Goal: Task Accomplishment & Management: Use online tool/utility

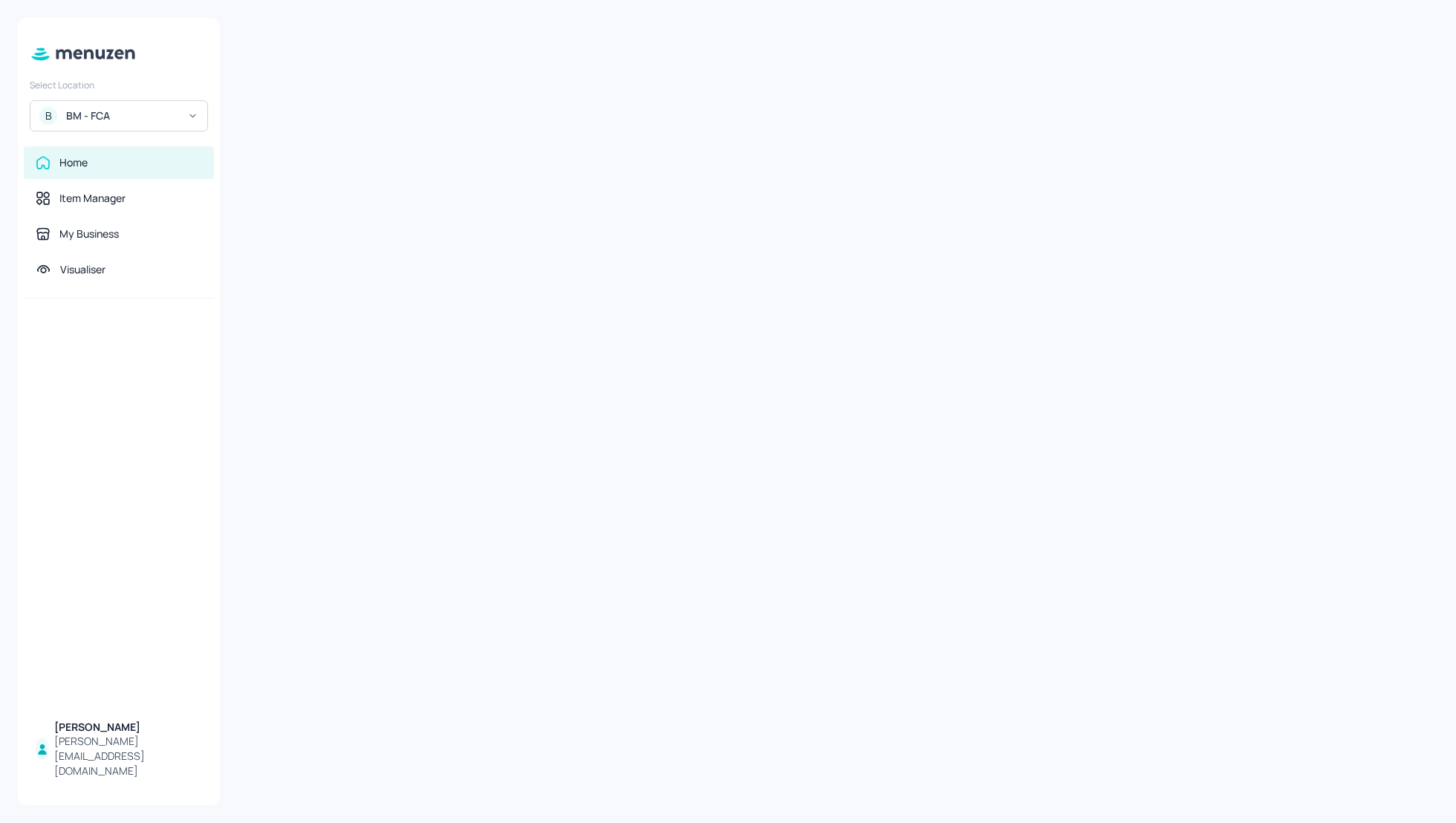
click at [167, 117] on div "BM - FCA" at bounding box center [122, 115] width 112 height 15
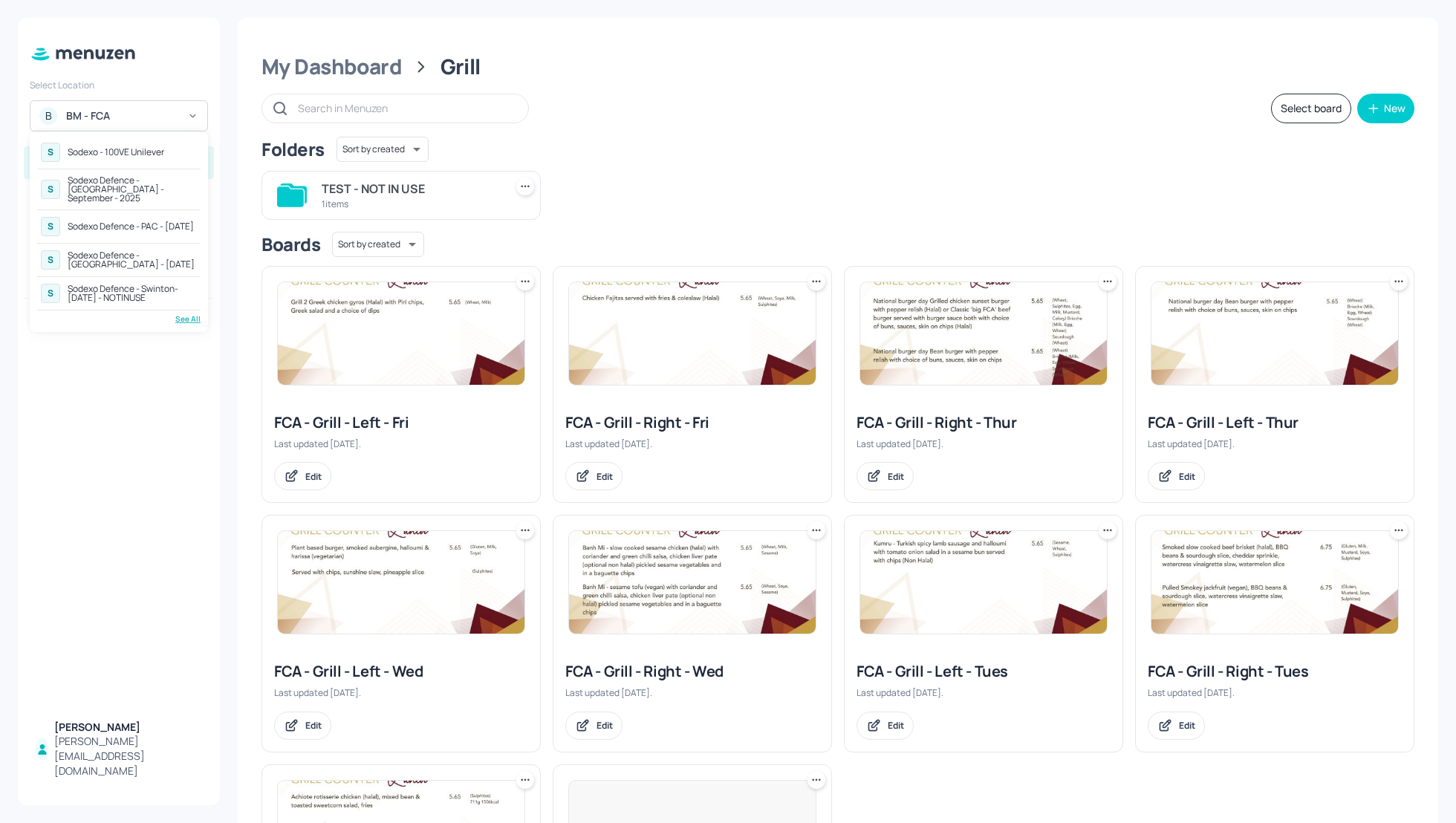
click at [120, 185] on div "Sodexo Defence - Colchester - September - 2025" at bounding box center [132, 189] width 130 height 27
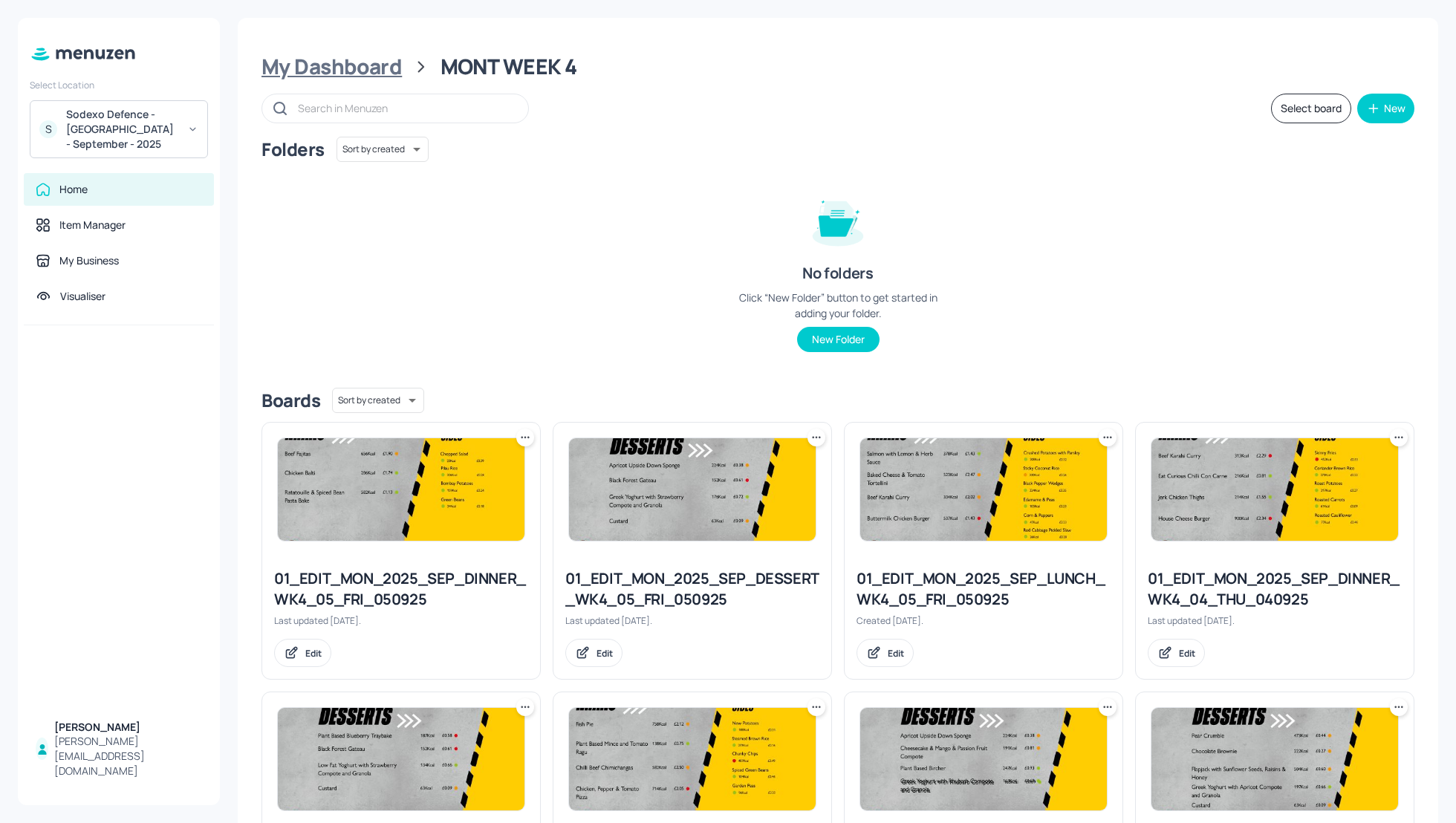
click at [326, 72] on div "My Dashboard" at bounding box center [331, 67] width 140 height 27
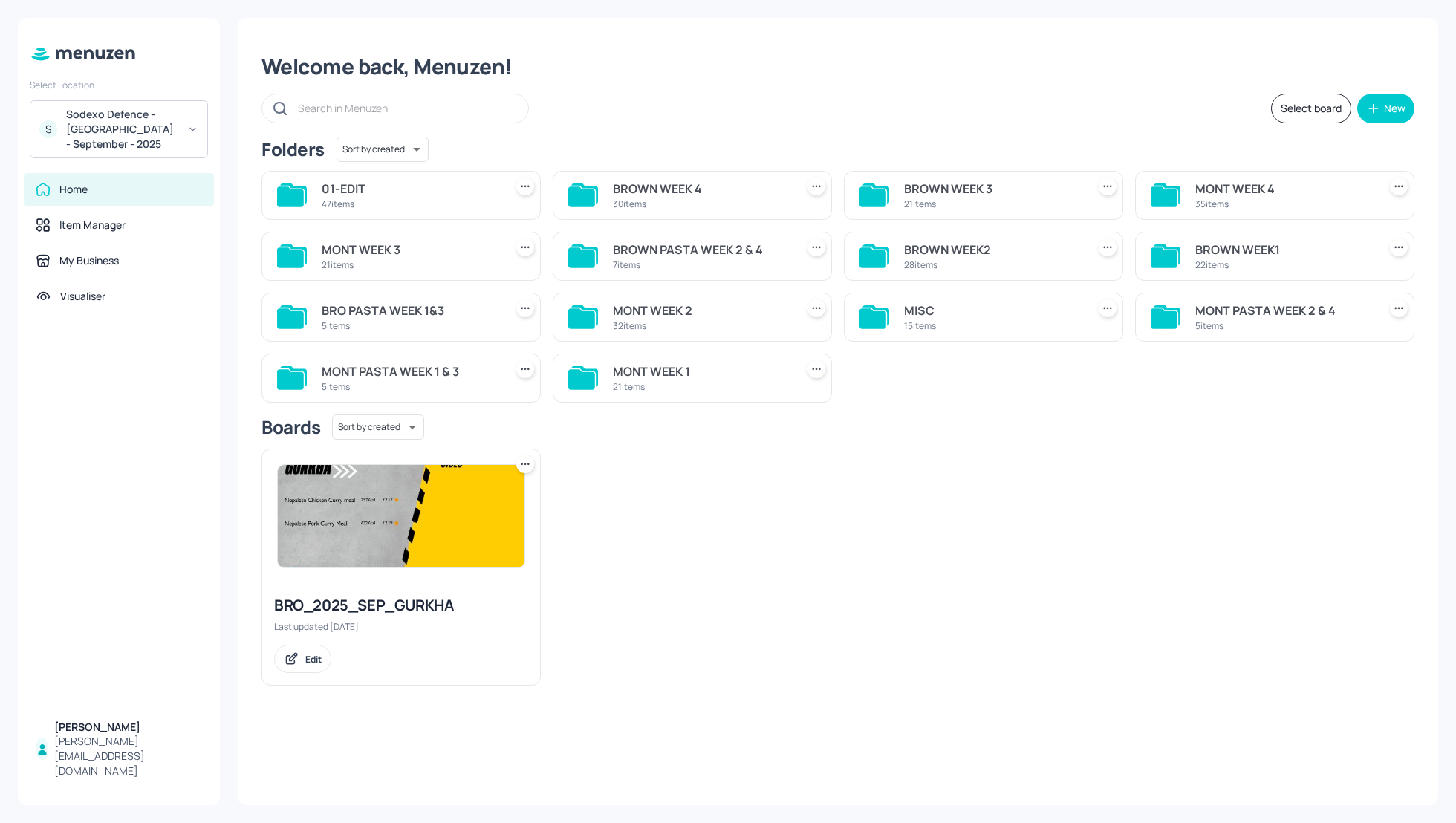
click at [1233, 243] on div "BROWN WEEK1" at bounding box center [1283, 249] width 176 height 18
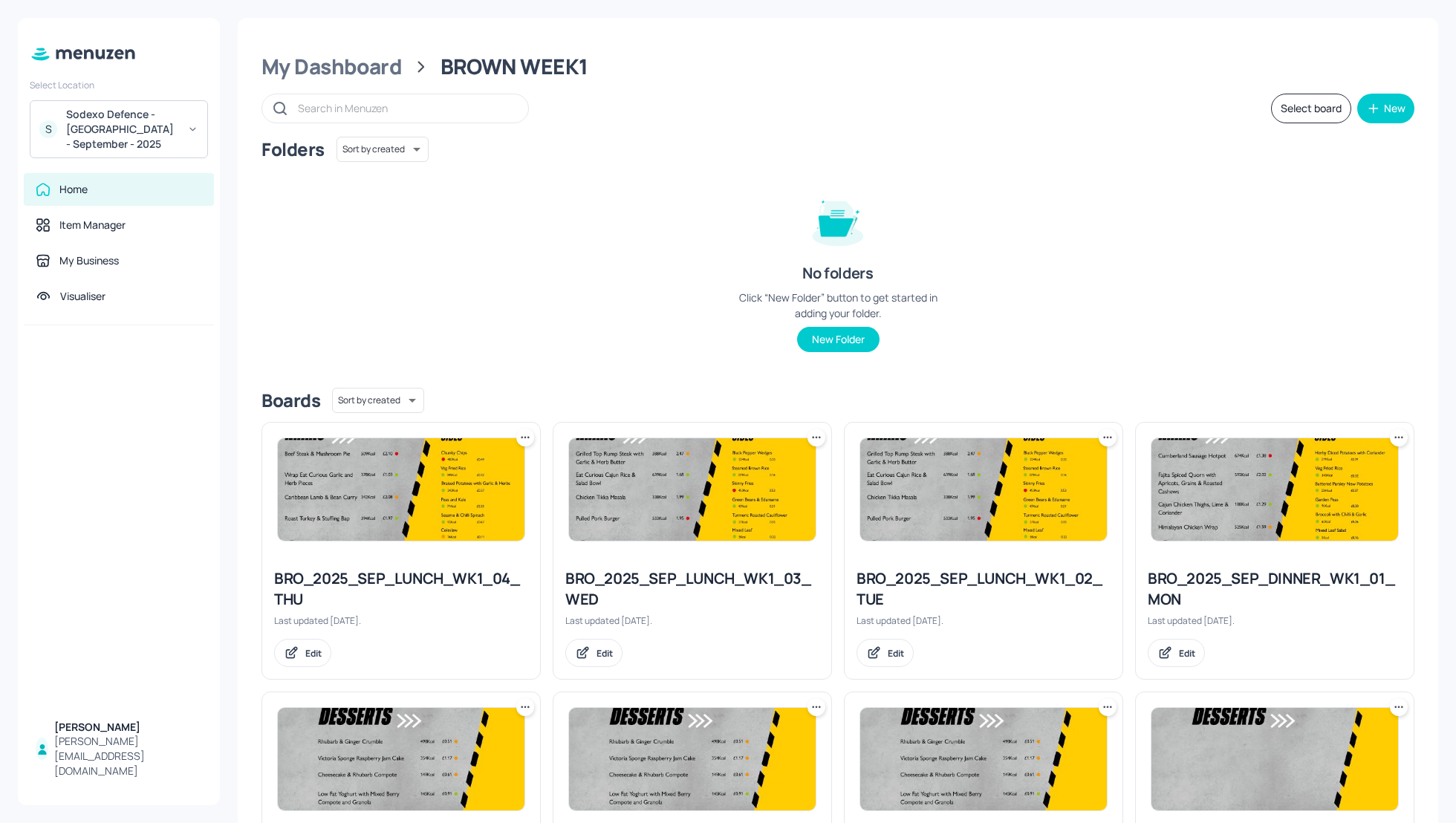
click at [1093, 327] on div "Folders Sort by created id ​ No folders Click “New Folder” button to get starte…" at bounding box center [838, 256] width 1153 height 239
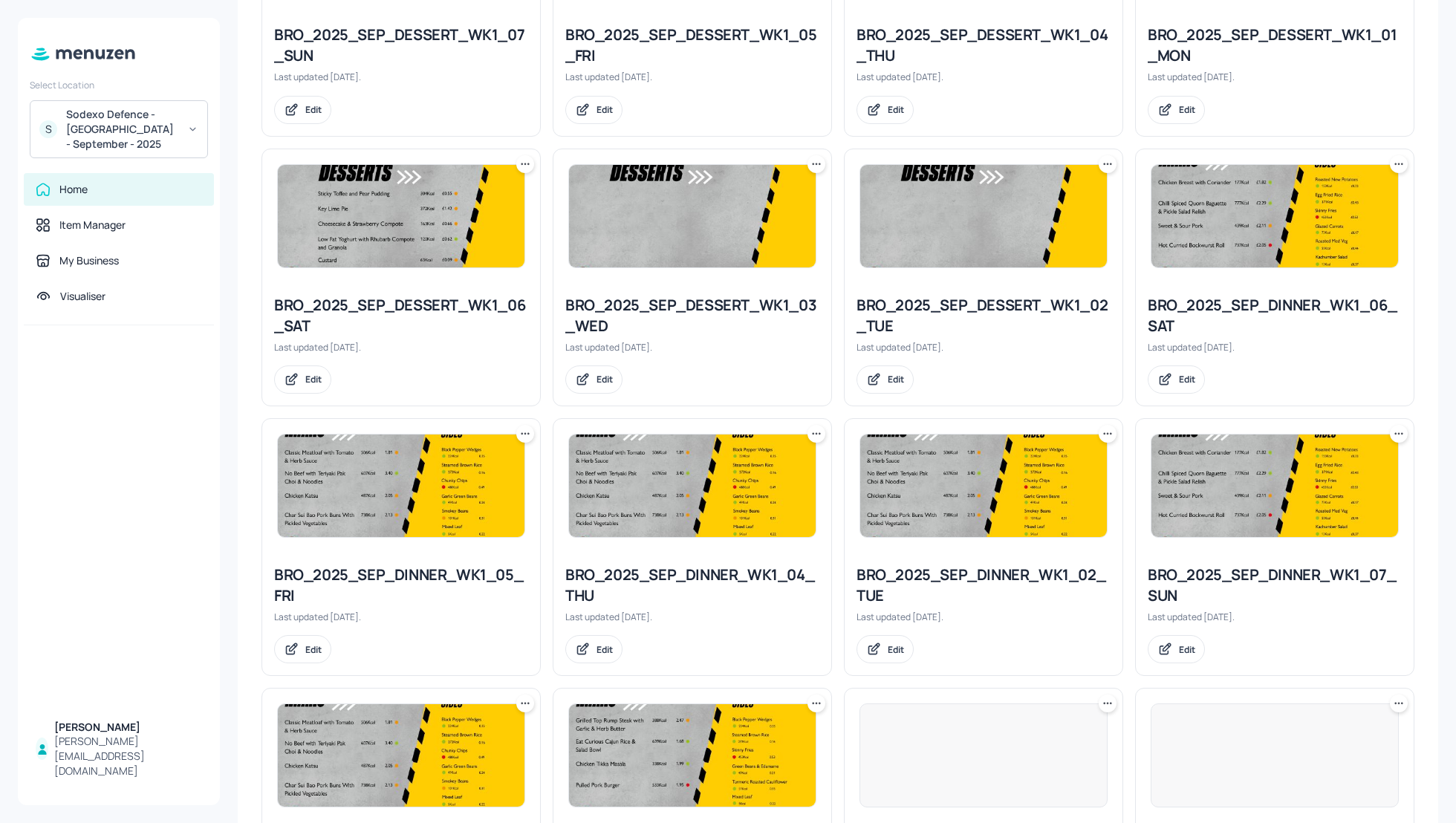
scroll to position [1257, 0]
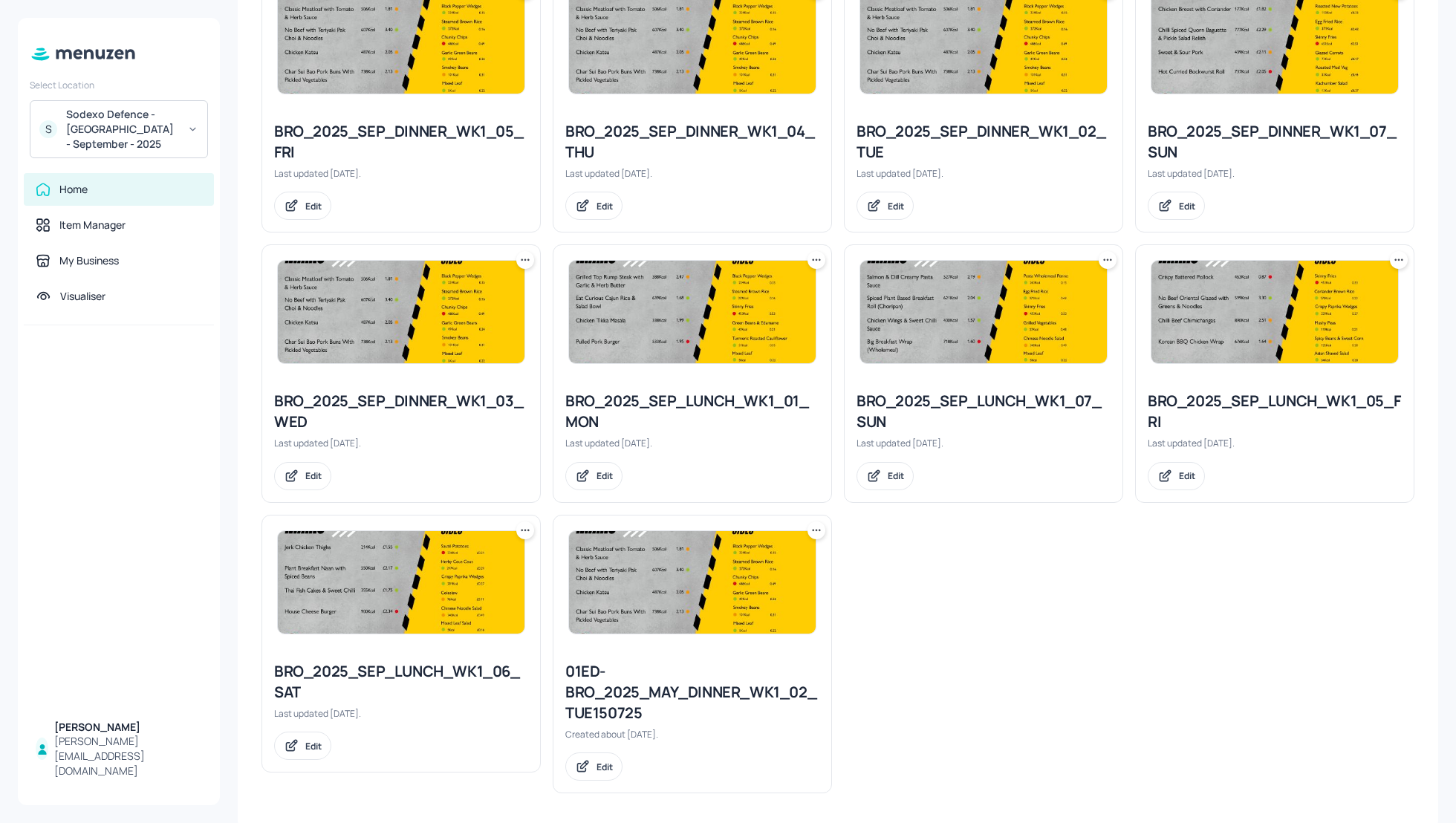
click at [819, 256] on icon at bounding box center [816, 259] width 15 height 15
click at [743, 311] on p "Duplicate" at bounding box center [740, 311] width 40 height 13
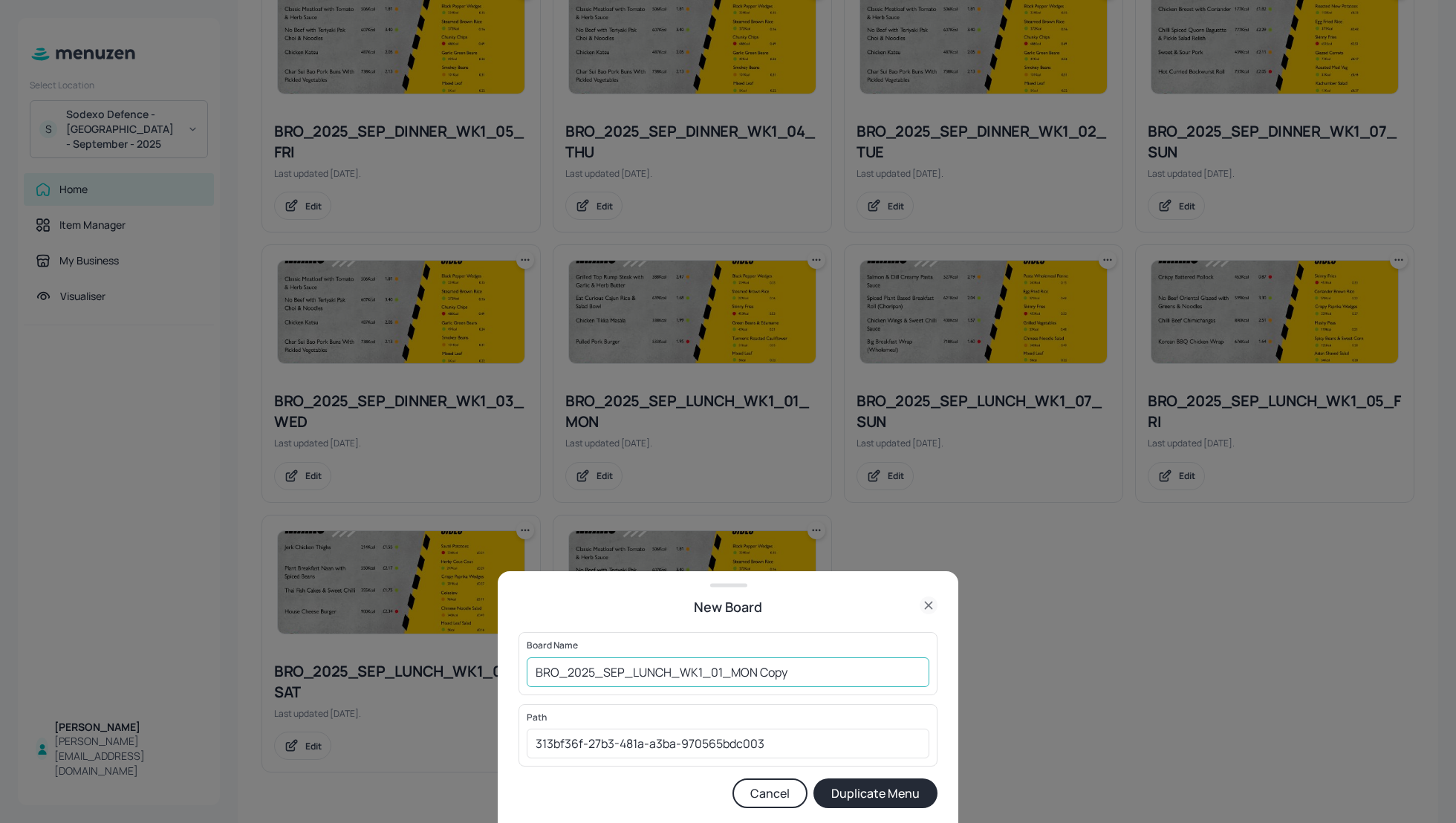
click at [531, 671] on input "BRO_2025_SEP_LUNCH_WK1_01_MON Copy" at bounding box center [728, 672] width 403 height 30
click at [845, 679] on input "01_EDIT_BRO_2025_SEP_LUNCH_WK1_01_MON Copy" at bounding box center [728, 672] width 403 height 30
type input "01_EDIT_BRO_2025_SEP_LUNCH_WK1_01_MON_080925"
click at [883, 775] on form "Board Name 01_EDIT_BRO_2025_SEP_LUNCH_WK1_01_MON_080925 ​ Path 313bf36f-27b3-48…" at bounding box center [728, 720] width 419 height 176
click at [883, 798] on button "Duplicate Menu" at bounding box center [875, 793] width 124 height 30
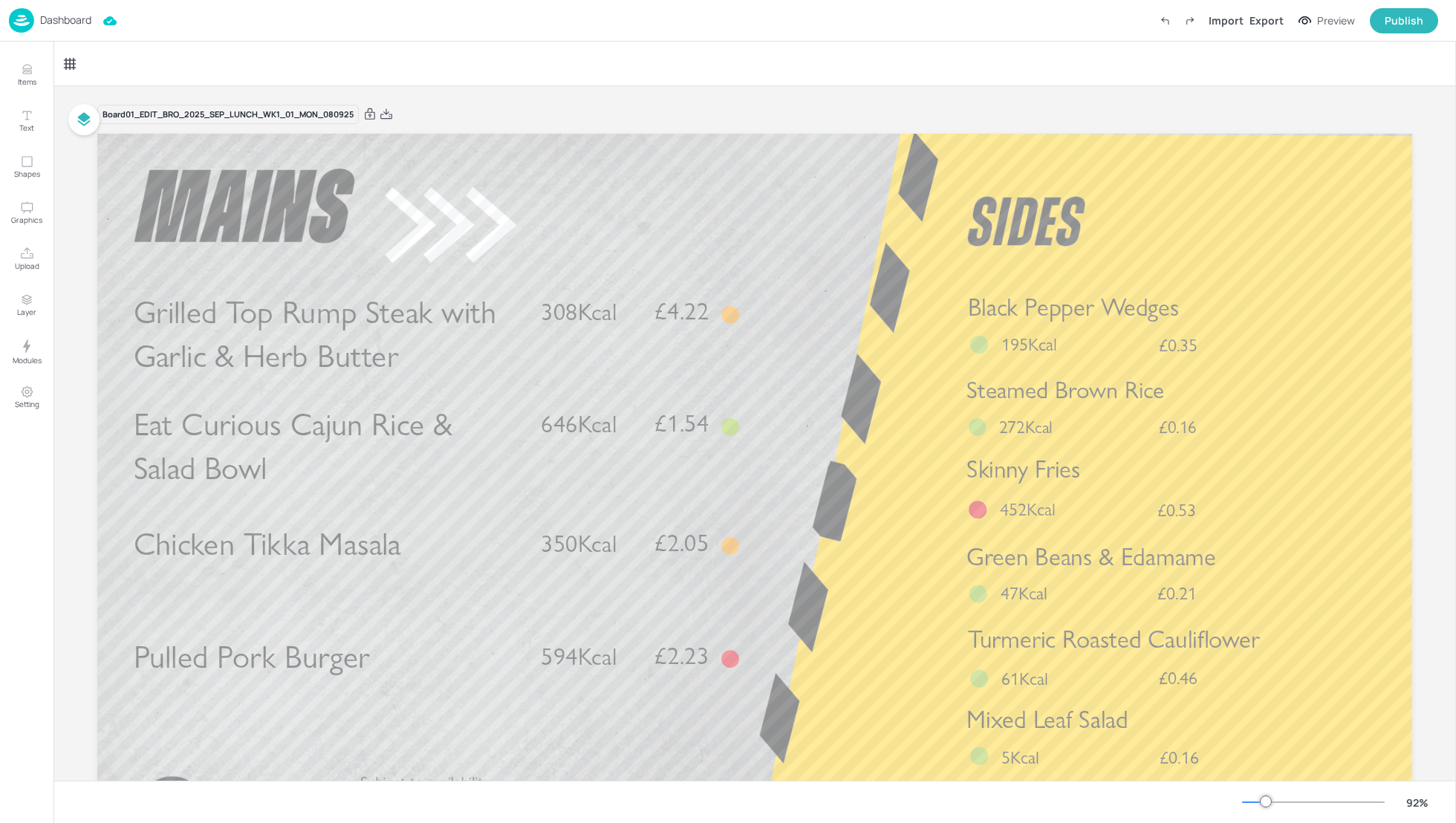
click at [1440, 268] on div "Board 01_EDIT_BRO_2025_SEP_LUNCH_WK1_01_MON_080925 Grilled Top Rump Steak with …" at bounding box center [755, 498] width 1398 height 825
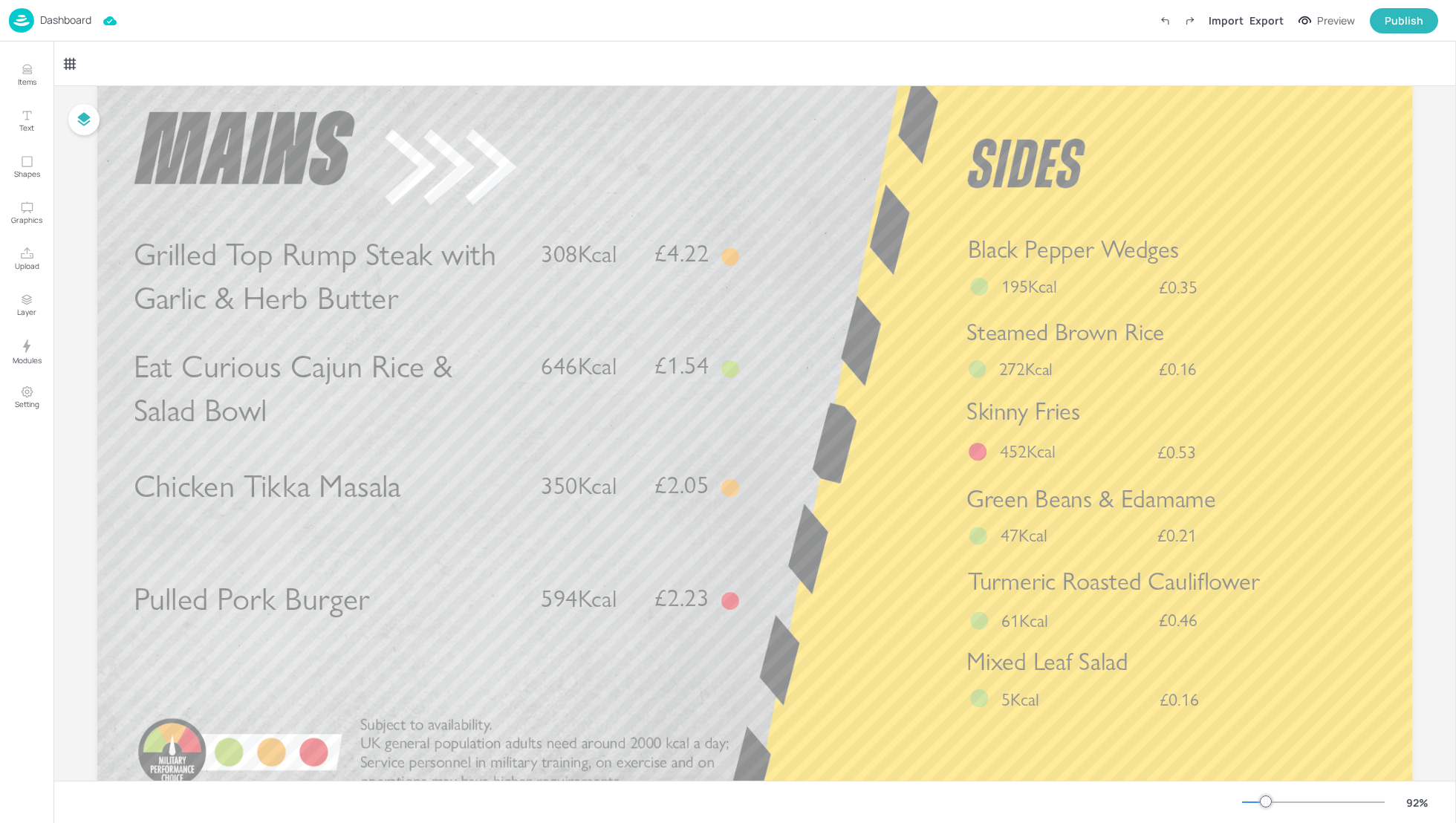
scroll to position [55, 0]
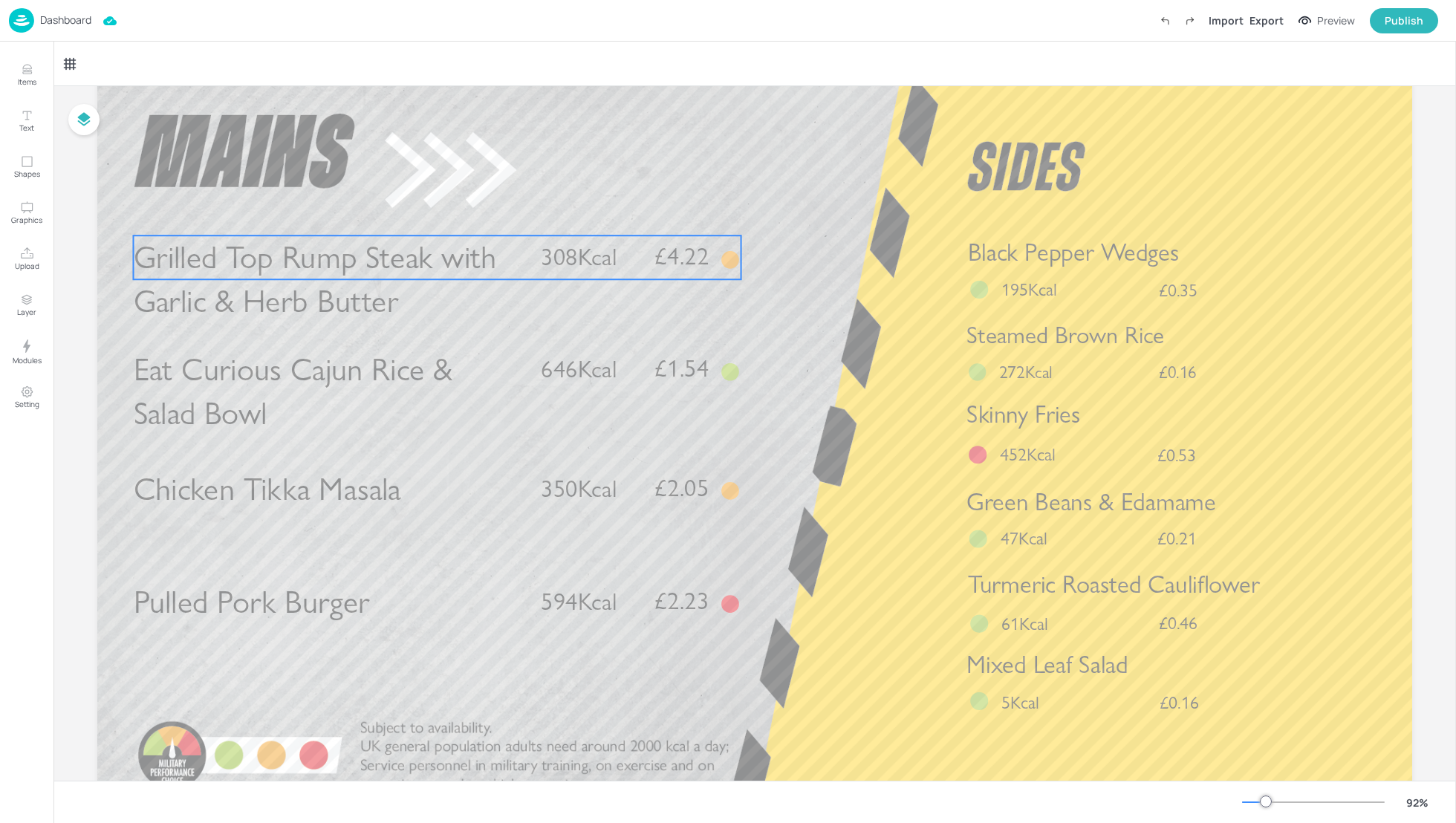
click at [302, 262] on span "Grilled Top Rump Steak with Garlic & Herb Butter" at bounding box center [315, 279] width 364 height 82
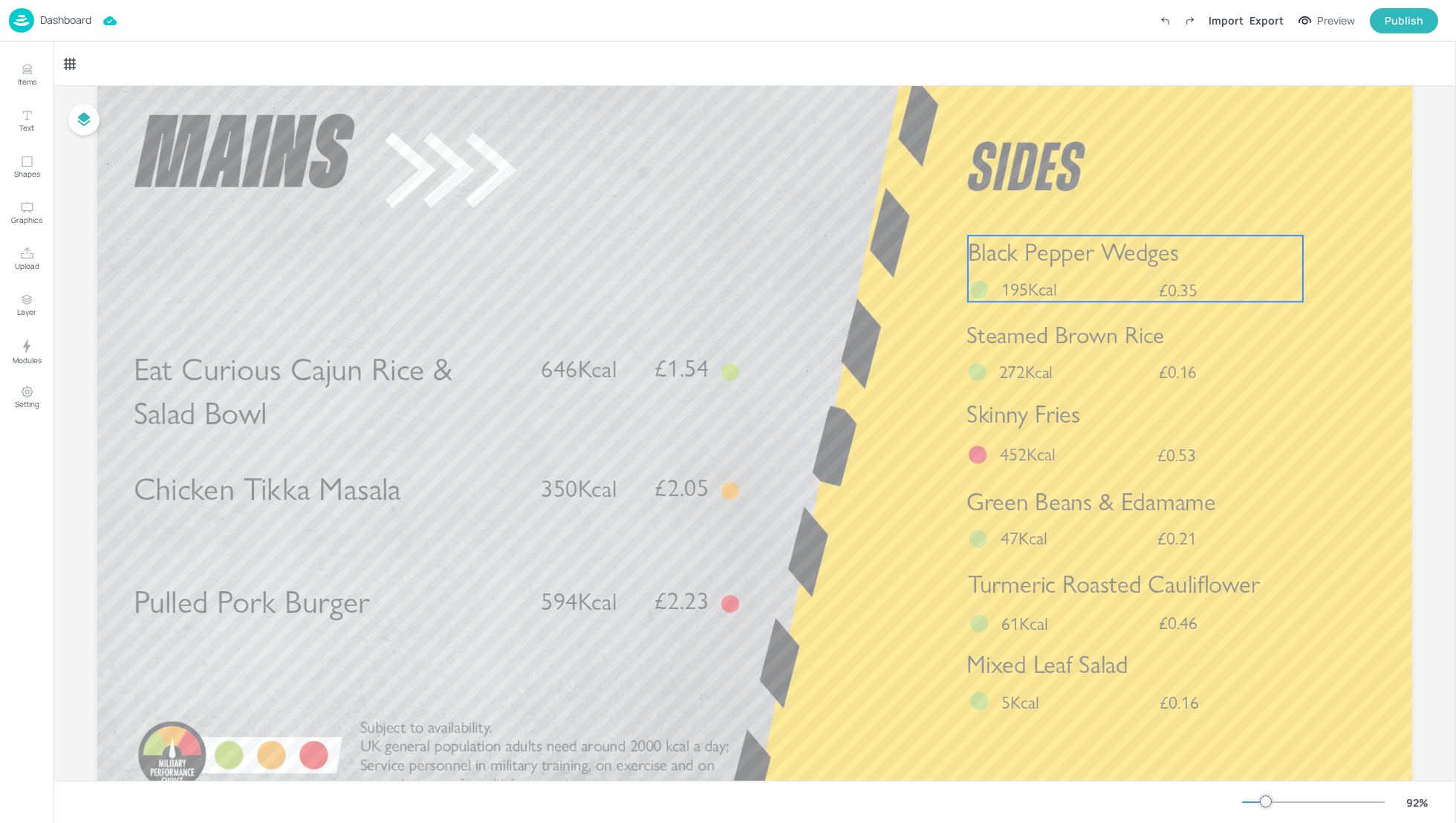
click at [1049, 263] on span "Black Pepper Wedges" at bounding box center [1073, 252] width 211 height 30
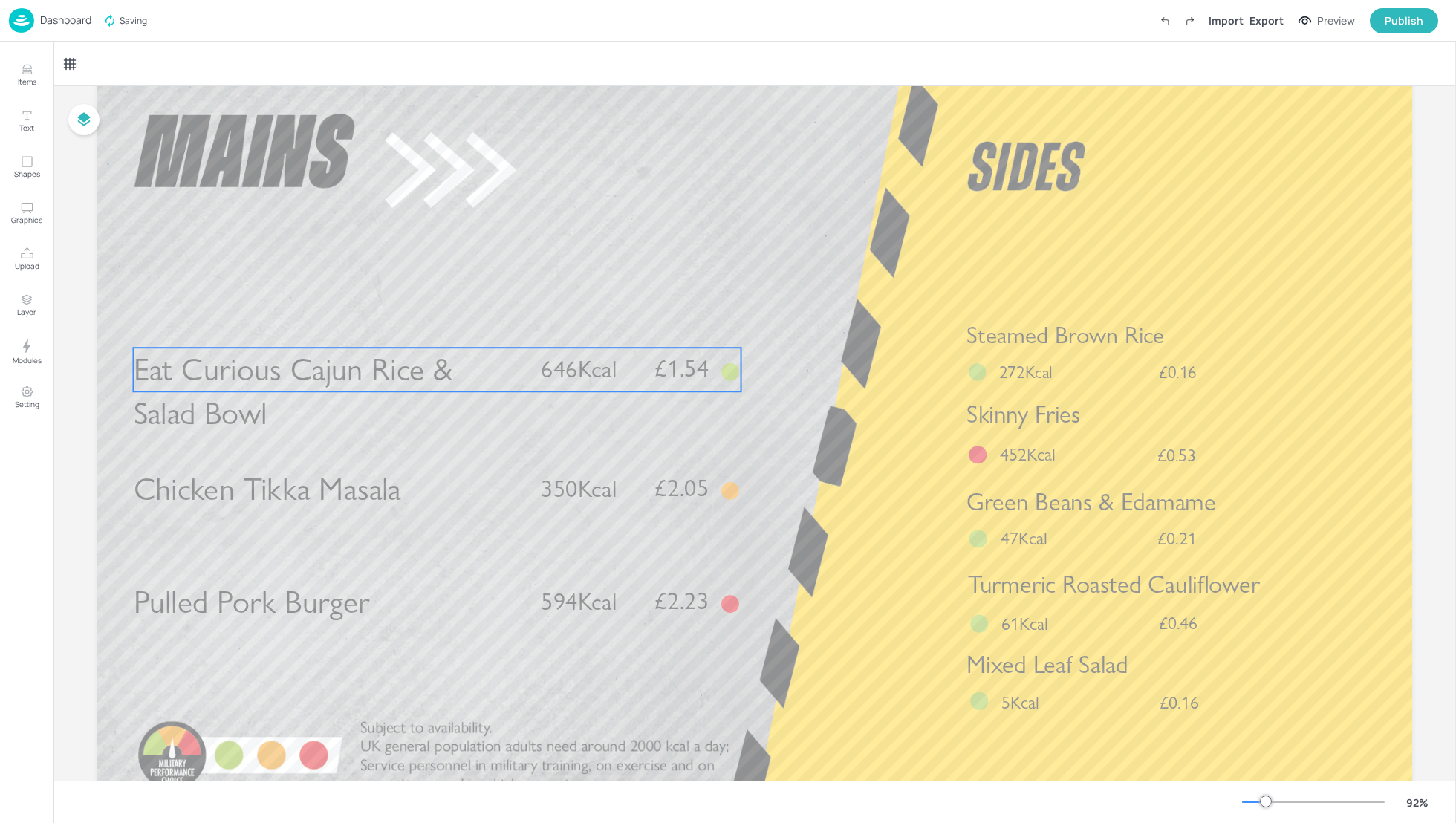
click at [302, 390] on span "Eat Curious Cajun Rice & Salad Bowl" at bounding box center [293, 391] width 319 height 82
click at [439, 324] on icon at bounding box center [438, 323] width 9 height 11
click at [435, 319] on icon at bounding box center [437, 322] width 12 height 12
click at [347, 64] on icon at bounding box center [350, 64] width 15 height 15
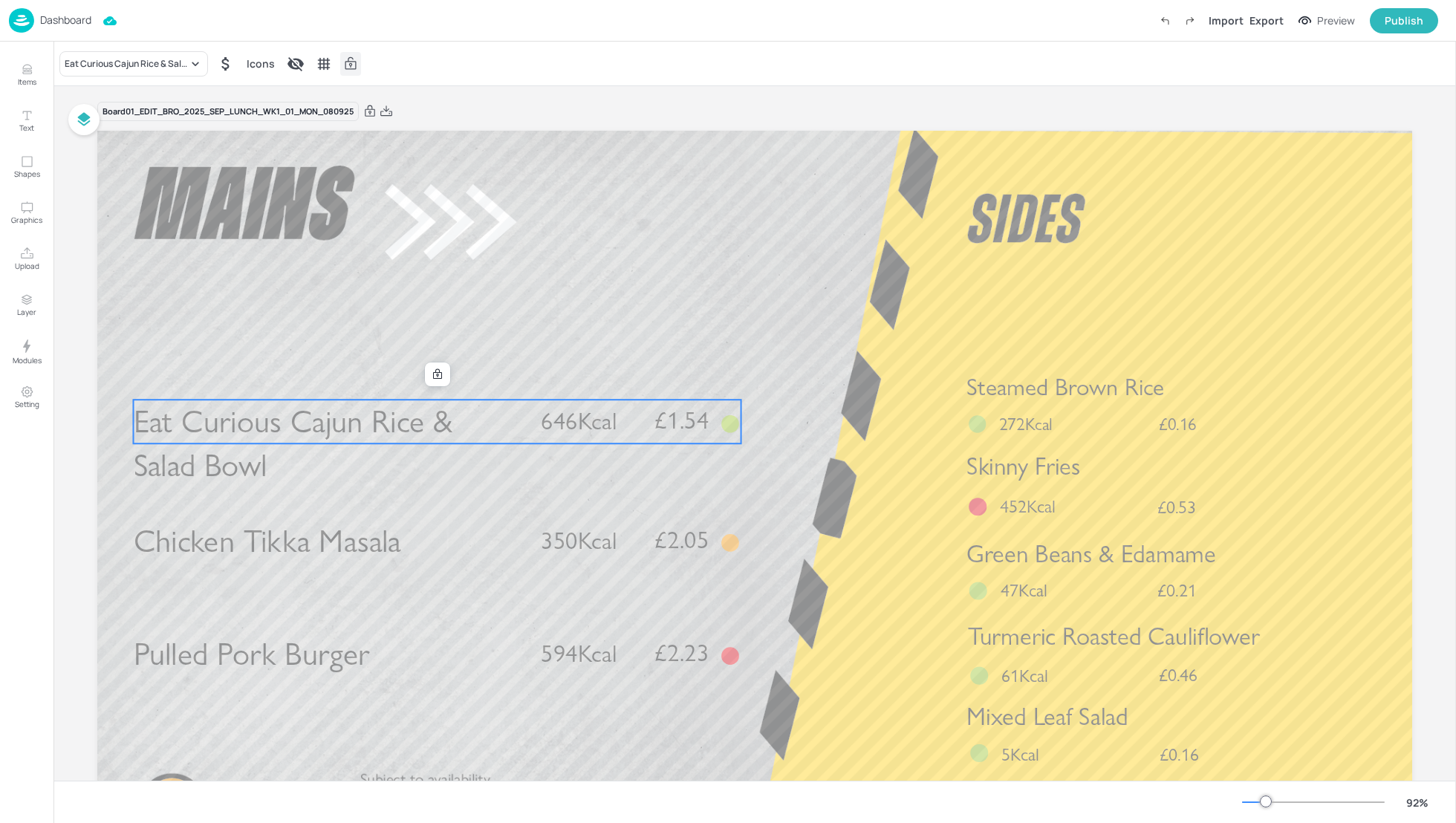
scroll to position [0, 0]
click at [371, 117] on icon at bounding box center [370, 114] width 13 height 15
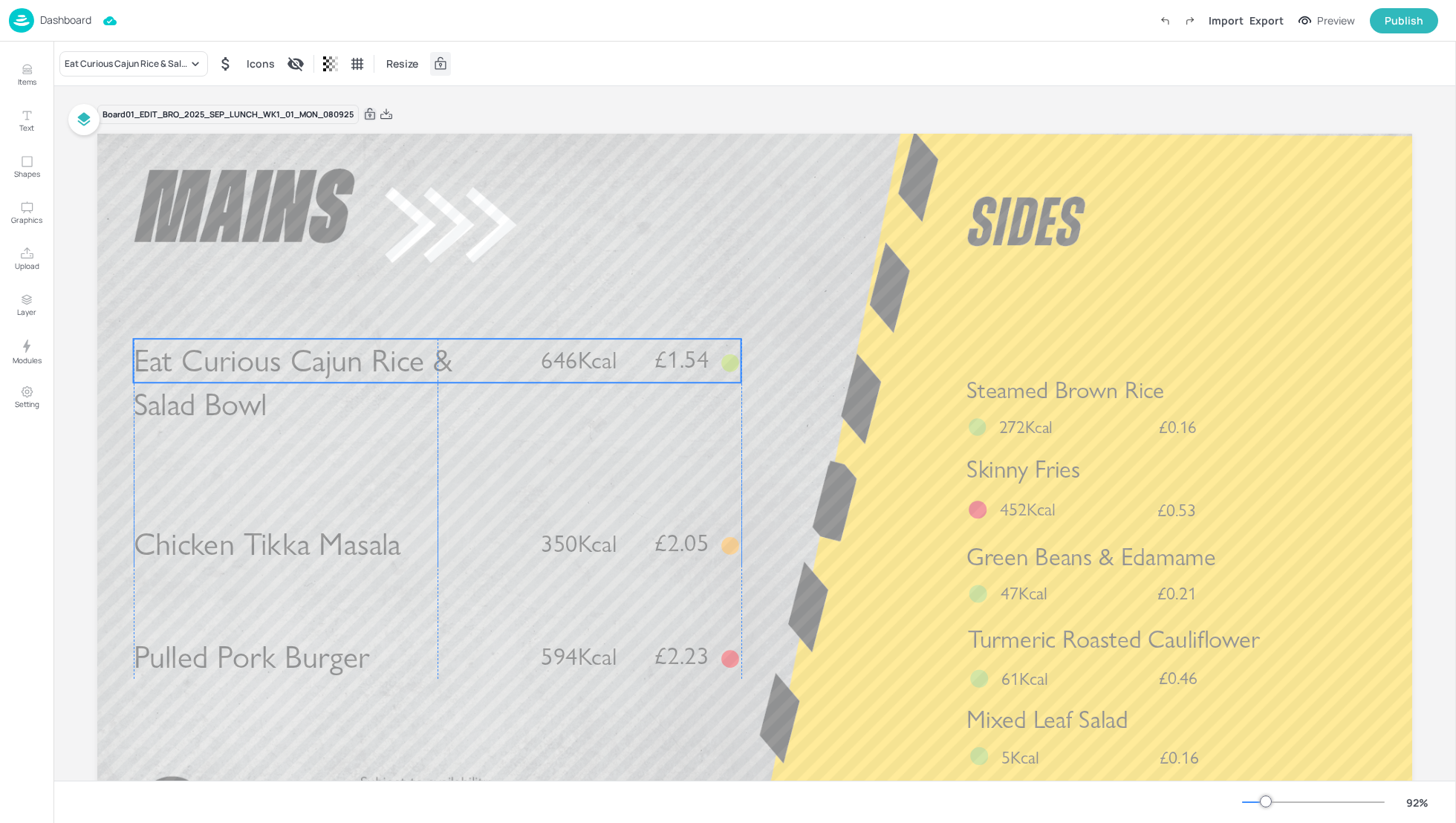
drag, startPoint x: 442, startPoint y: 419, endPoint x: 443, endPoint y: 354, distance: 65.0
click at [443, 354] on span "Eat Curious Cajun Rice & Salad Bowl" at bounding box center [293, 382] width 319 height 82
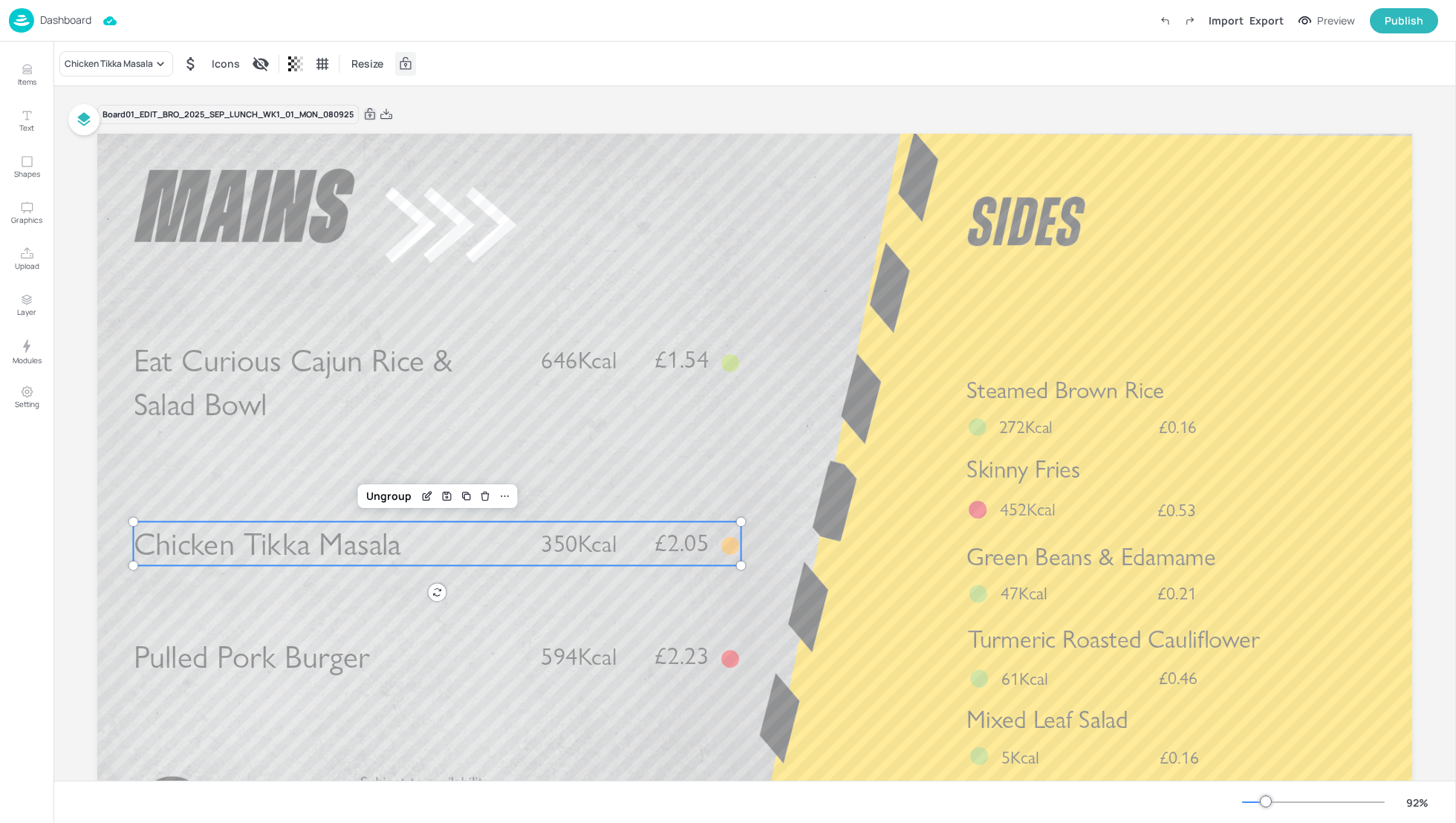
click at [453, 543] on p "Chicken Tikka Masala" at bounding box center [328, 543] width 389 height 44
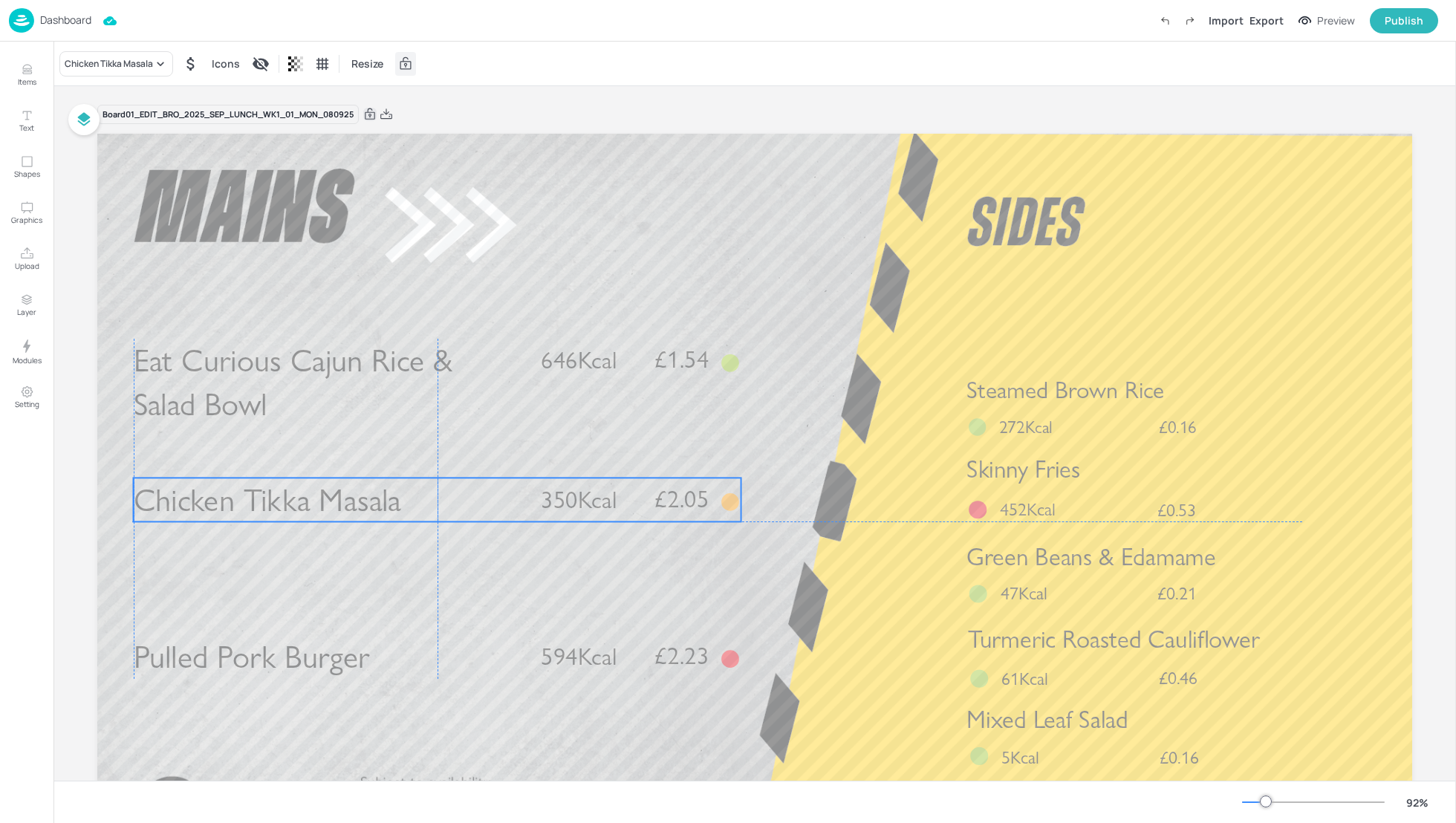
drag, startPoint x: 453, startPoint y: 543, endPoint x: 452, endPoint y: 499, distance: 44.0
click at [452, 499] on p "Chicken Tikka Masala" at bounding box center [328, 499] width 389 height 44
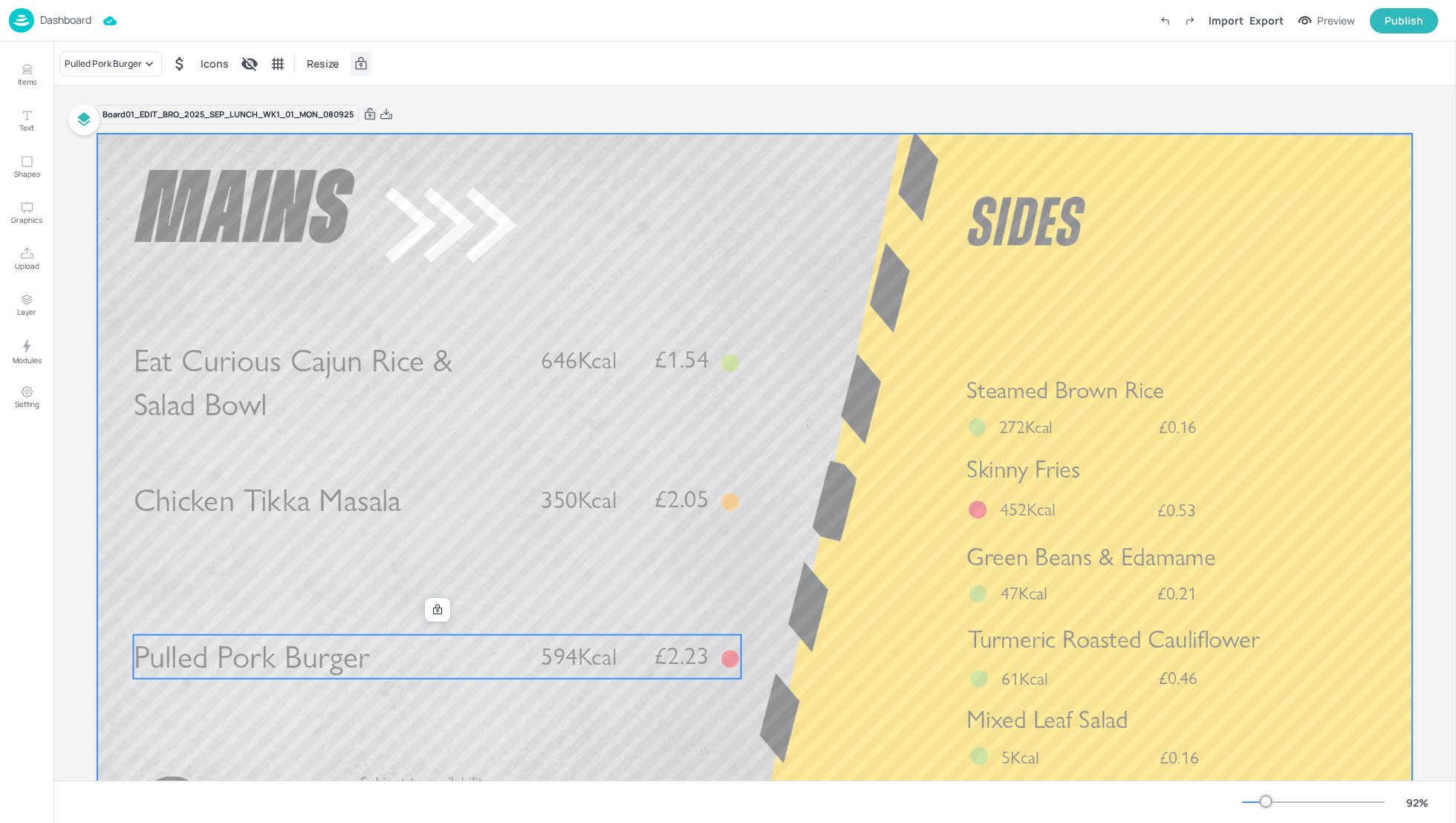
drag, startPoint x: 456, startPoint y: 645, endPoint x: 460, endPoint y: 613, distance: 32.2
click at [460, 133] on div "Chicken Tikka Masala £2.05 350Kcal Pulled Pork Burger £2.23 594Kcal Eat Curious…" at bounding box center [755, 133] width 1315 height 0
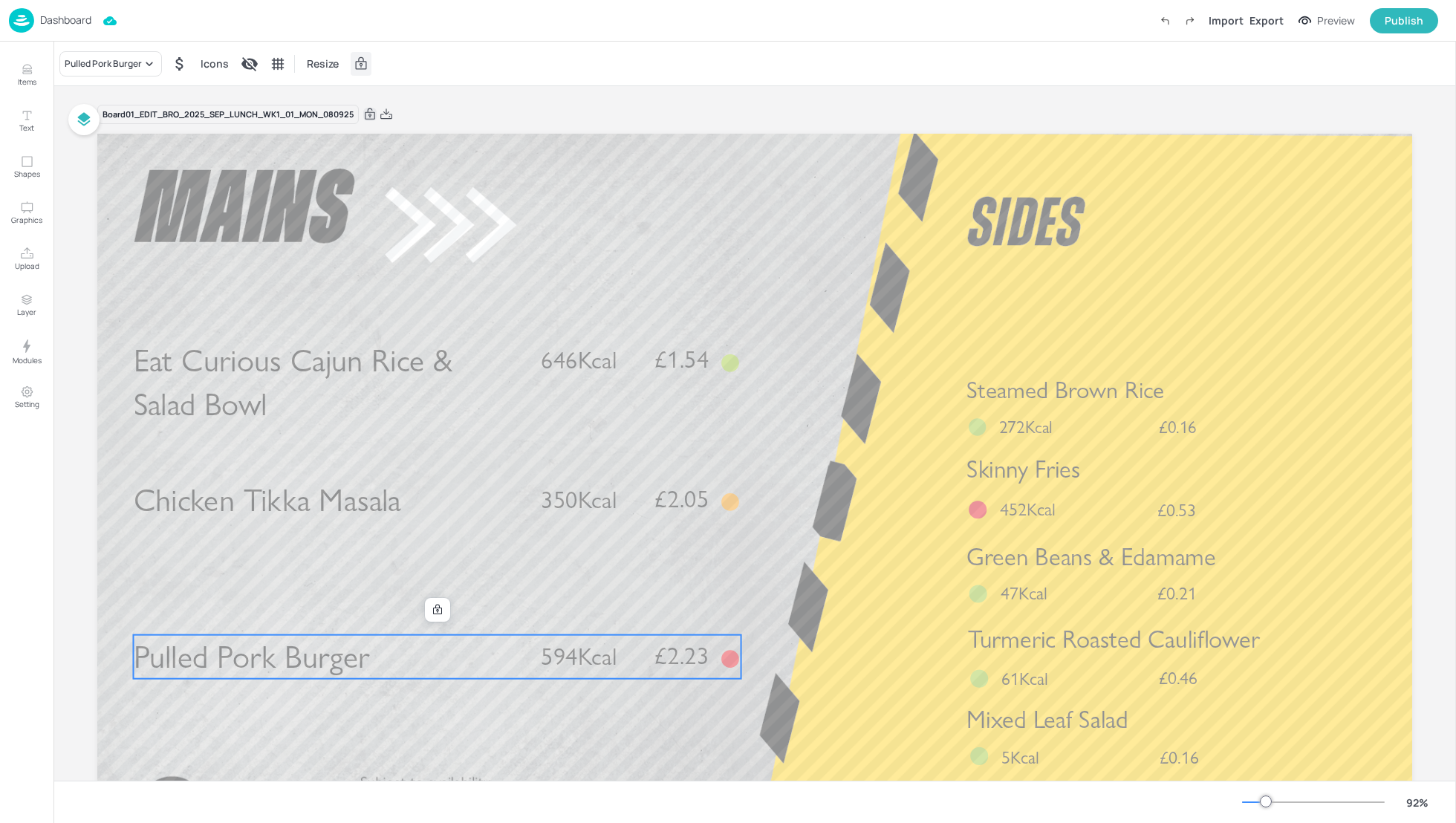
click at [372, 113] on icon at bounding box center [370, 114] width 13 height 15
click at [440, 612] on icon at bounding box center [437, 609] width 12 height 12
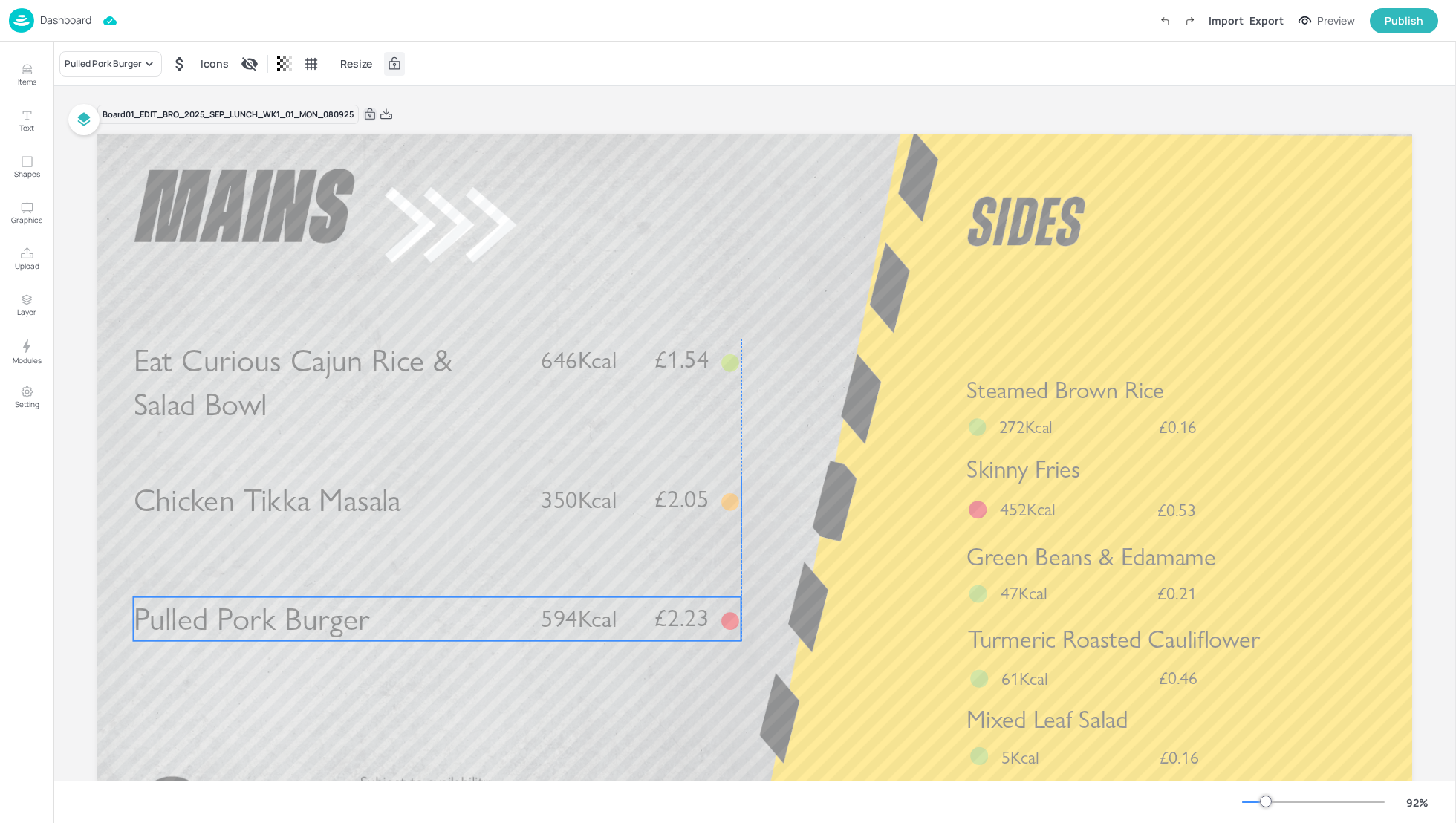
drag, startPoint x: 457, startPoint y: 662, endPoint x: 457, endPoint y: 624, distance: 38.0
click at [457, 624] on p "Pulled Pork Burger" at bounding box center [328, 619] width 389 height 44
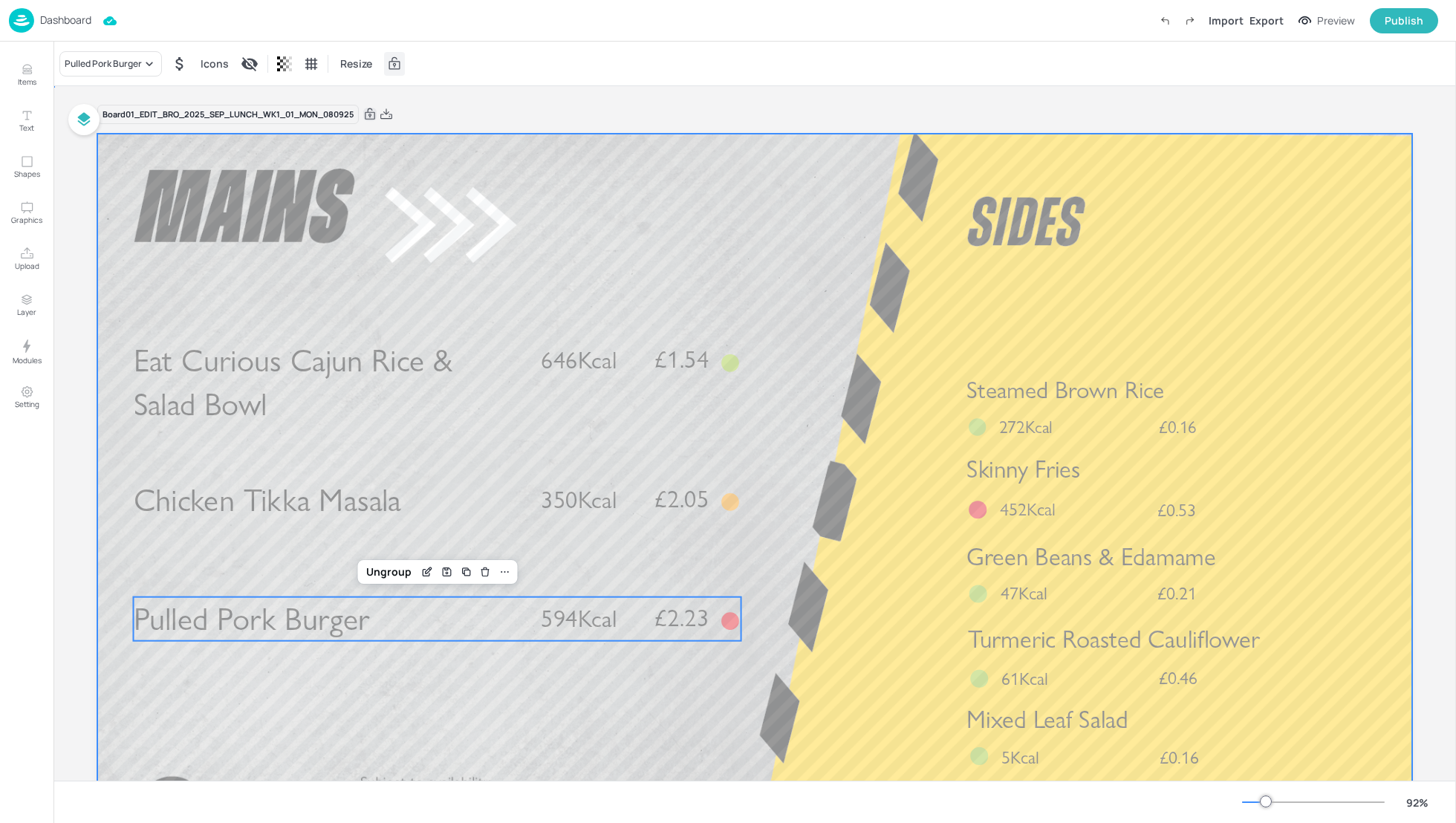
click at [848, 591] on div at bounding box center [755, 503] width 1315 height 740
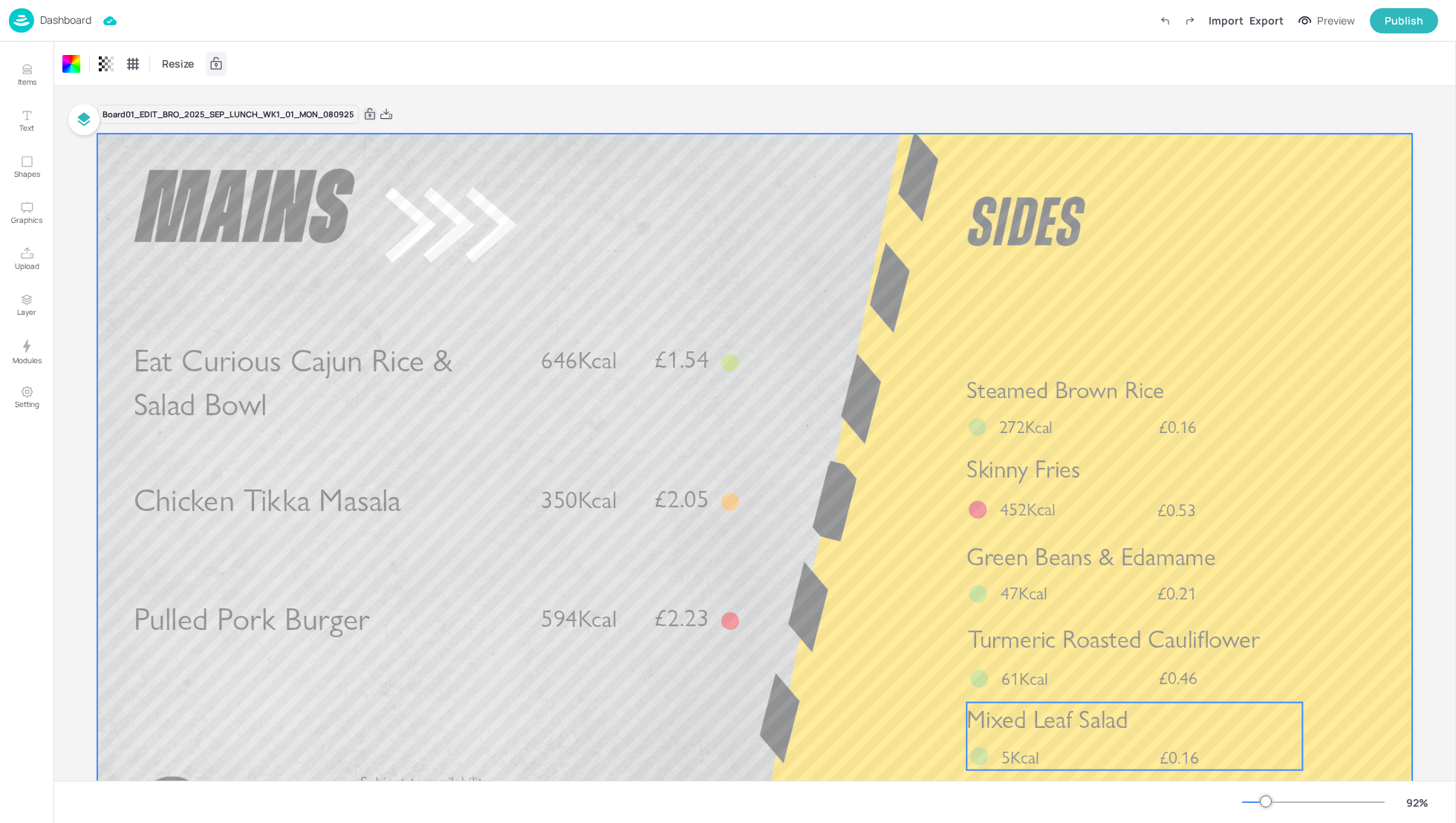
click at [1072, 746] on div "Mixed Leaf Salad £0.16 5Kcal" at bounding box center [1135, 736] width 336 height 67
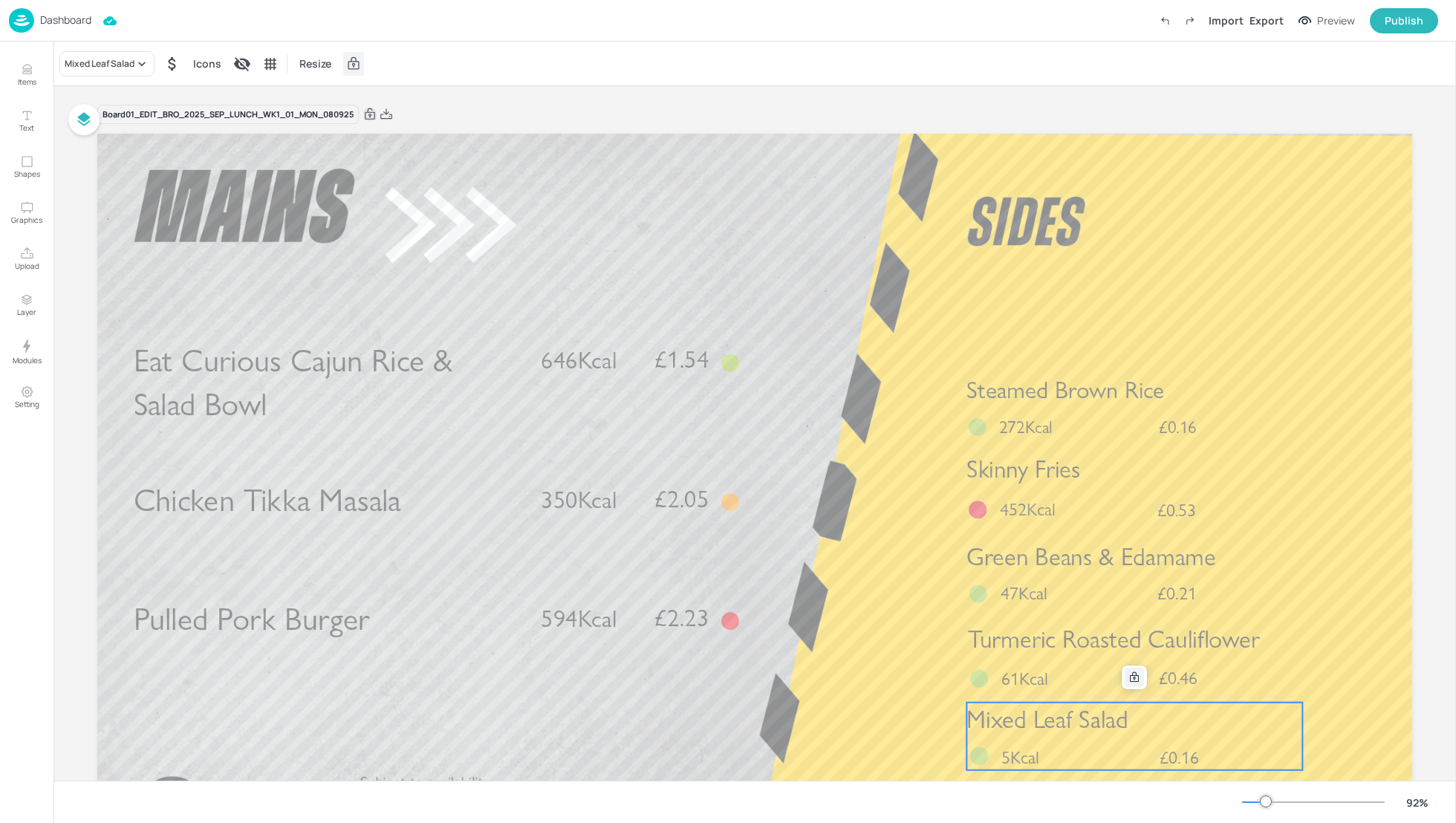
click at [1135, 679] on icon at bounding box center [1134, 677] width 12 height 12
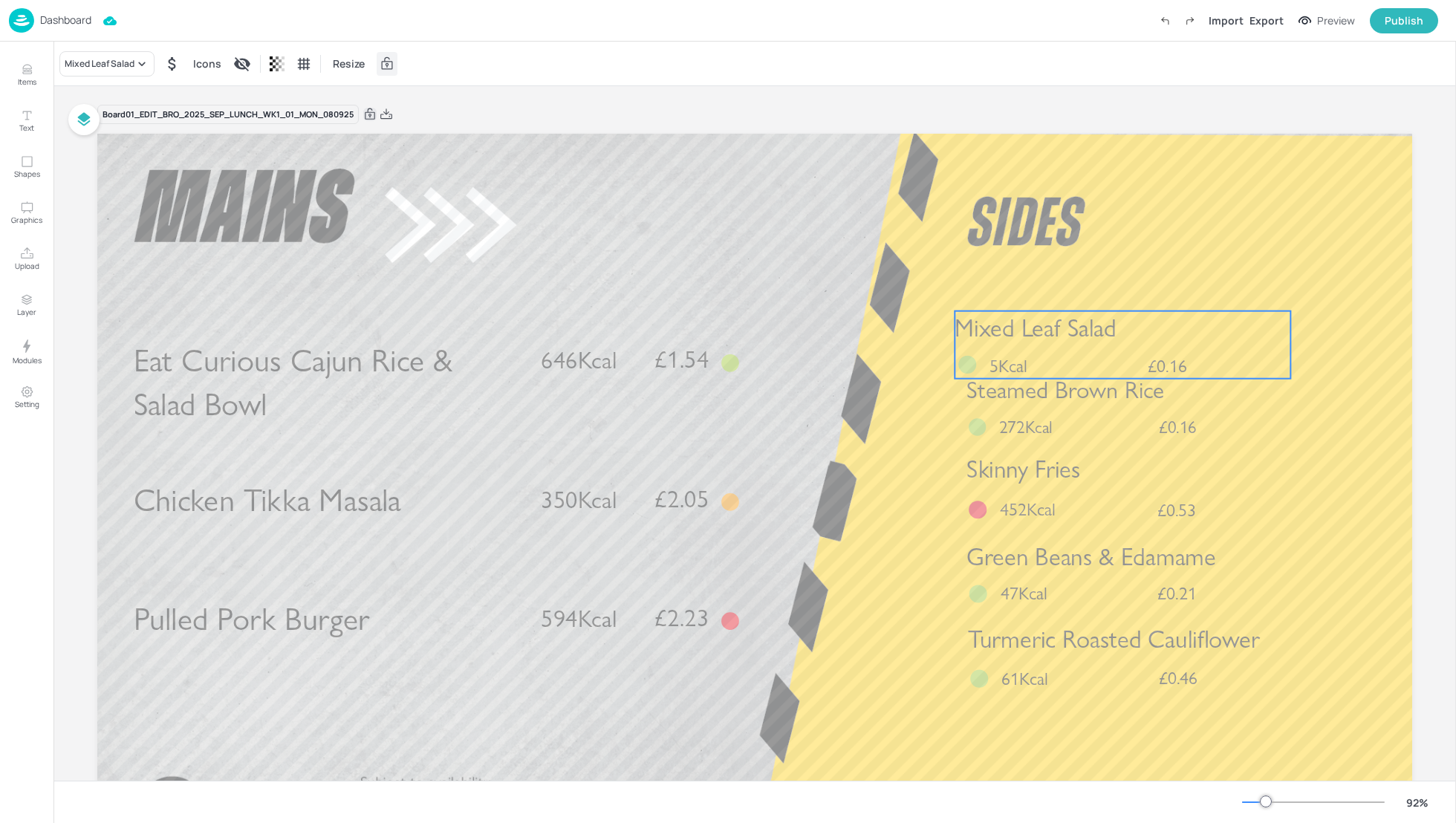
drag, startPoint x: 1164, startPoint y: 730, endPoint x: 1158, endPoint y: 339, distance: 391.0
click at [1158, 339] on p "Mixed Leaf Salad" at bounding box center [1122, 328] width 336 height 35
drag, startPoint x: 1158, startPoint y: 339, endPoint x: 1164, endPoint y: 330, distance: 10.8
click at [1164, 330] on p "Mixed Leaf Salad" at bounding box center [1136, 319] width 336 height 35
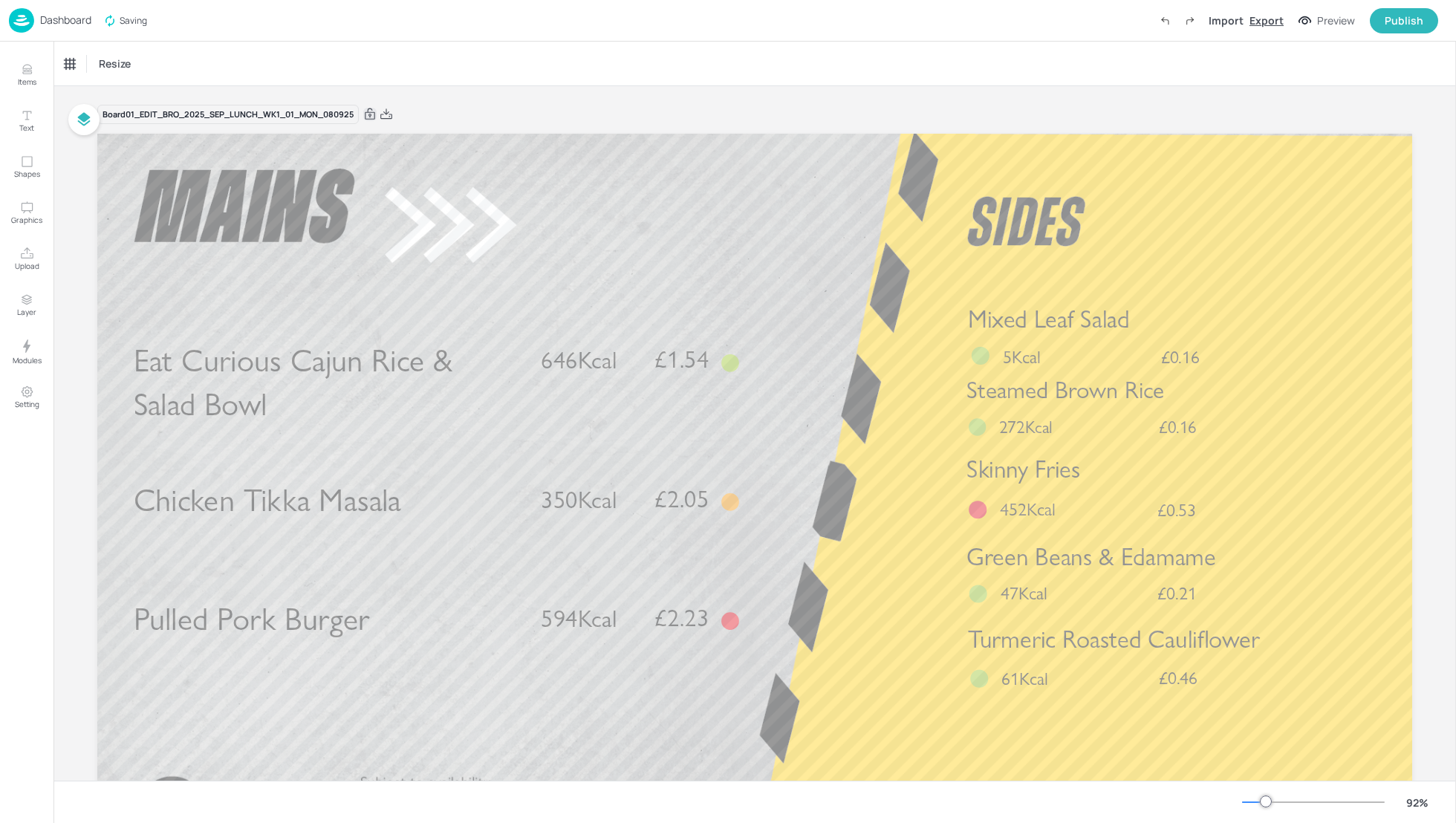
click at [1273, 18] on div "Export" at bounding box center [1267, 20] width 35 height 15
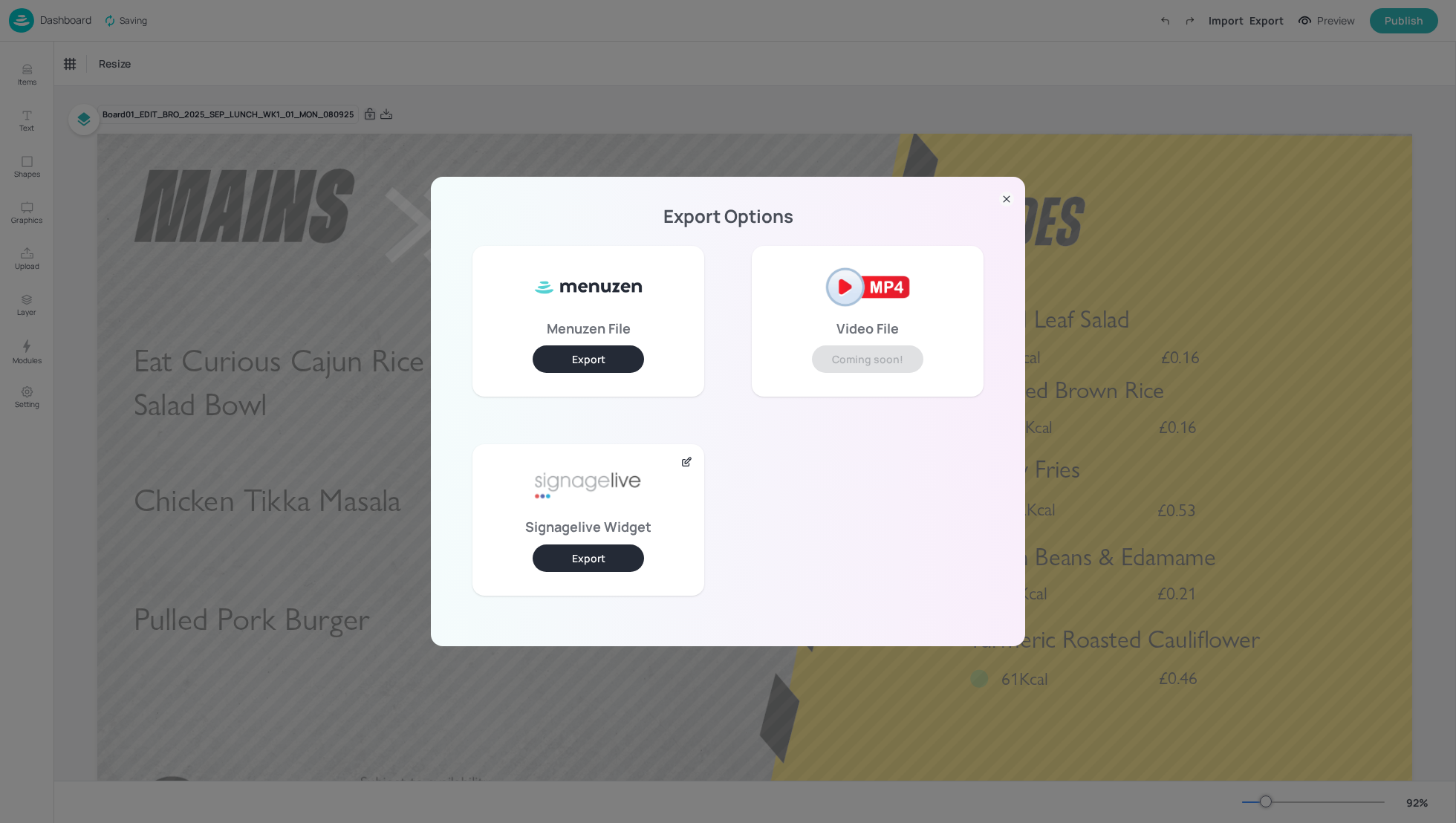
click at [610, 561] on button "Export" at bounding box center [588, 558] width 111 height 28
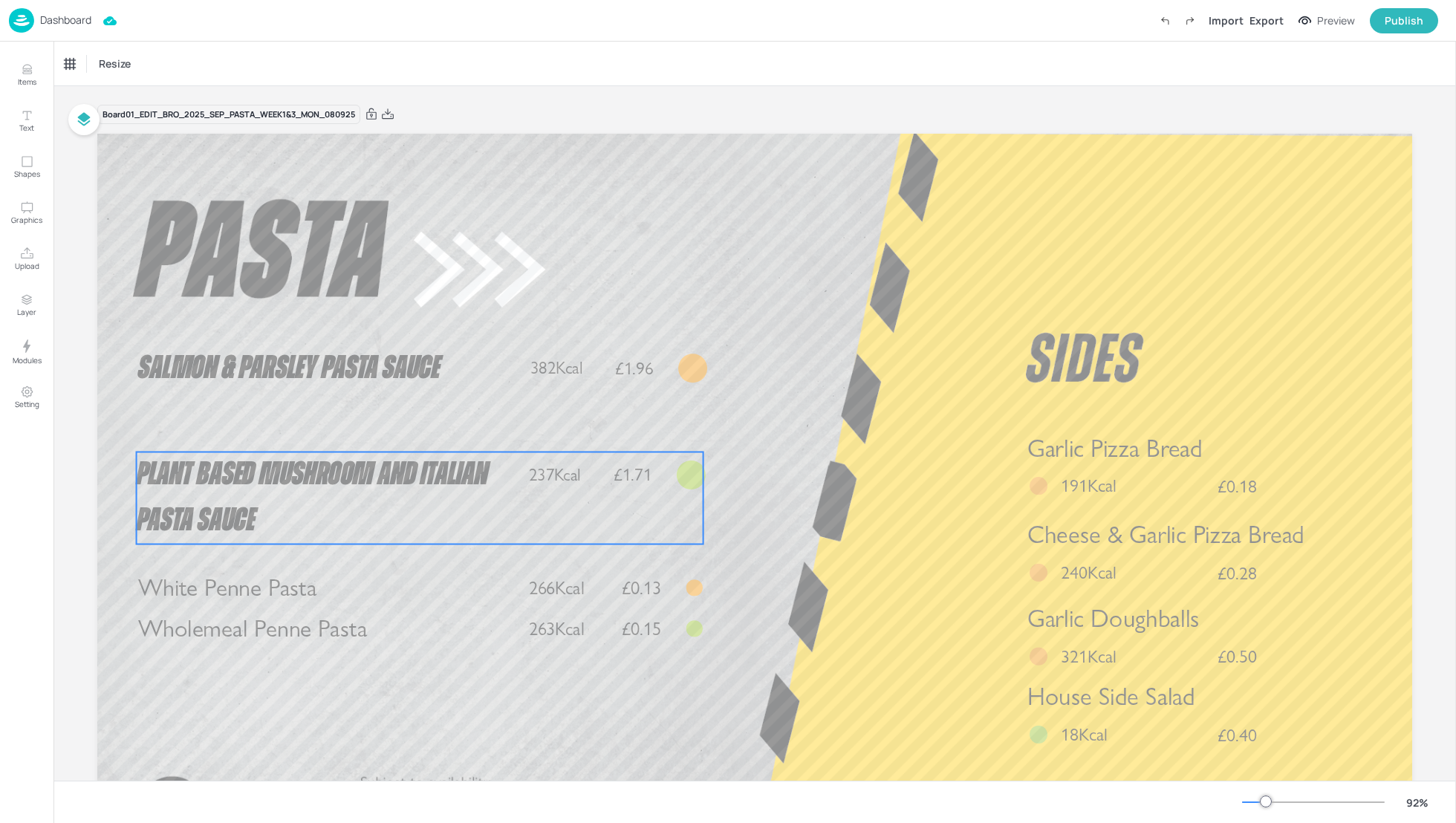
click at [344, 472] on span "Plant Based Mushroom and Italian Pasta Sauce" at bounding box center [312, 498] width 352 height 79
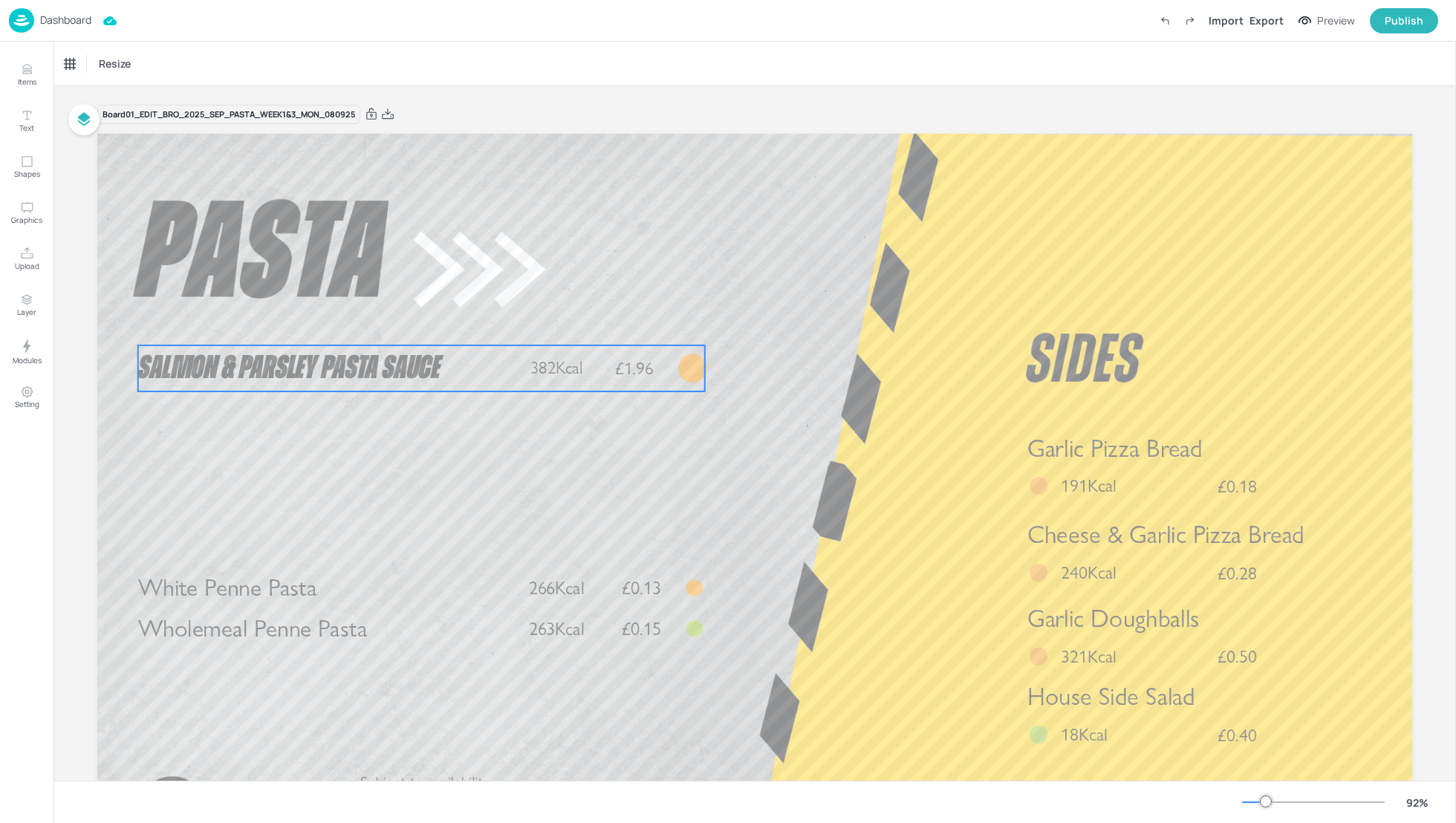
click at [324, 368] on span "Salmon & Parsley Pasta Sauce" at bounding box center [289, 367] width 302 height 33
click at [116, 68] on div "Salmon & Parsley Pasta Sauce" at bounding box center [126, 64] width 124 height 13
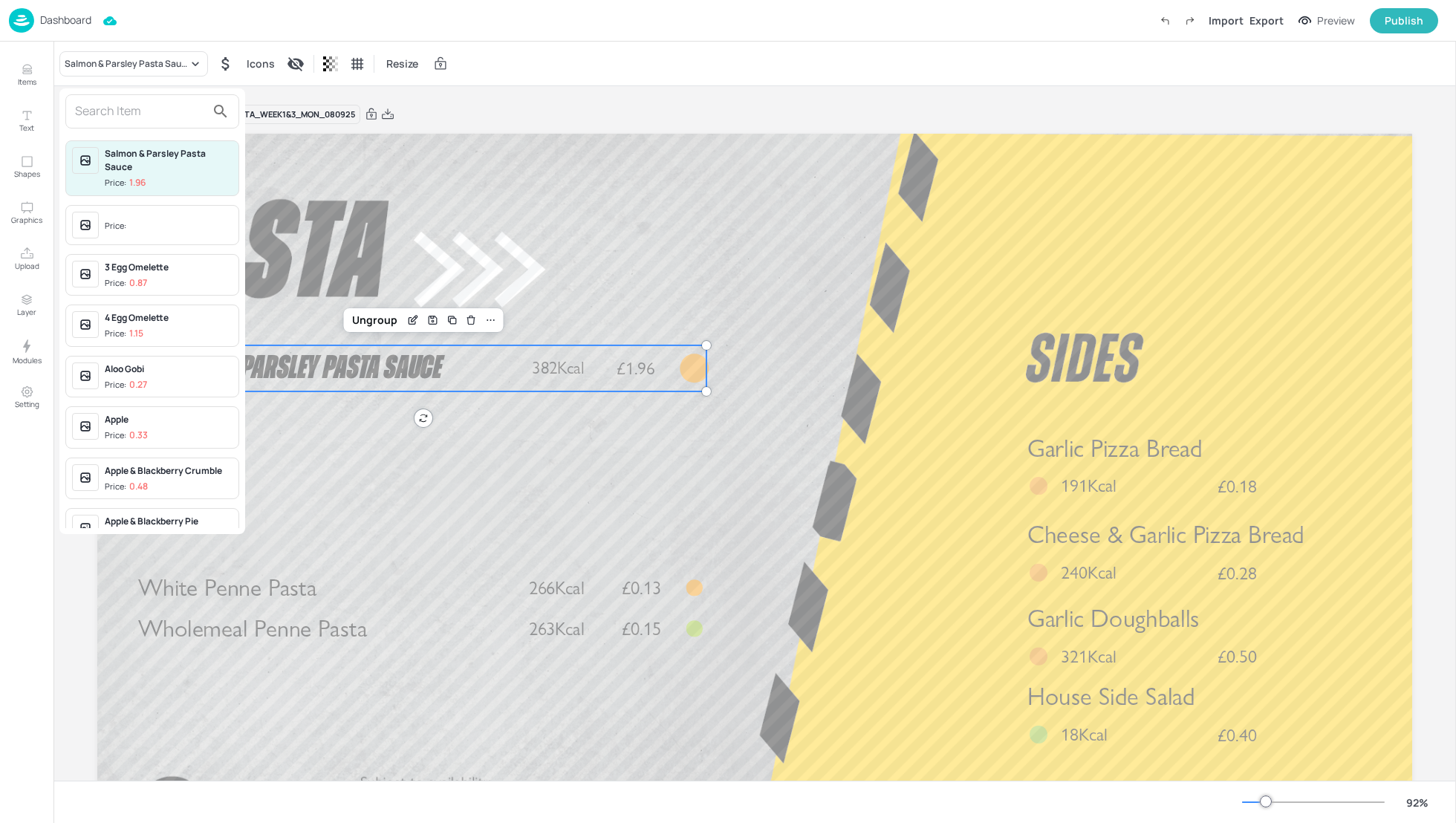
click at [104, 105] on input "text" at bounding box center [140, 111] width 130 height 24
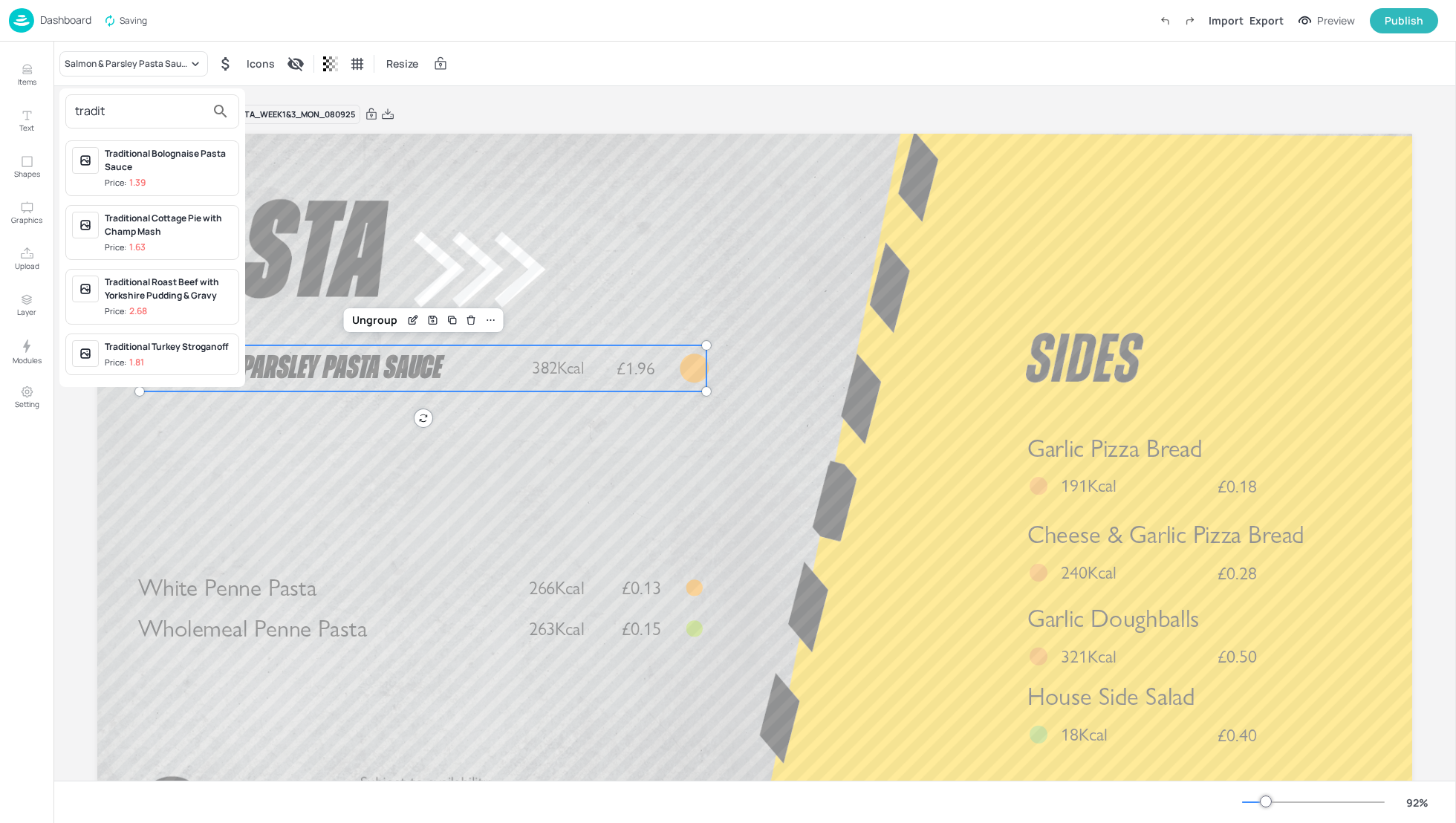
type input "tradit"
click at [147, 166] on div "Traditional Bolognaise Pasta Sauce" at bounding box center [169, 160] width 128 height 27
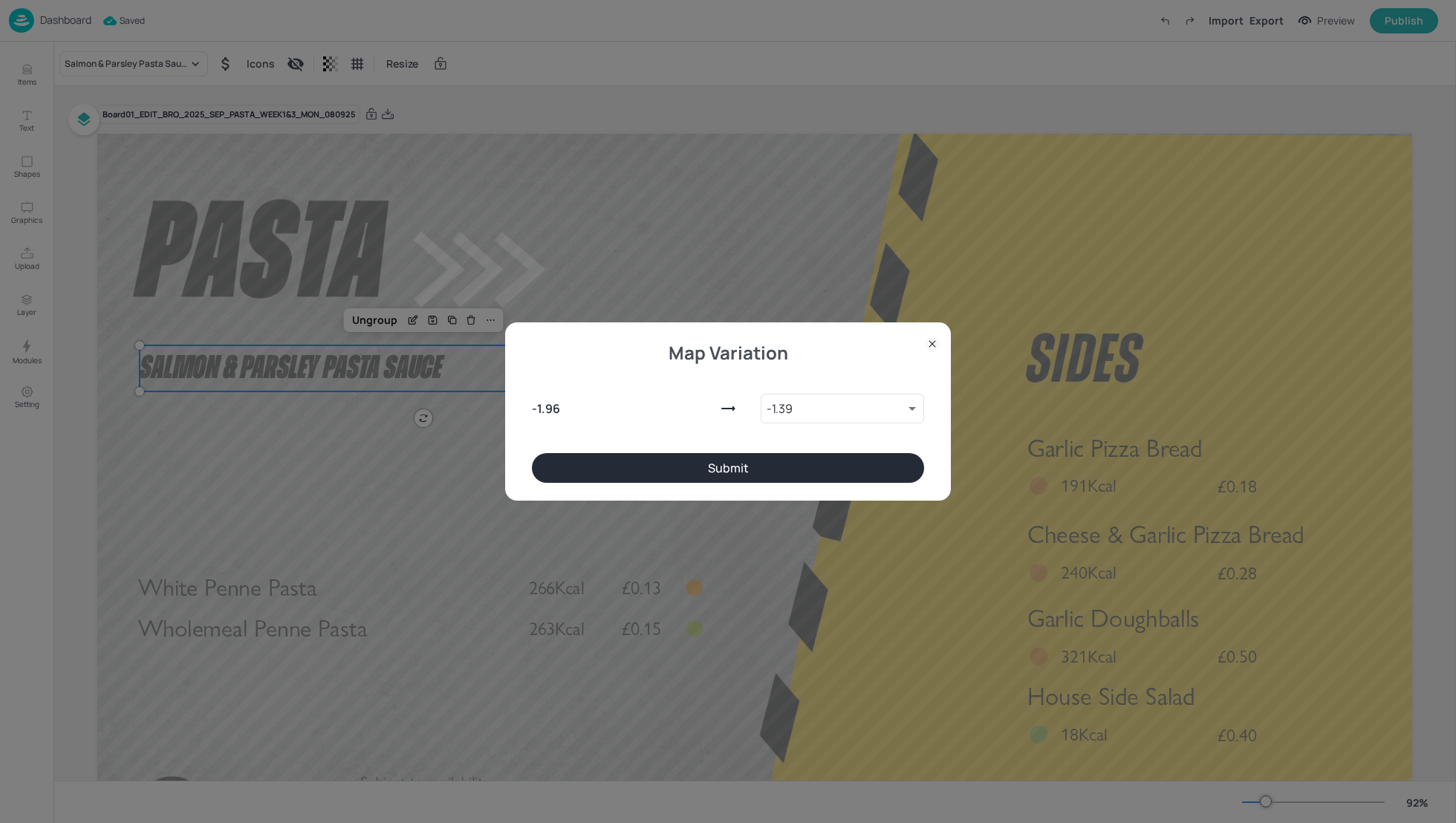
click at [747, 478] on button "Submit" at bounding box center [727, 468] width 392 height 30
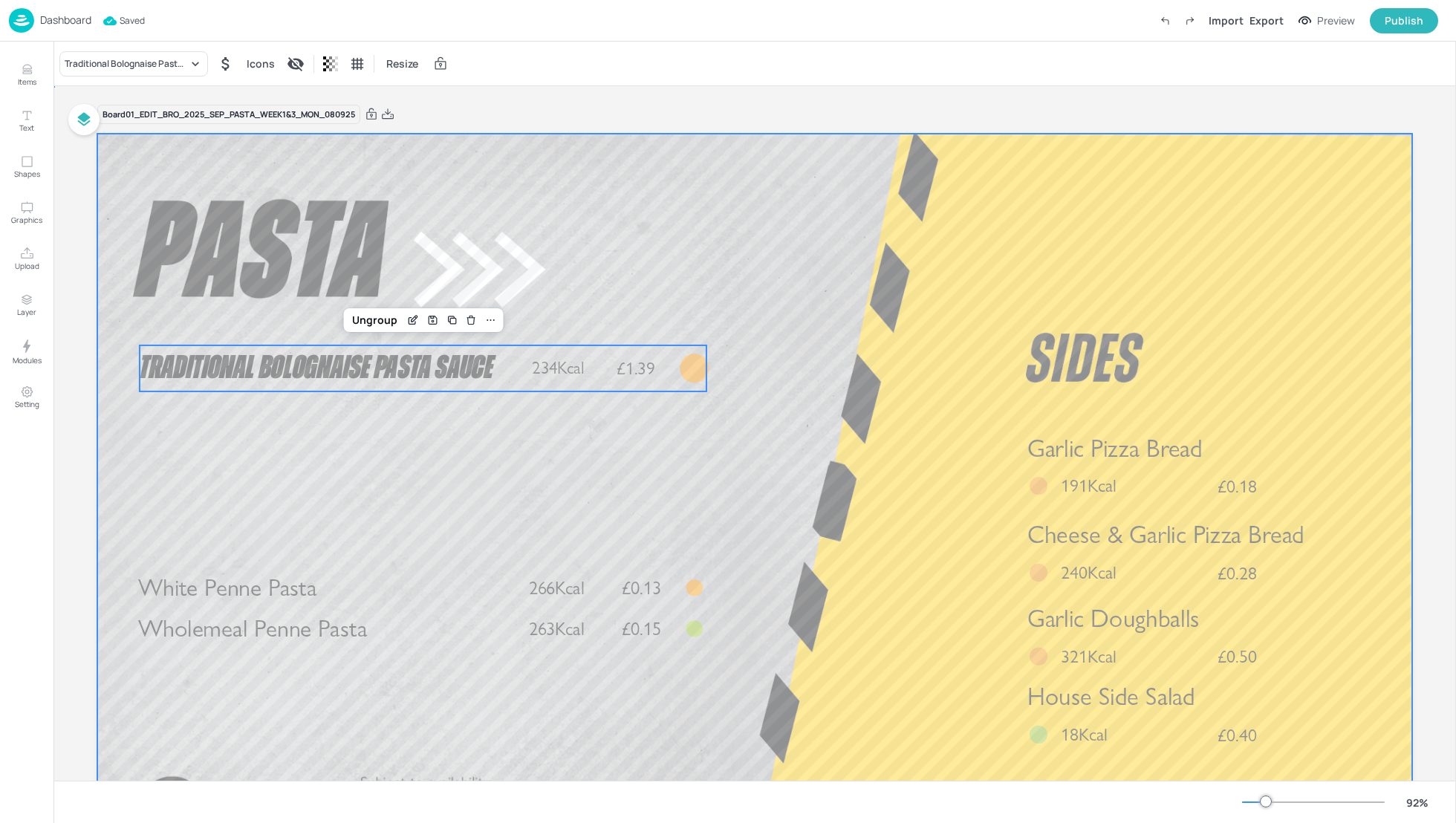
click at [794, 459] on div at bounding box center [755, 503] width 1315 height 740
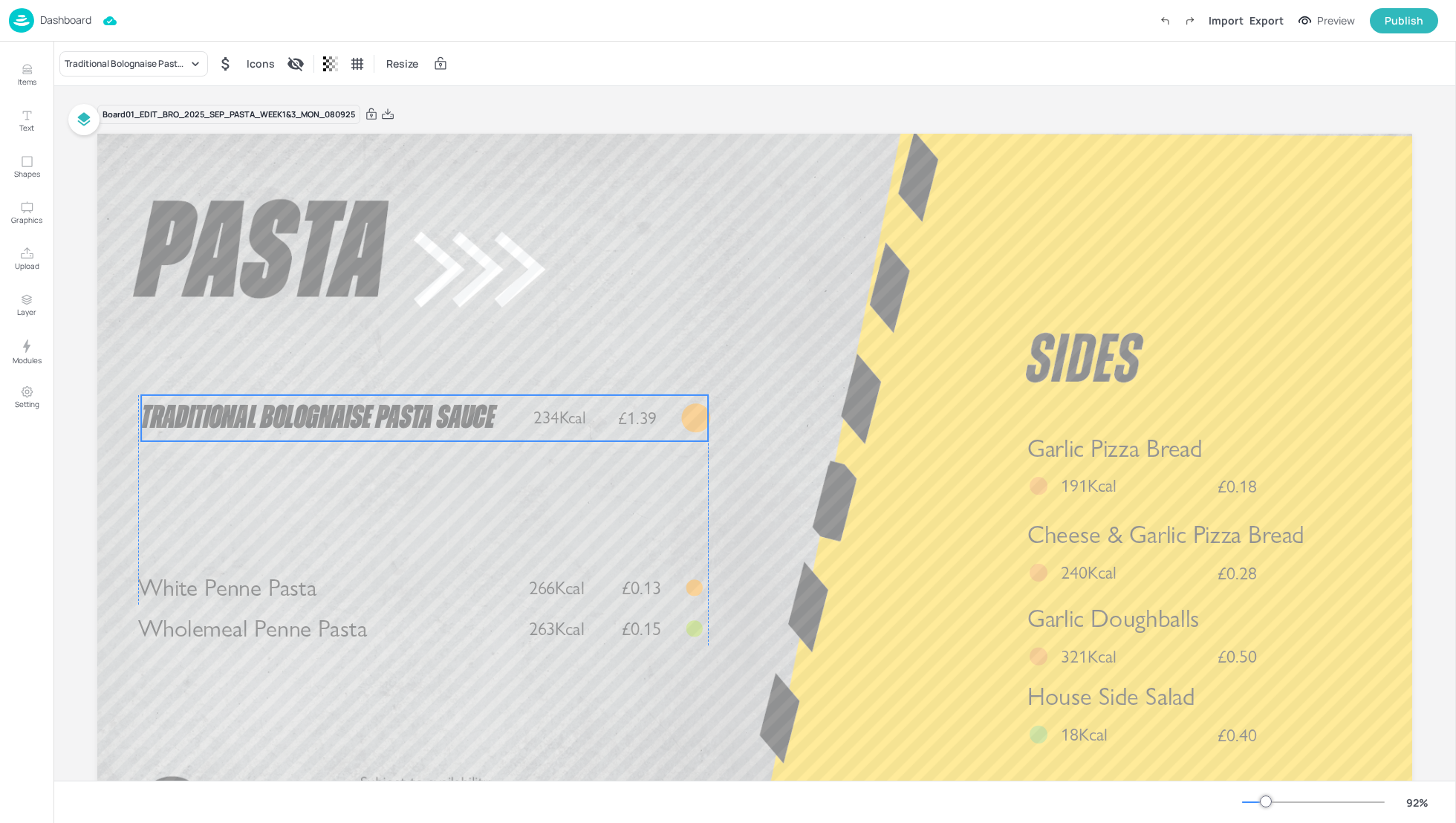
drag, startPoint x: 430, startPoint y: 384, endPoint x: 429, endPoint y: 434, distance: 50.0
click at [429, 434] on span "Traditional Bolognaise Pasta Sauce" at bounding box center [318, 417] width 354 height 33
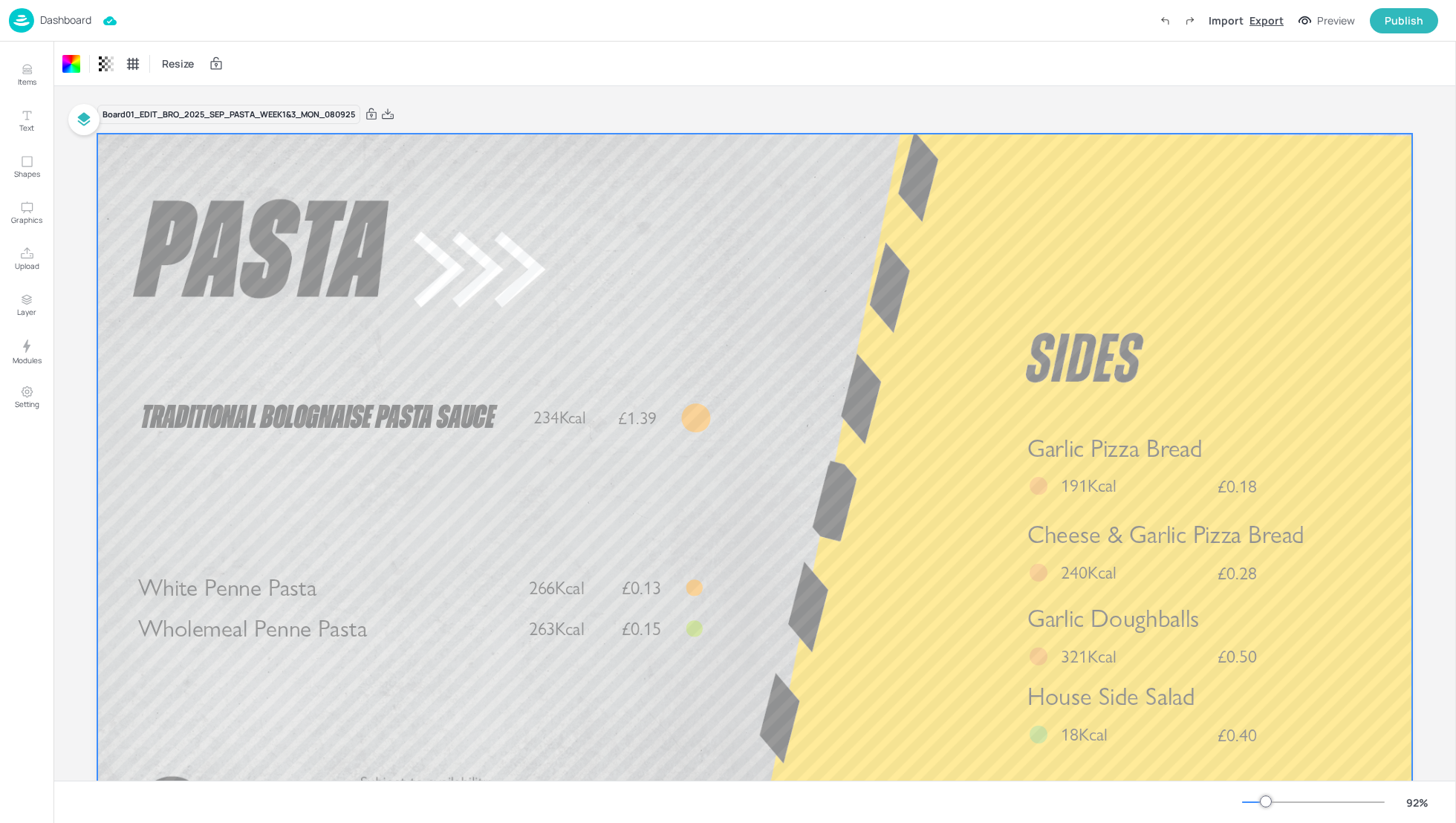
click at [1270, 25] on div "Export" at bounding box center [1267, 20] width 35 height 15
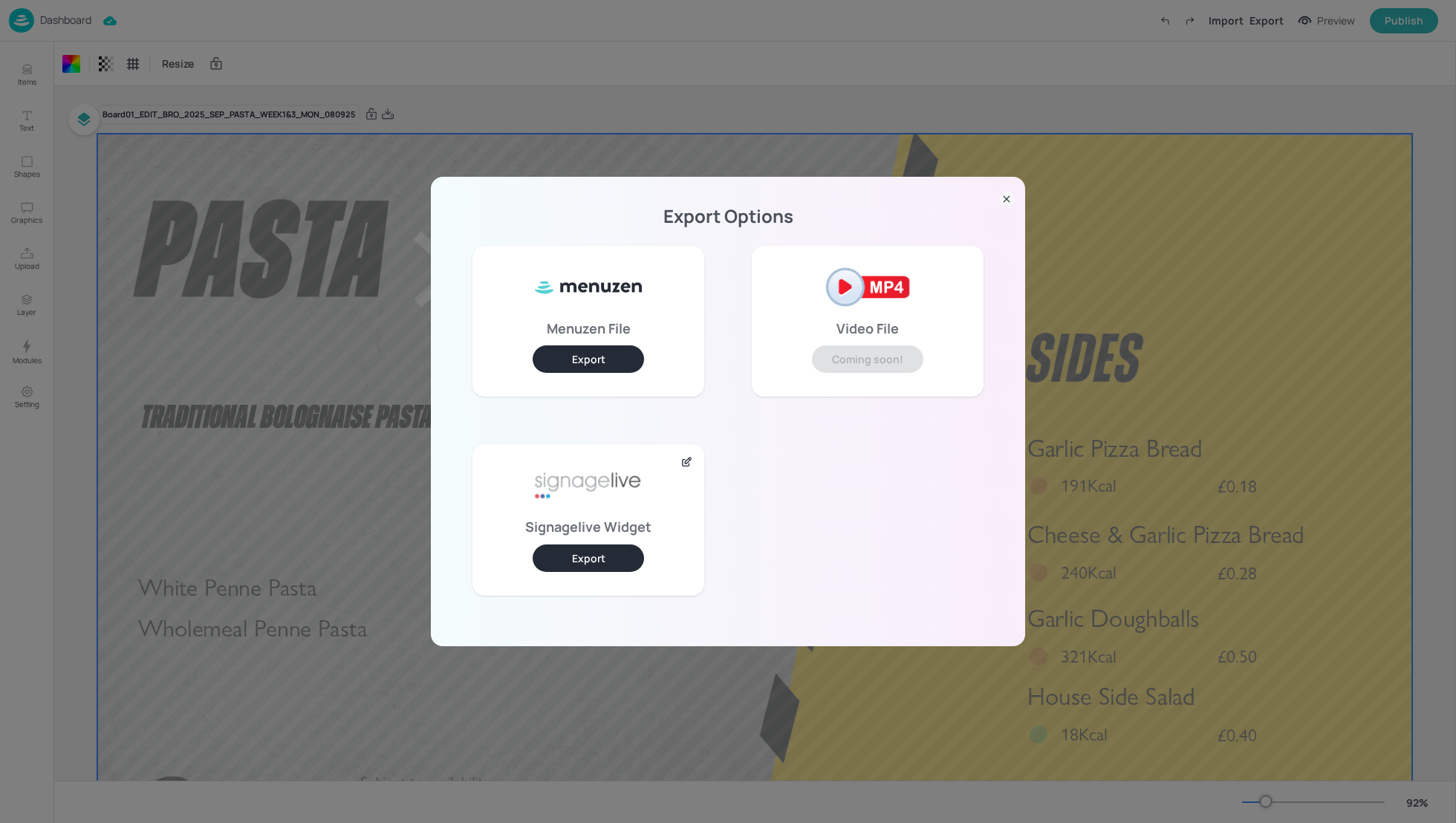
click at [574, 545] on button "Export" at bounding box center [588, 558] width 111 height 28
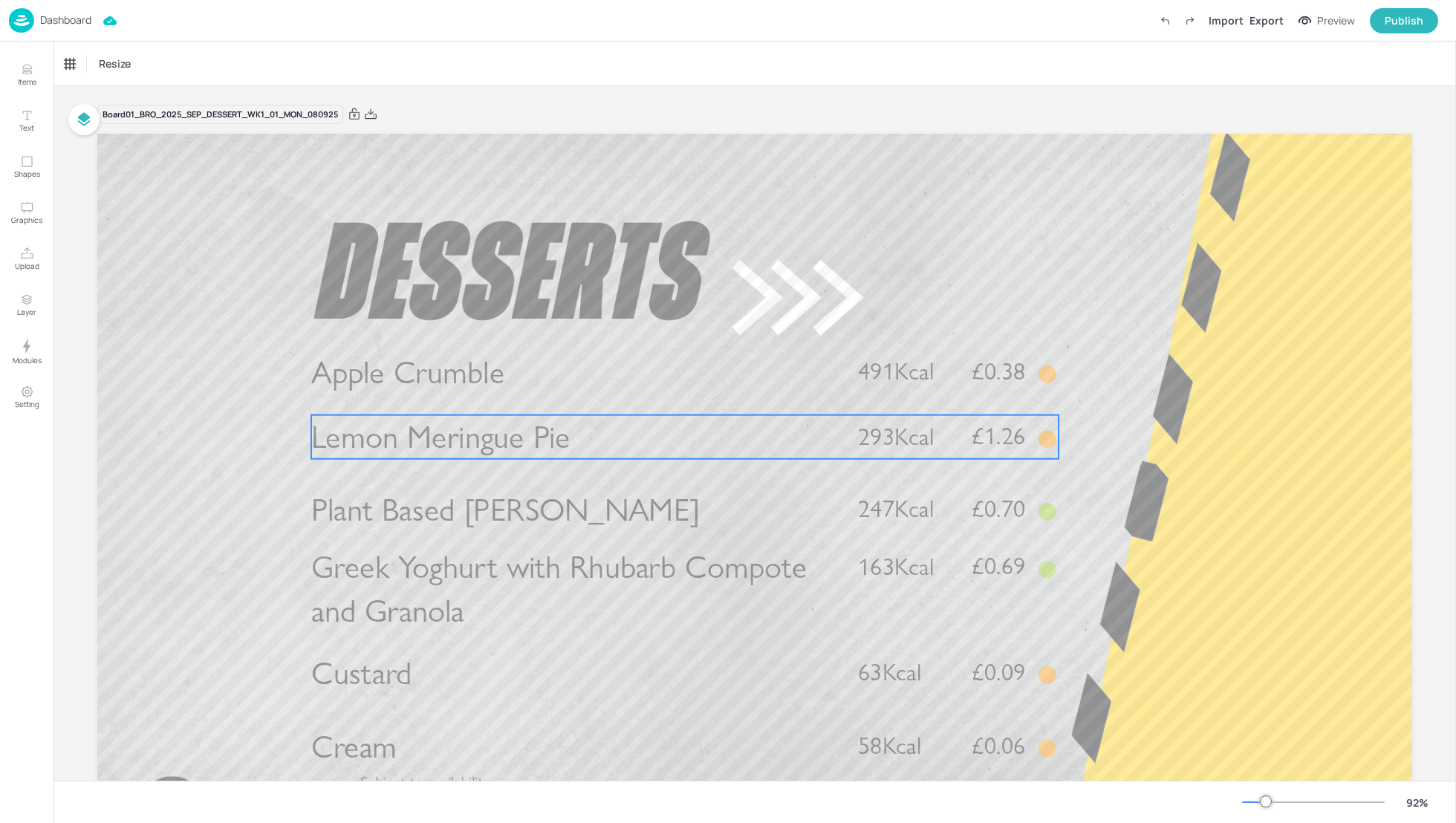
click at [589, 441] on p "Lemon Meringue Pie" at bounding box center [572, 436] width 522 height 44
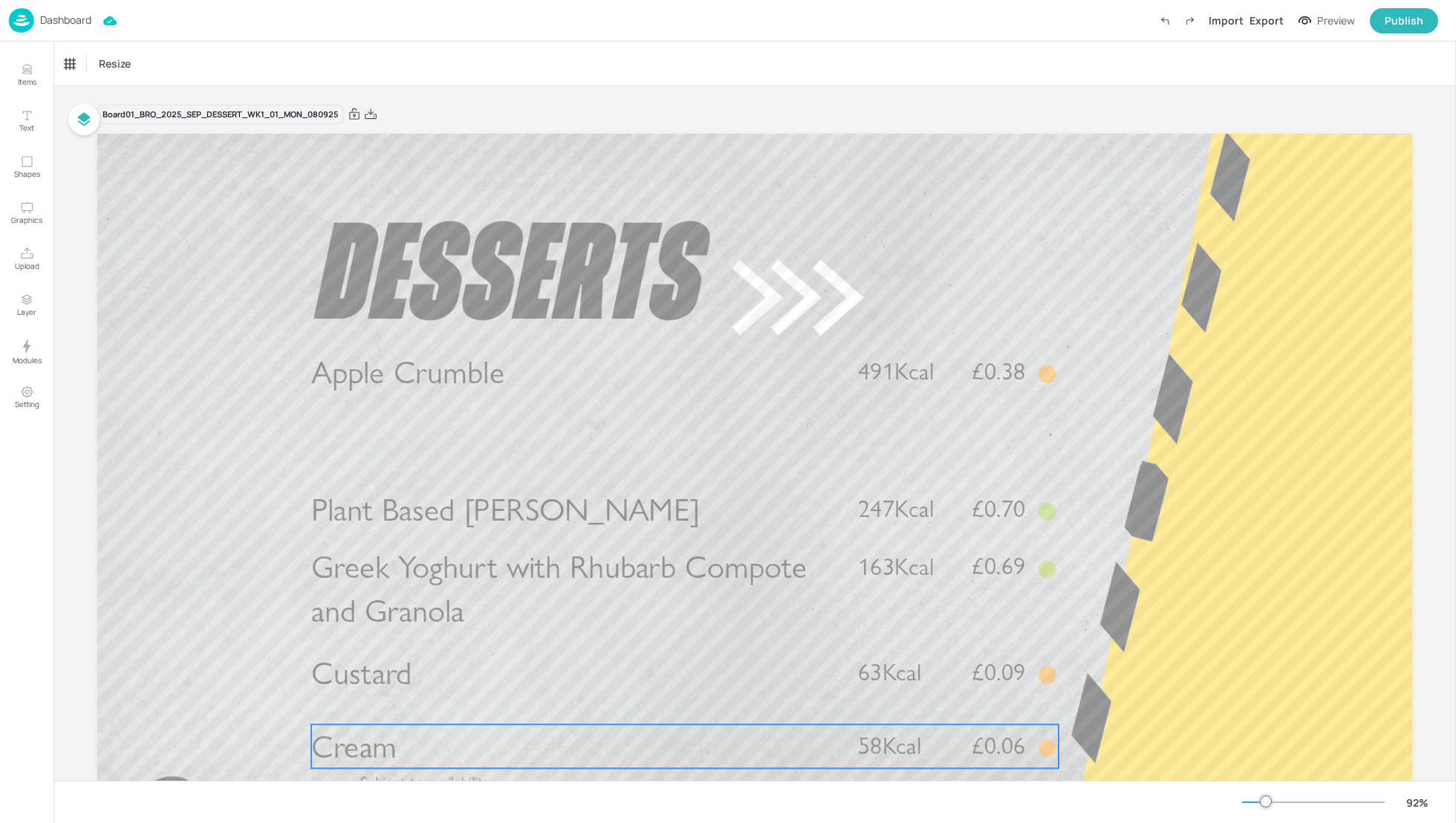
click at [404, 752] on p "Cream" at bounding box center [572, 746] width 522 height 44
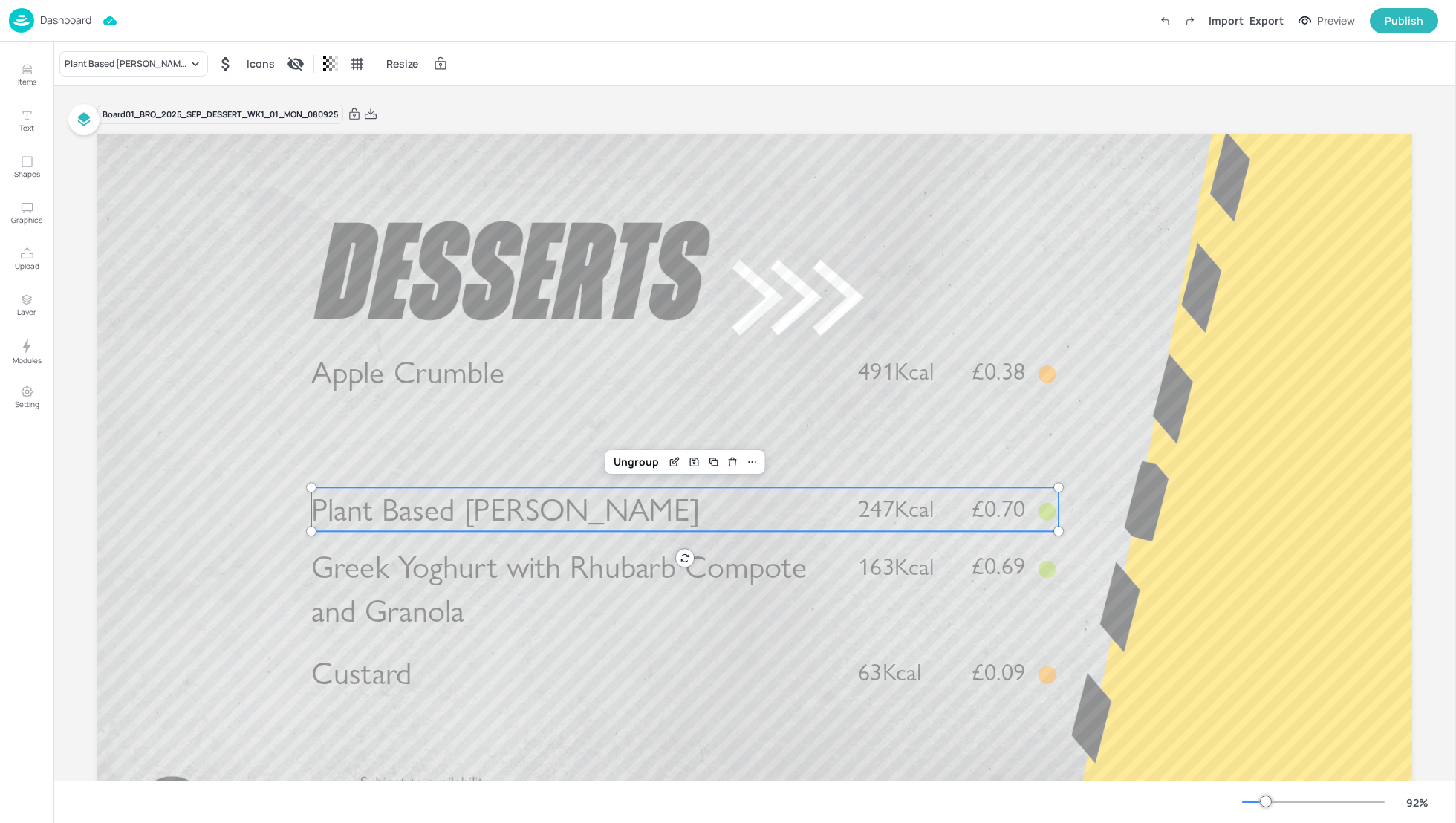
click at [412, 518] on span "Plant Based [PERSON_NAME]" at bounding box center [506, 509] width 389 height 38
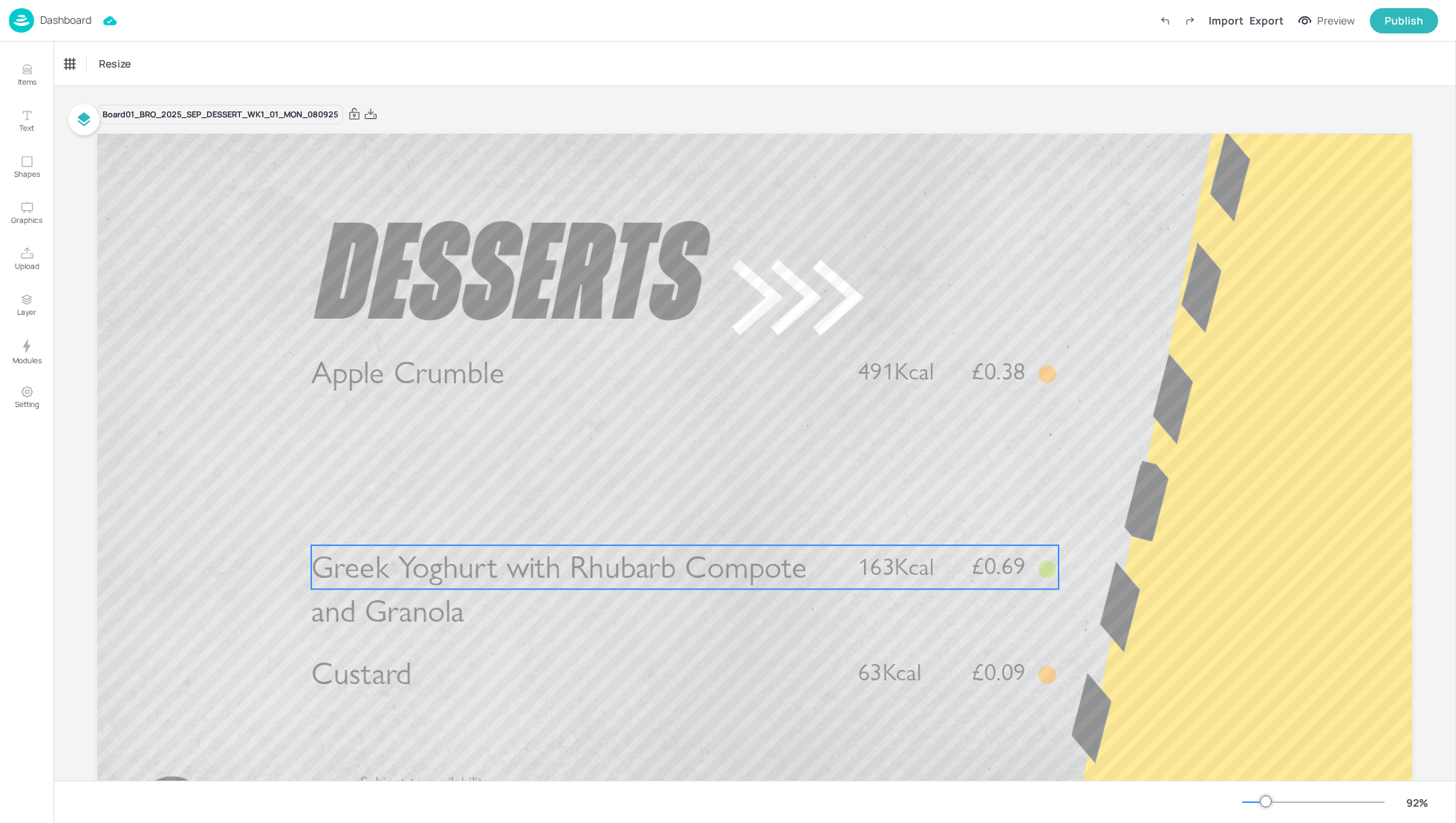
click at [473, 578] on span "Greek Yoghurt with Rhubarb Compote and Granola" at bounding box center [559, 589] width 496 height 82
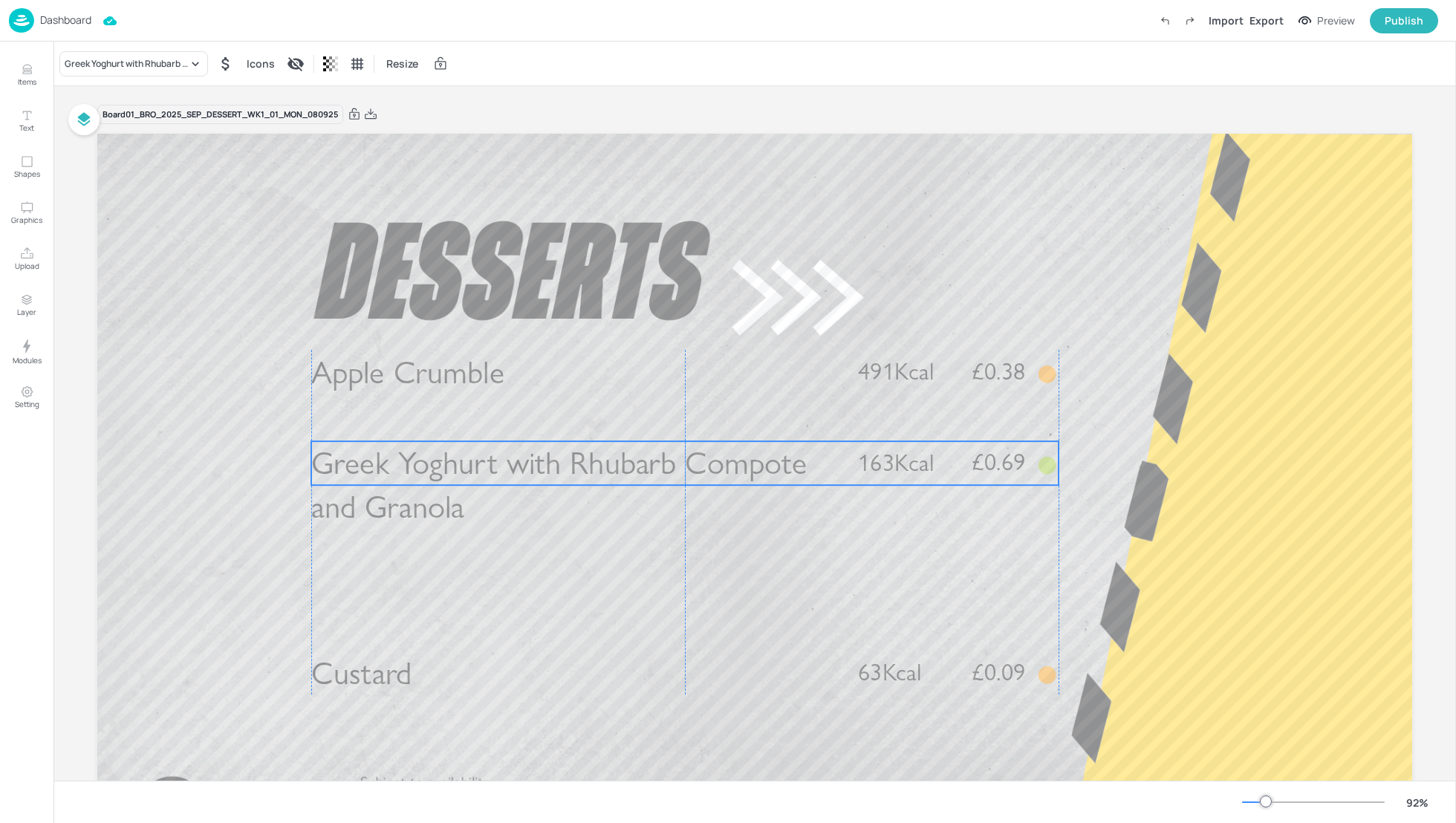
drag, startPoint x: 481, startPoint y: 571, endPoint x: 482, endPoint y: 467, distance: 104.0
click at [482, 467] on span "Greek Yoghurt with Rhubarb Compote and Granola" at bounding box center [559, 485] width 496 height 82
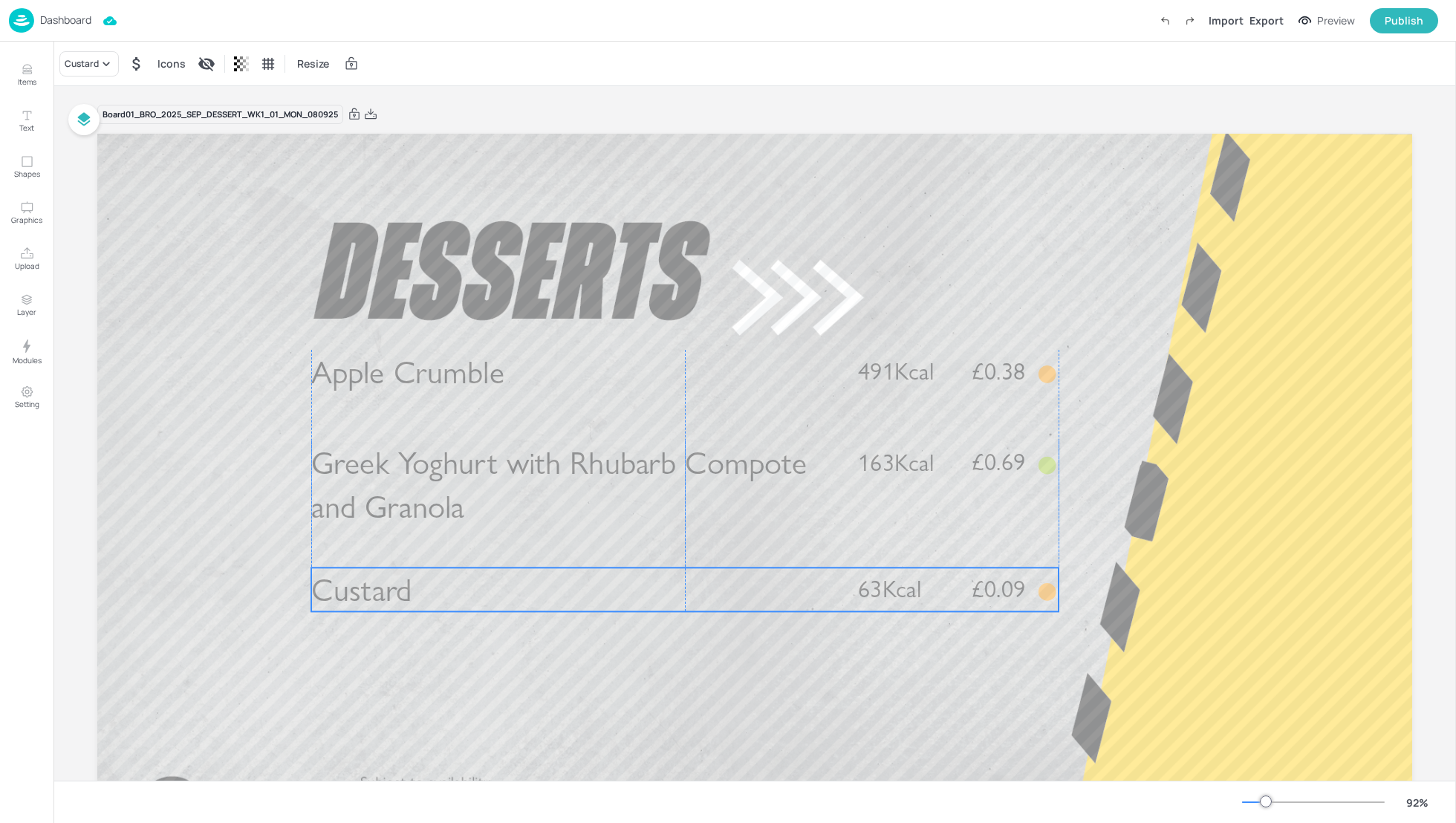
drag, startPoint x: 466, startPoint y: 670, endPoint x: 466, endPoint y: 587, distance: 83.0
click at [466, 587] on p "Custard" at bounding box center [572, 589] width 522 height 44
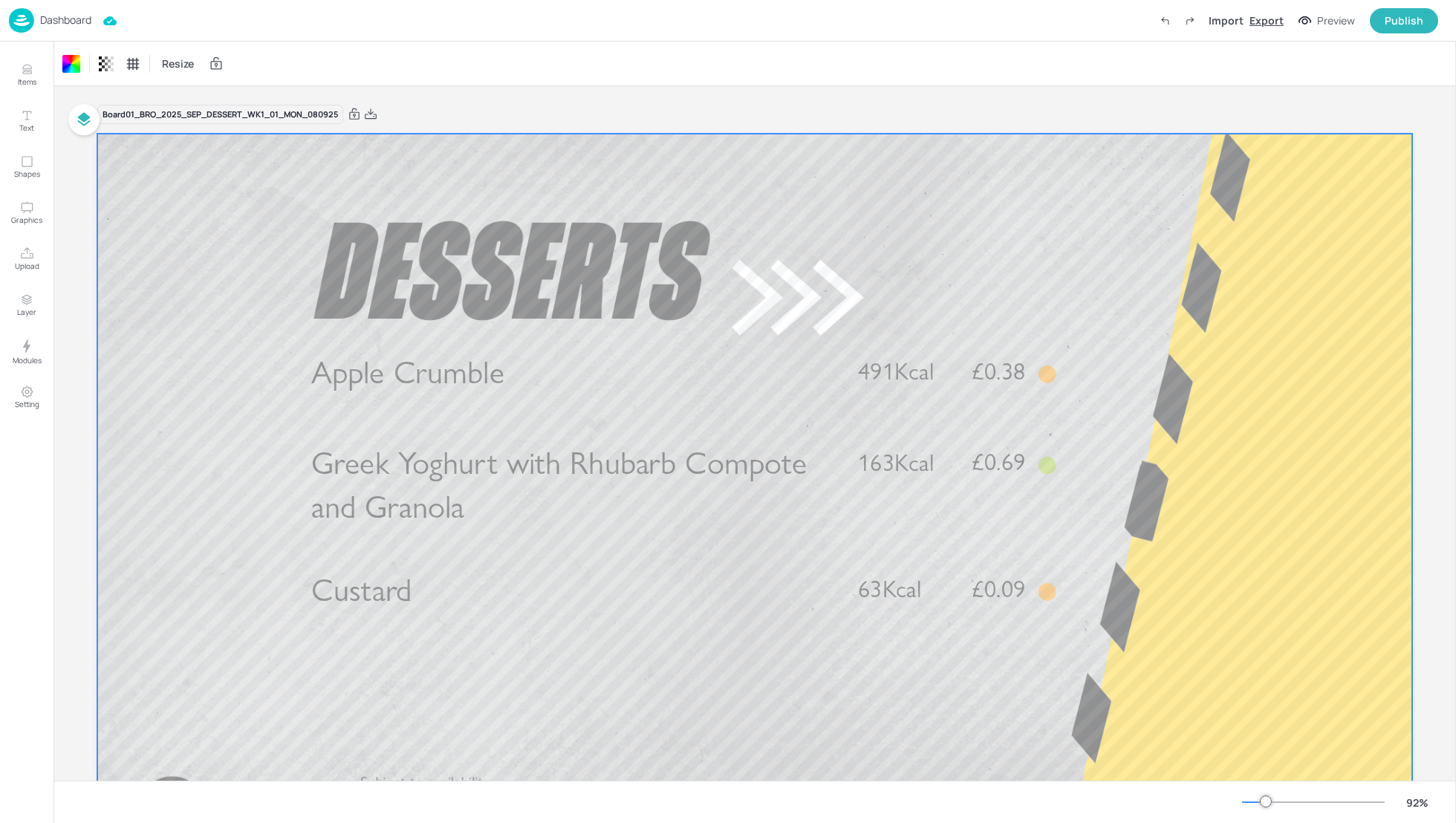
click at [1274, 16] on div "Export" at bounding box center [1267, 20] width 35 height 15
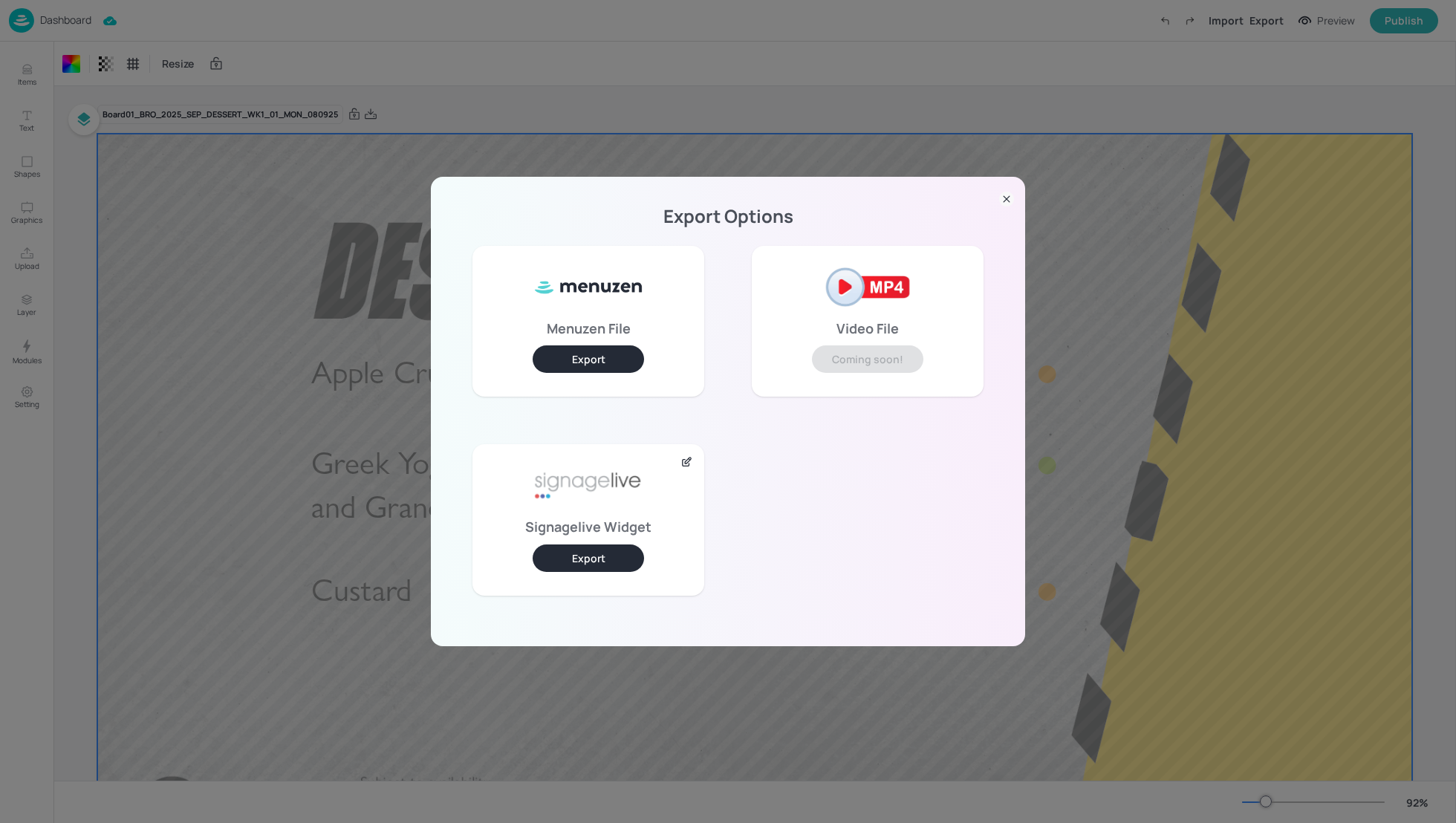
click at [585, 561] on button "Export" at bounding box center [588, 558] width 111 height 28
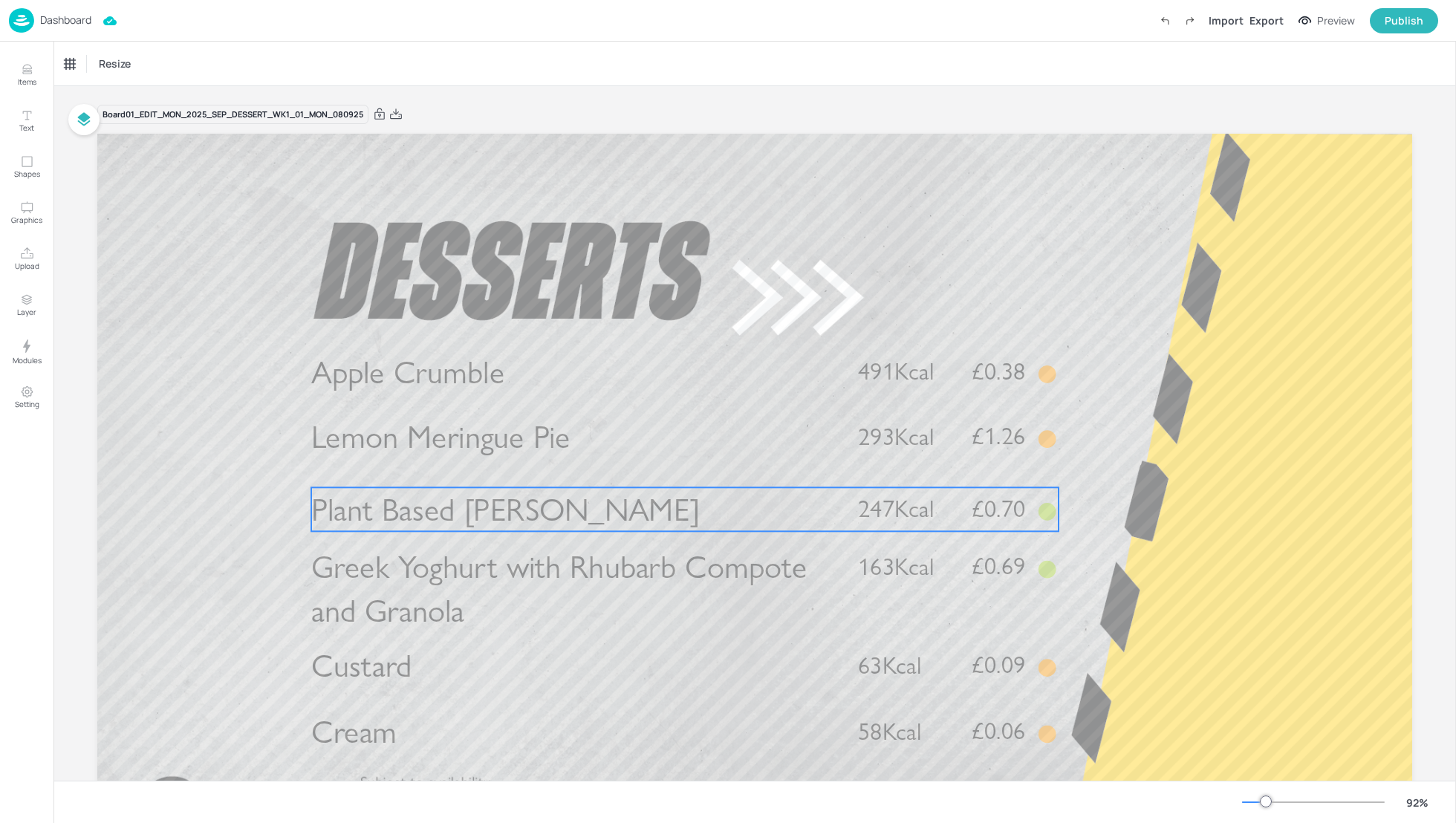
click at [499, 525] on span "Plant Based [PERSON_NAME]" at bounding box center [506, 509] width 389 height 38
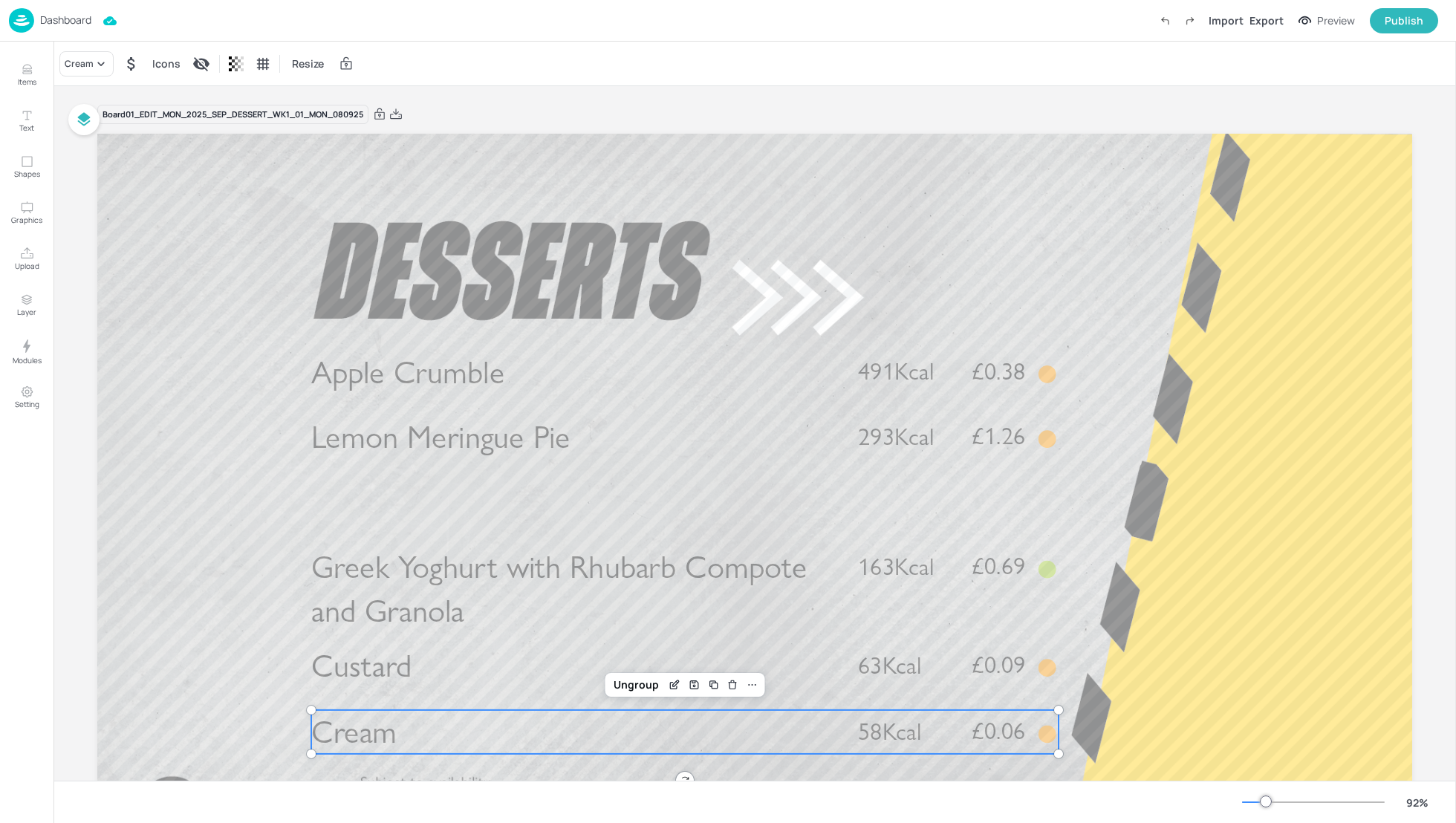
click at [452, 718] on p "Cream" at bounding box center [572, 732] width 522 height 44
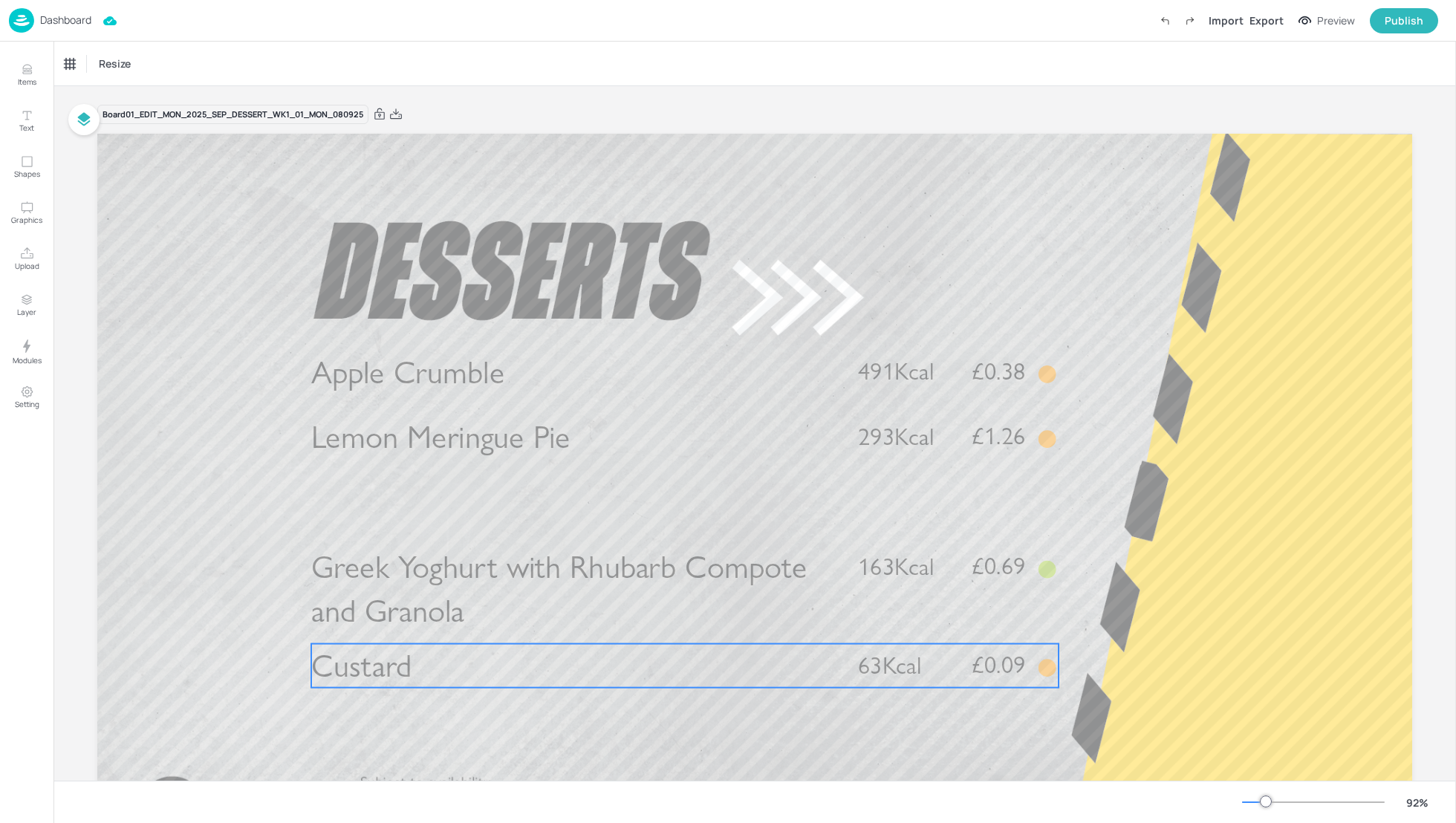
click at [423, 567] on span "Greek Yoghurt with Rhubarb Compote and Granola" at bounding box center [559, 589] width 496 height 82
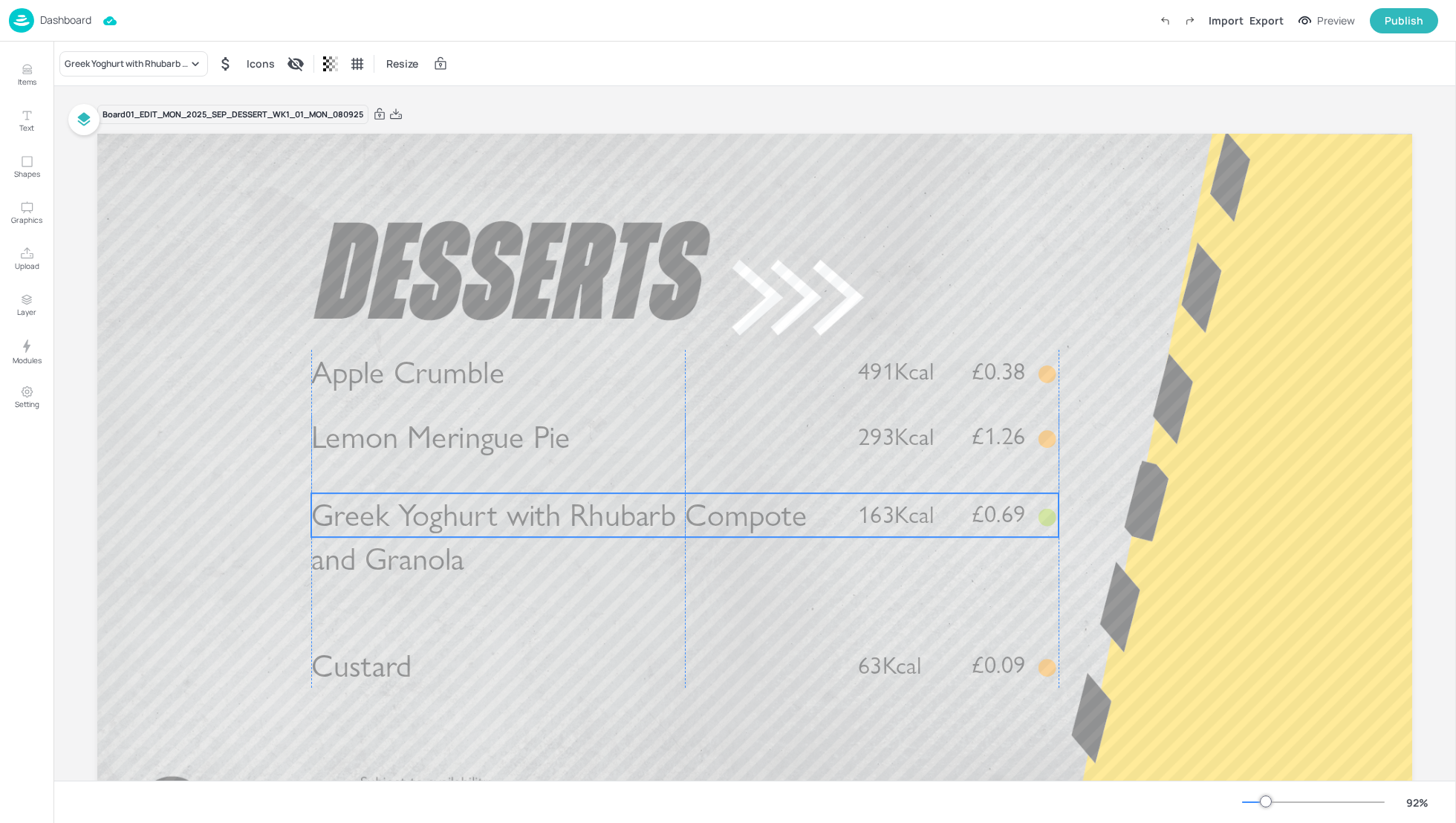
drag, startPoint x: 463, startPoint y: 564, endPoint x: 463, endPoint y: 512, distance: 52.0
click at [463, 512] on span "Greek Yoghurt with Rhubarb Compote and Granola" at bounding box center [559, 537] width 496 height 82
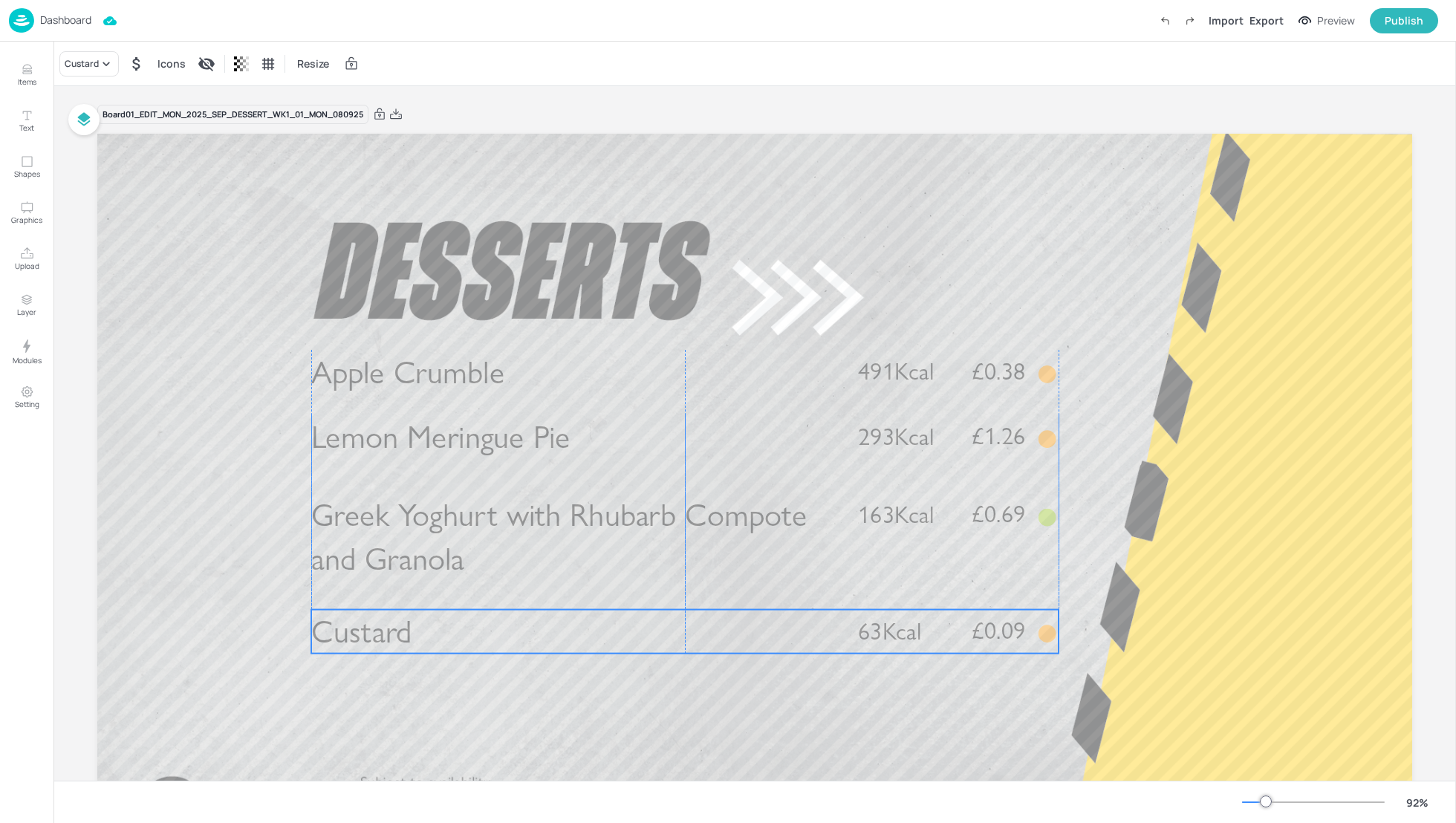
drag, startPoint x: 460, startPoint y: 653, endPoint x: 461, endPoint y: 620, distance: 33.0
click at [460, 620] on p "Custard" at bounding box center [572, 631] width 522 height 44
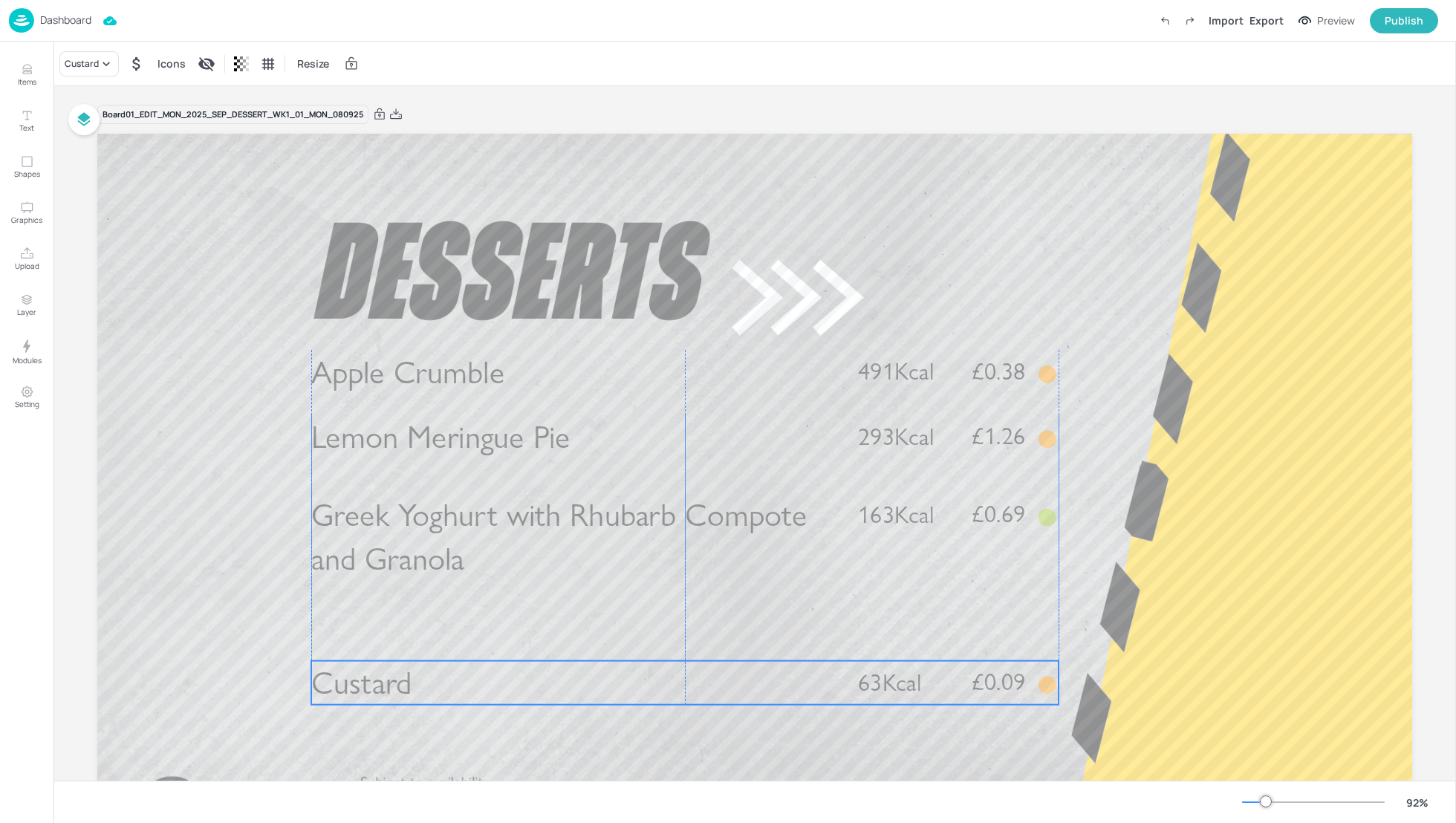
drag, startPoint x: 528, startPoint y: 639, endPoint x: 527, endPoint y: 693, distance: 54.0
click at [527, 695] on p "Custard" at bounding box center [572, 683] width 522 height 44
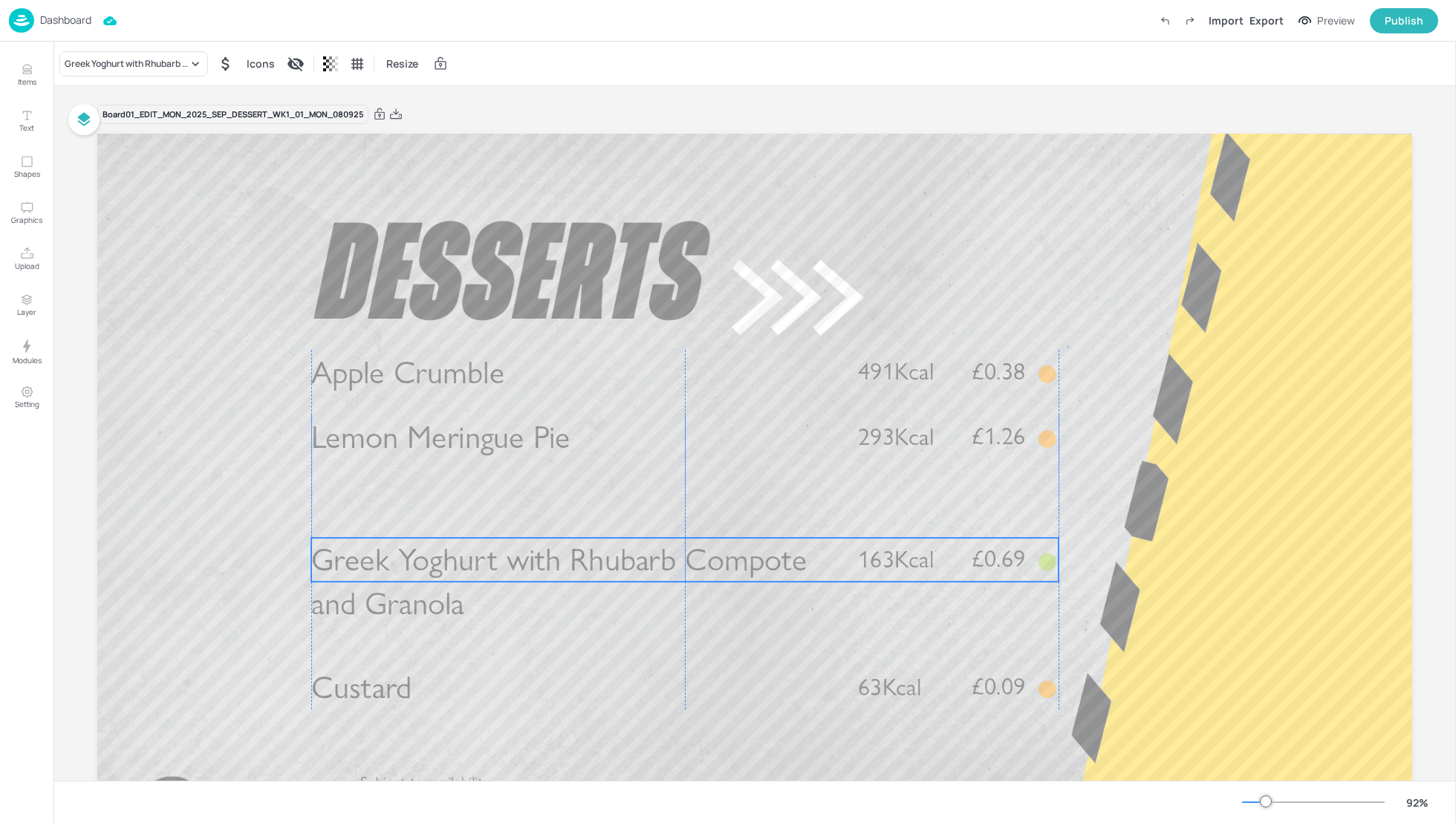
drag, startPoint x: 466, startPoint y: 532, endPoint x: 466, endPoint y: 577, distance: 45.0
click at [466, 577] on span "Greek Yoghurt with Rhubarb Compote and Granola" at bounding box center [559, 581] width 496 height 82
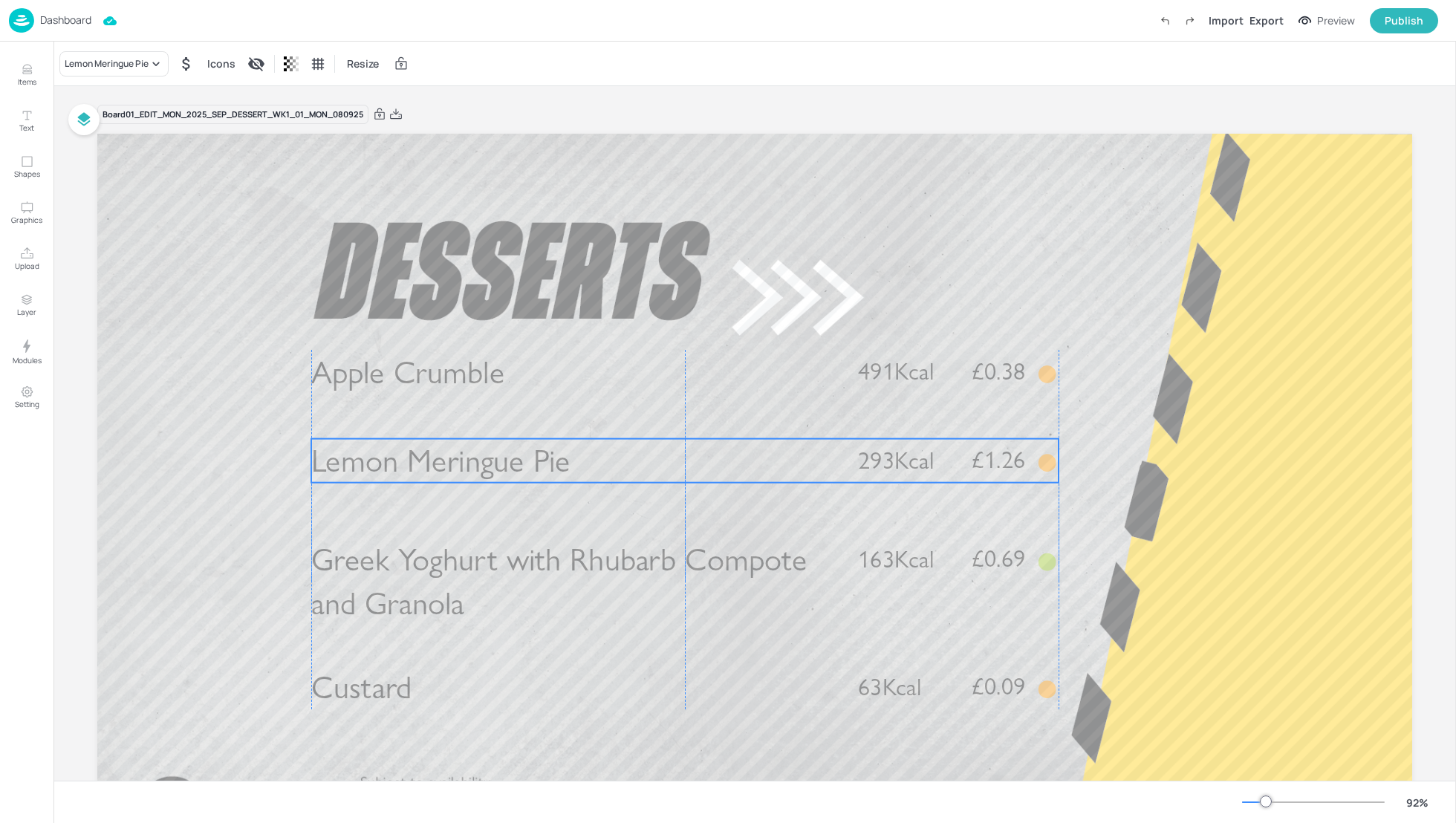
drag, startPoint x: 433, startPoint y: 450, endPoint x: 433, endPoint y: 475, distance: 25.0
click at [433, 476] on span "Lemon Meringue Pie" at bounding box center [440, 460] width 259 height 38
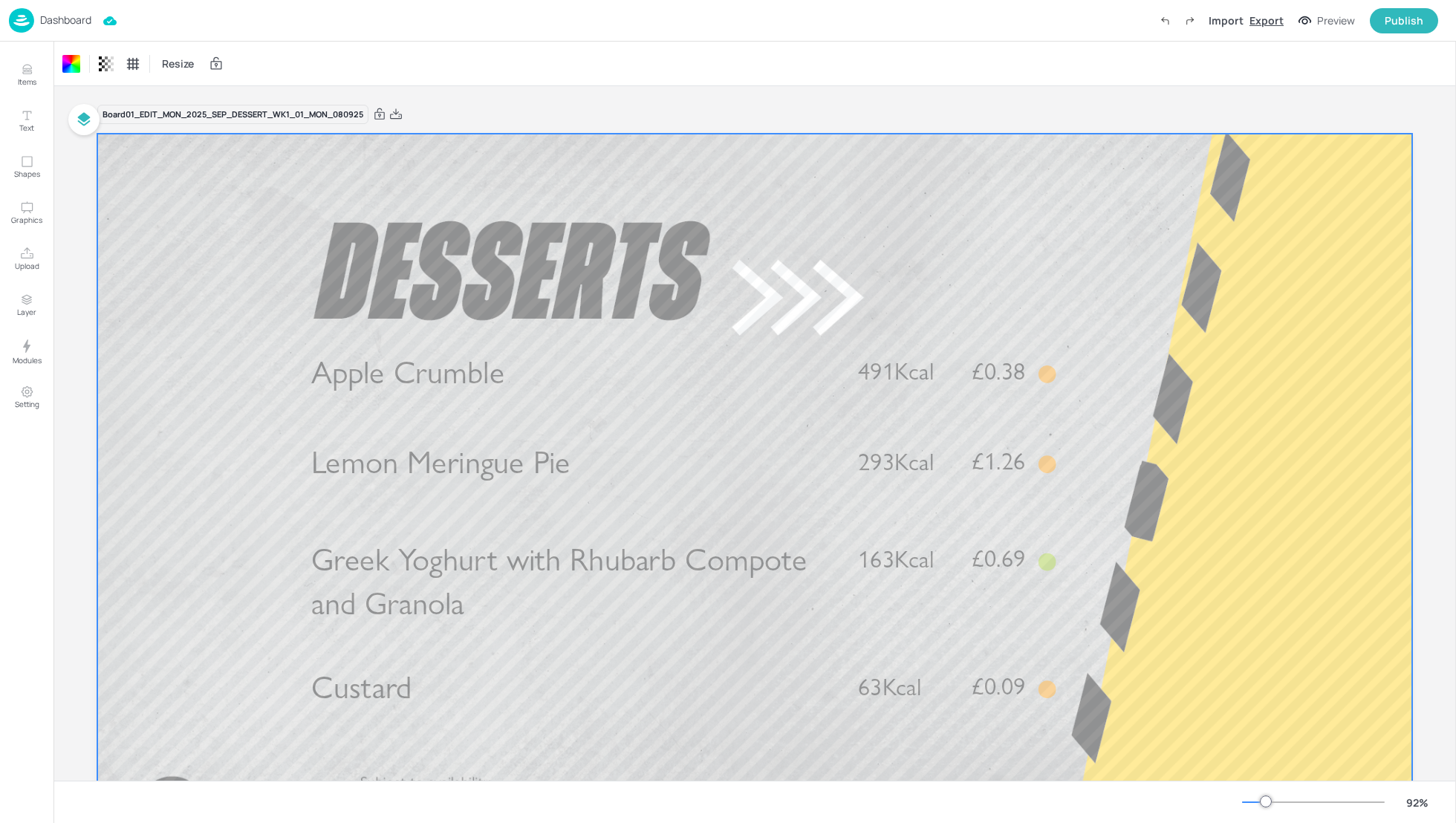
click at [1264, 15] on div "Export" at bounding box center [1267, 20] width 35 height 15
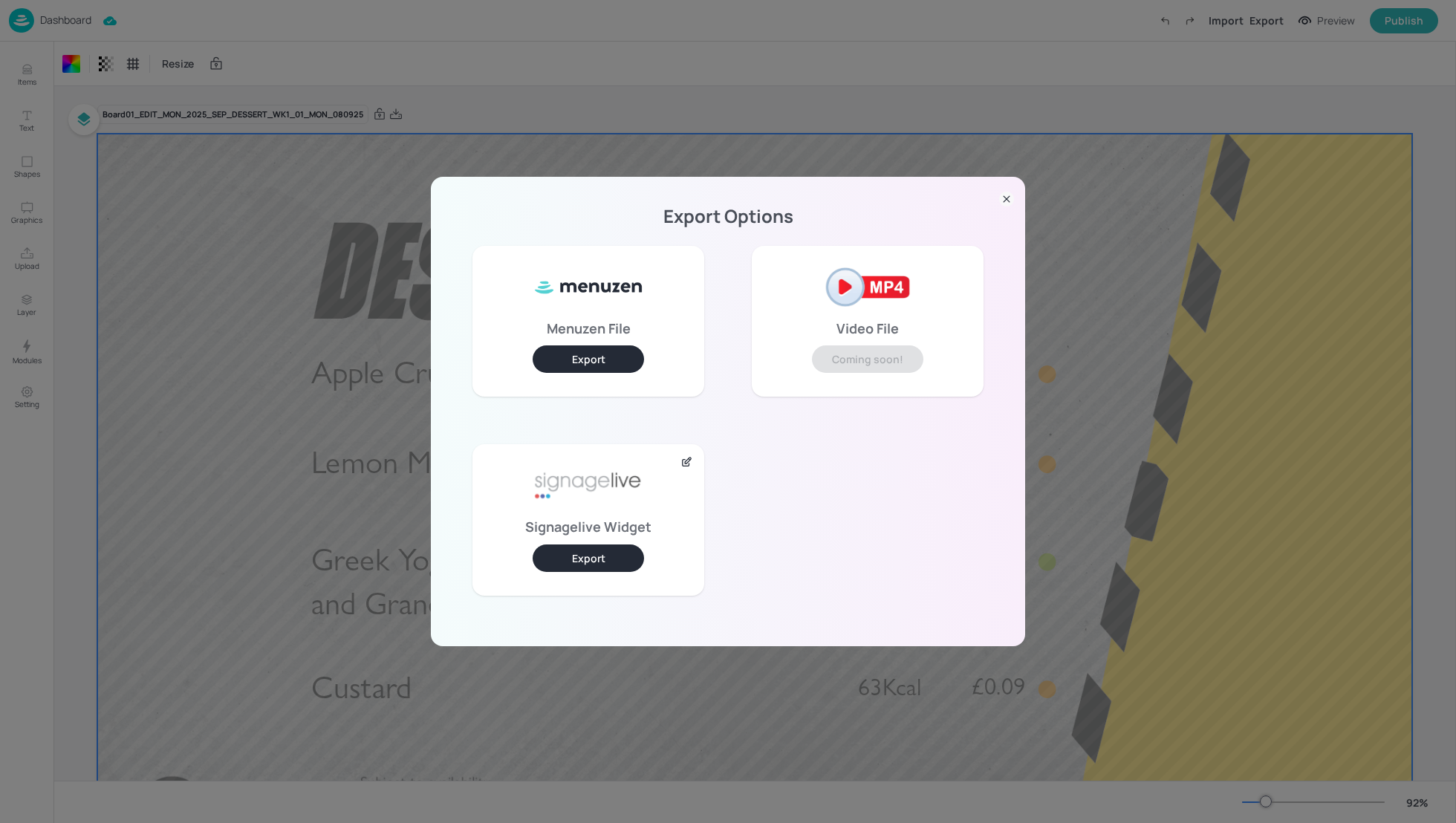
click at [583, 565] on button "Export" at bounding box center [588, 558] width 111 height 28
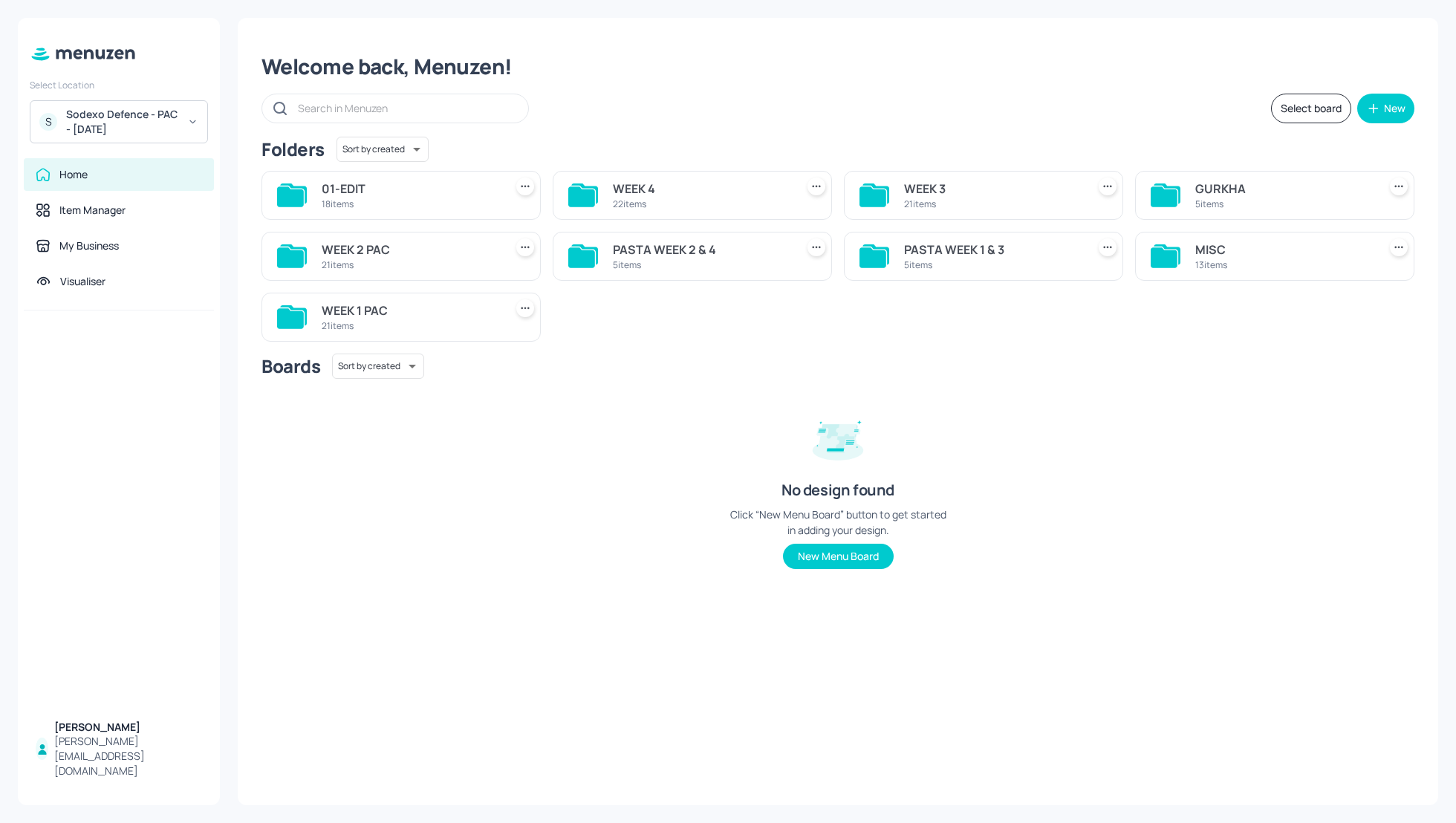
click at [372, 308] on div "WEEK 1 PAC" at bounding box center [410, 310] width 176 height 18
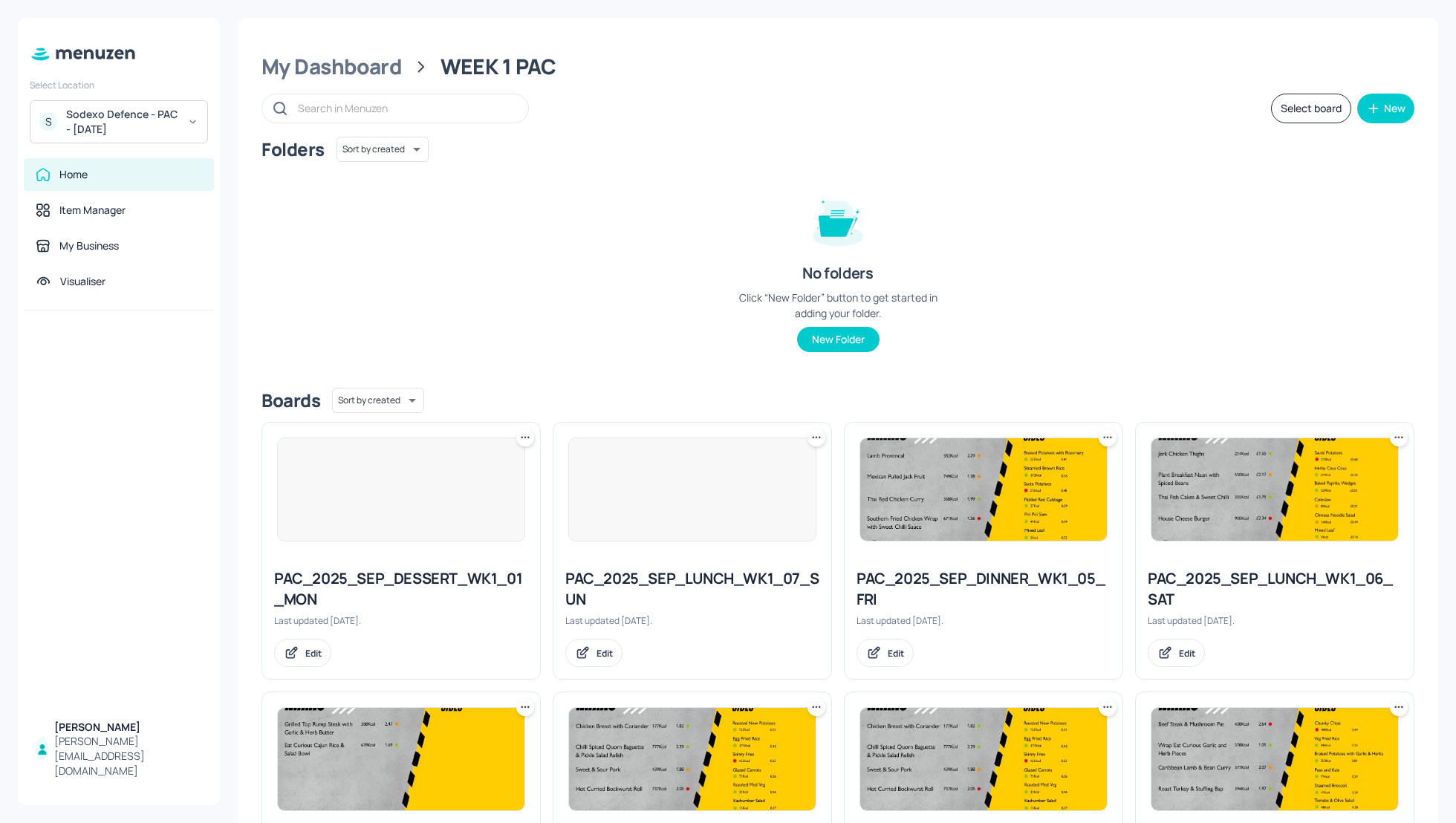
click at [1308, 328] on div "Folders Sort by created id ​ No folders Click “New Folder” button to get starte…" at bounding box center [838, 256] width 1153 height 239
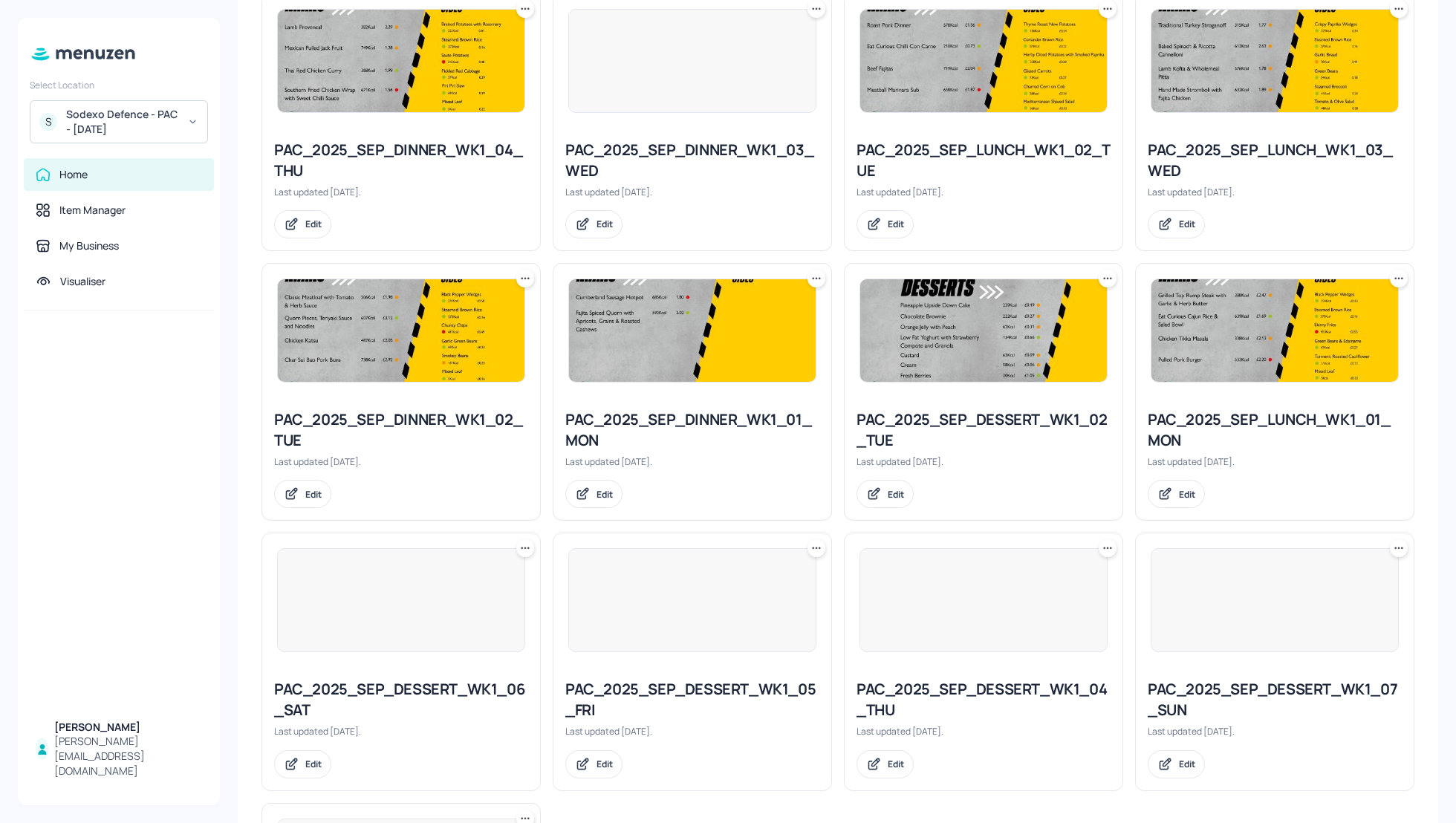
scroll to position [990, 0]
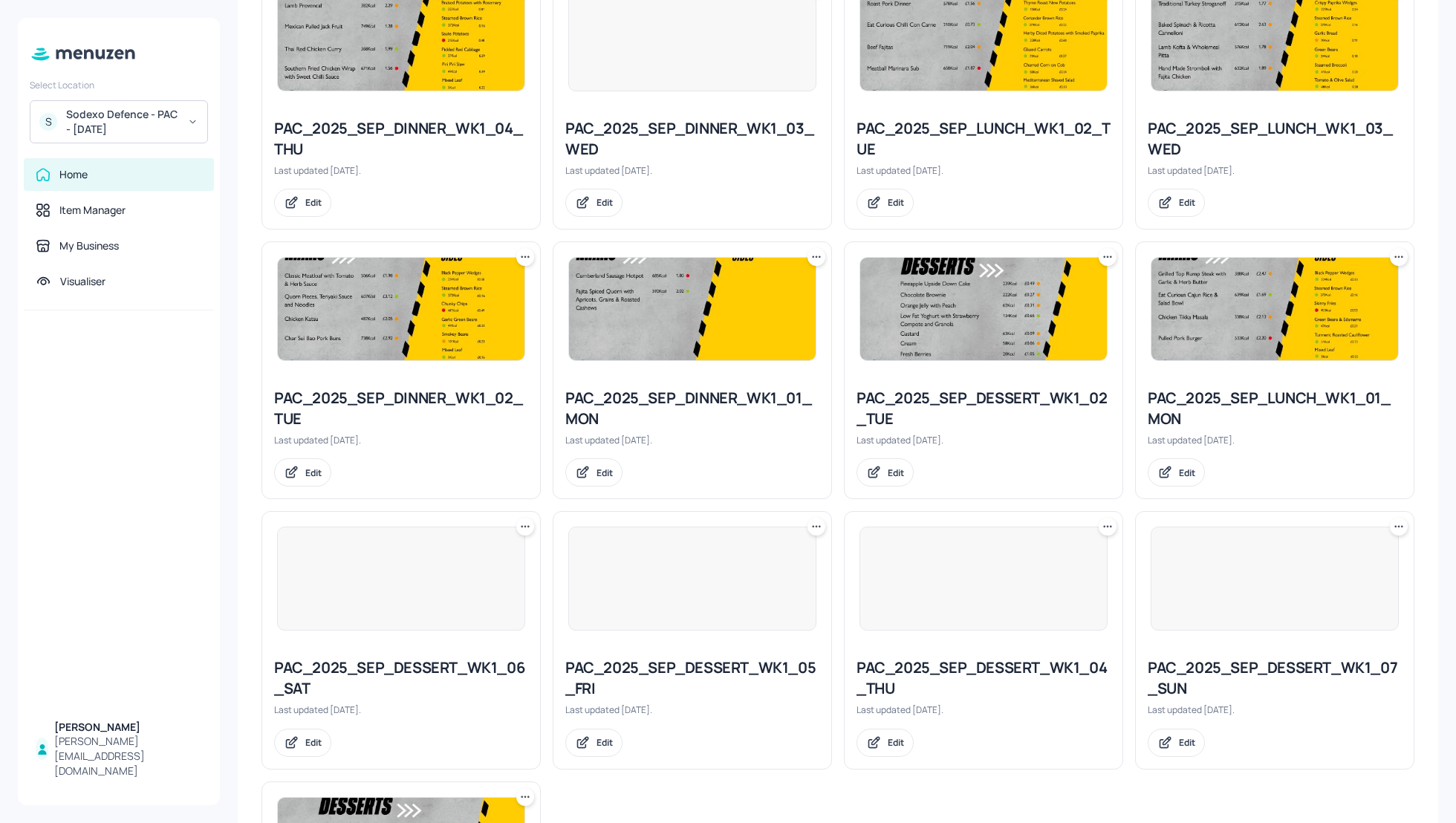
click at [739, 393] on div "PAC_2025_SEP_DINNER_WK1_01_MON" at bounding box center [692, 409] width 254 height 41
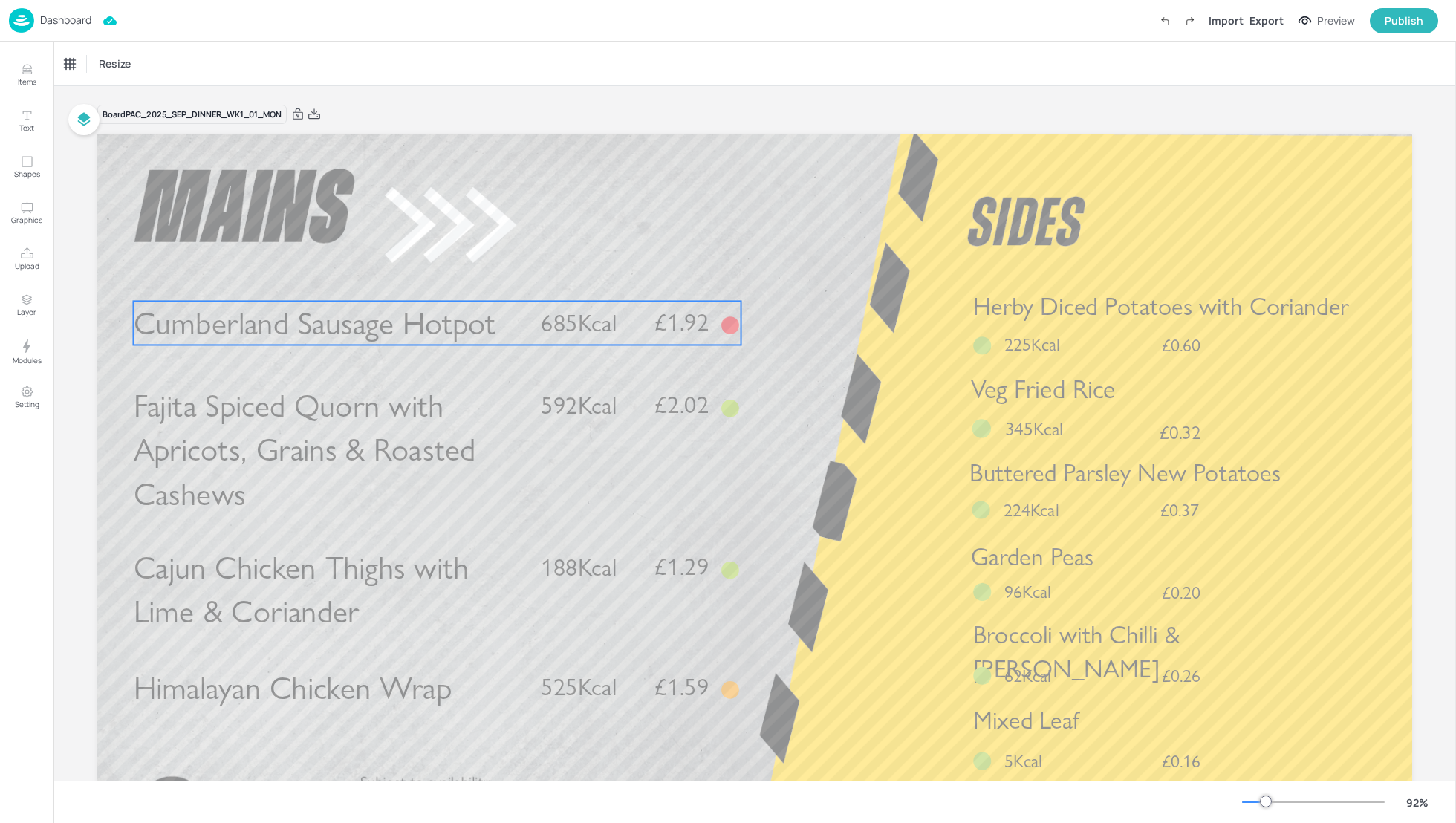
click at [461, 327] on span "Cumberland Sausage Hotpot" at bounding box center [315, 323] width 363 height 38
click at [426, 277] on icon "Edit Item" at bounding box center [429, 274] width 6 height 6
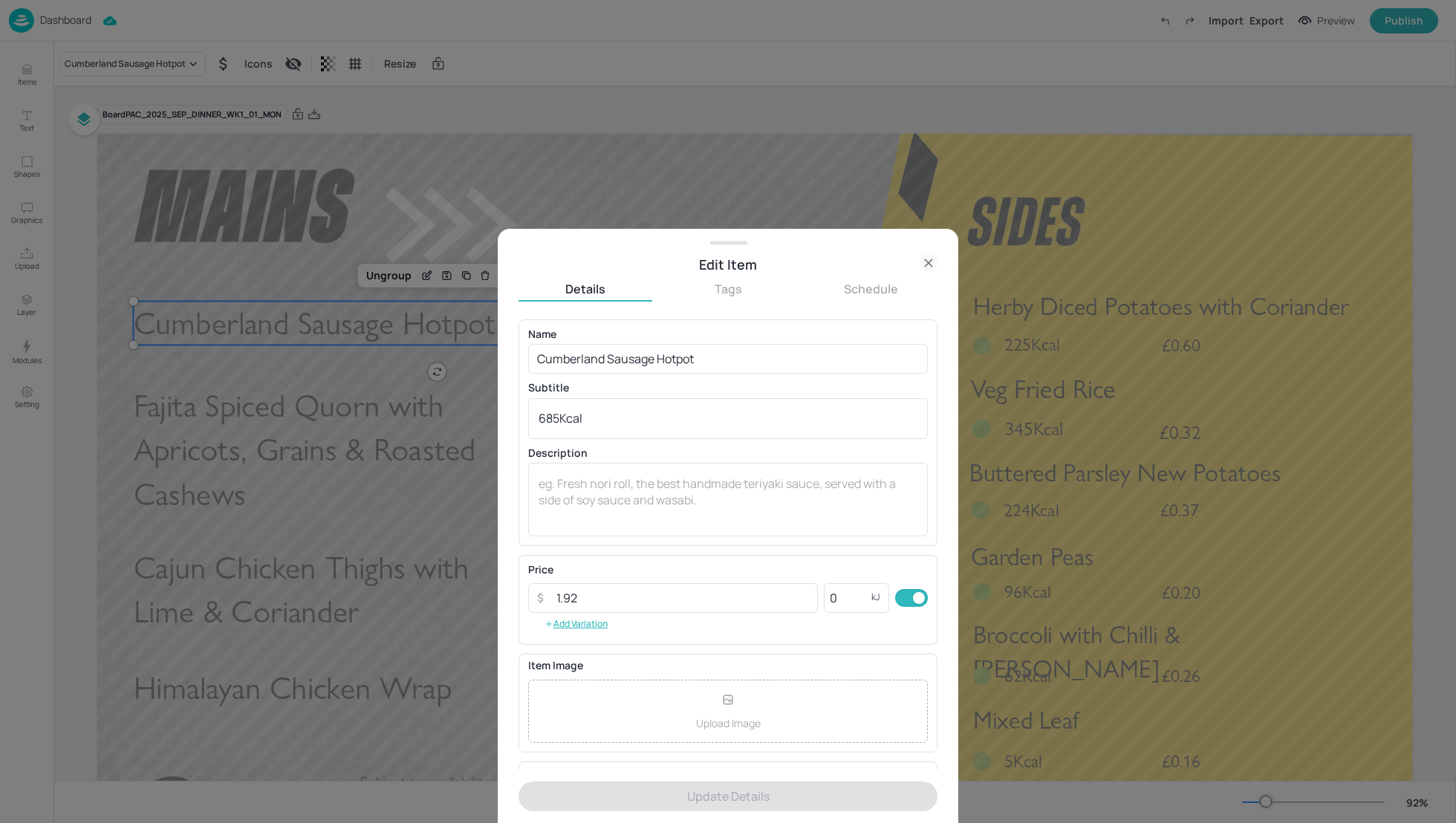
click at [928, 262] on icon at bounding box center [928, 262] width 7 height 7
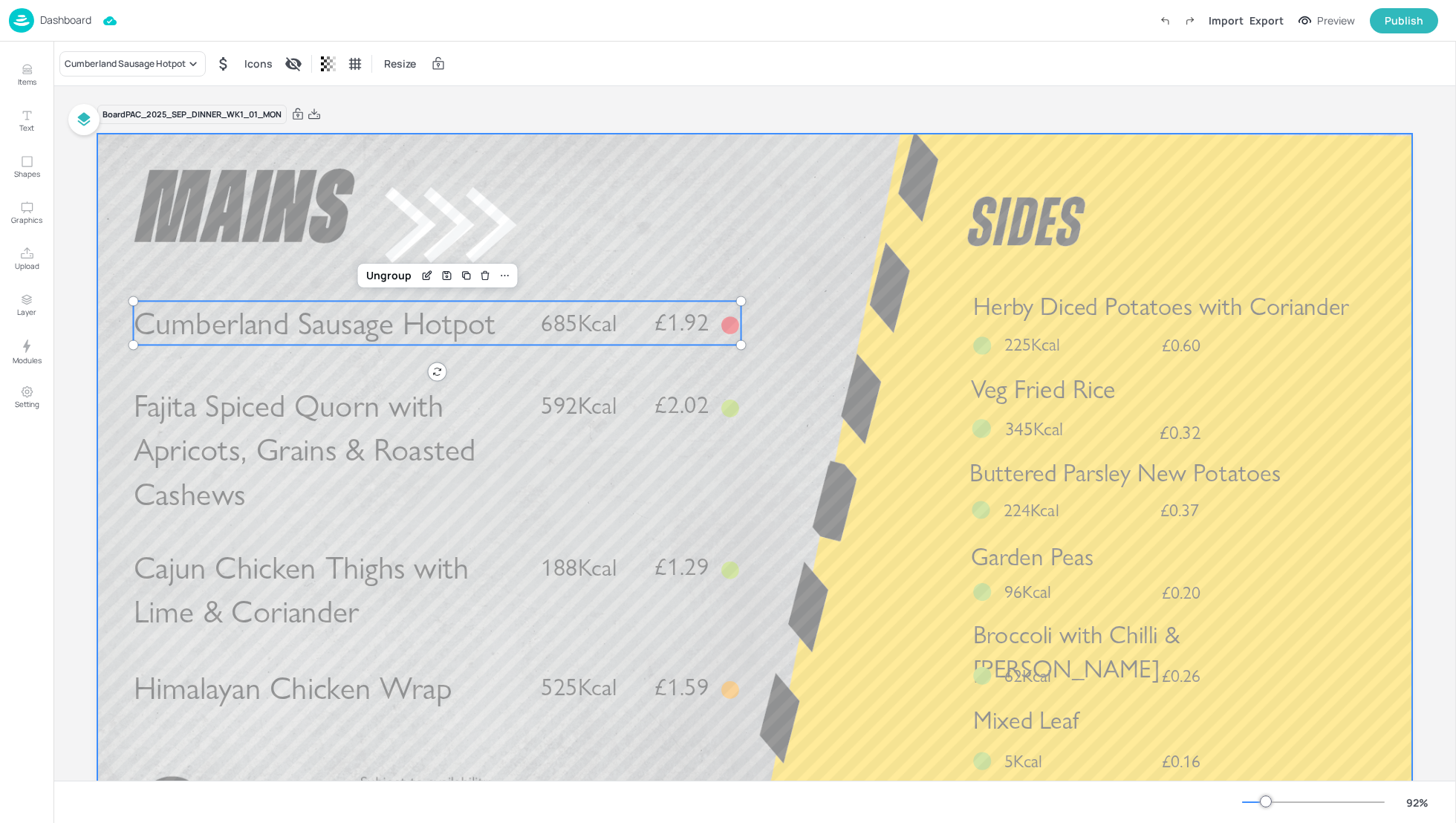
click at [840, 186] on div at bounding box center [755, 503] width 1315 height 740
